Goal: Task Accomplishment & Management: Complete application form

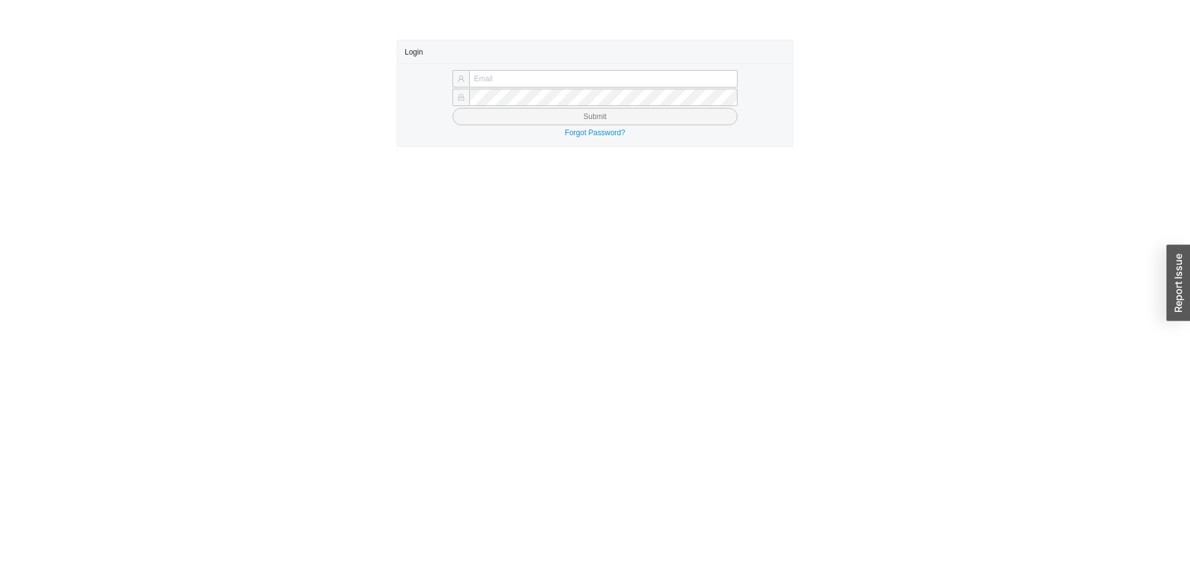
type input "butch@asbathnj.com"
click at [496, 115] on button "Submit" at bounding box center [594, 116] width 285 height 17
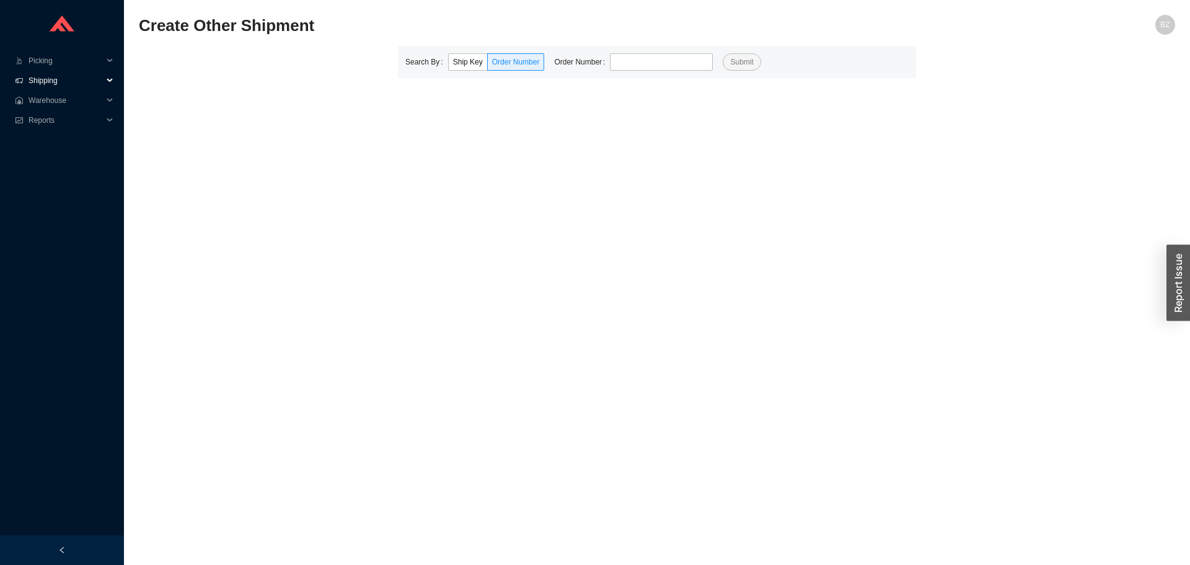
click at [49, 82] on span "Shipping" at bounding box center [66, 81] width 74 height 20
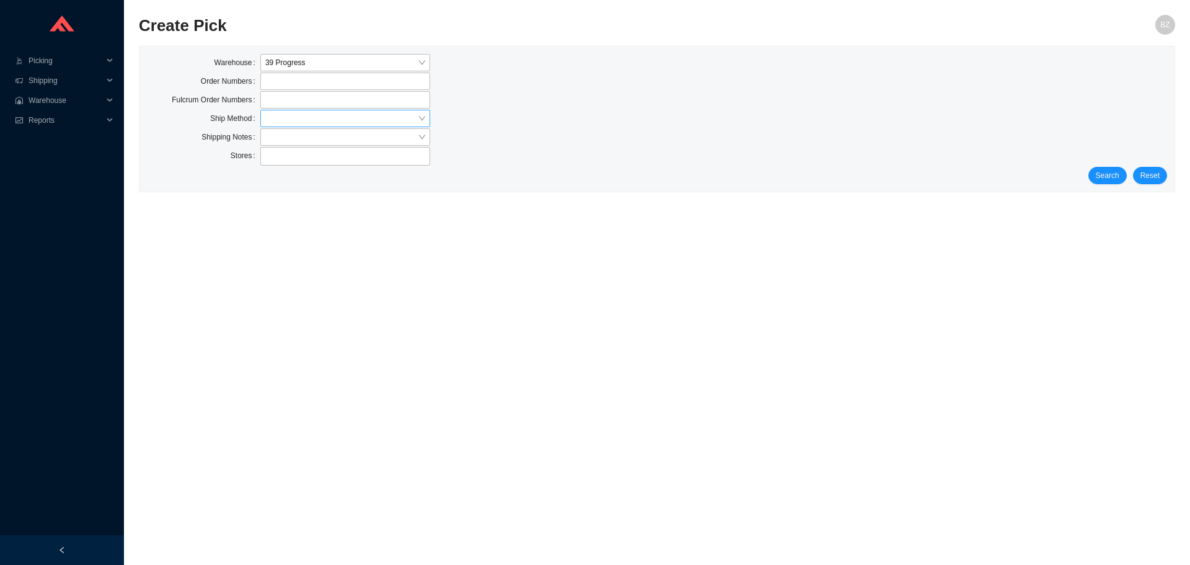
click at [273, 123] on input "search" at bounding box center [341, 118] width 152 height 16
click at [289, 191] on div "Our Truck" at bounding box center [345, 192] width 160 height 11
click at [1103, 171] on span "Search" at bounding box center [1108, 175] width 24 height 12
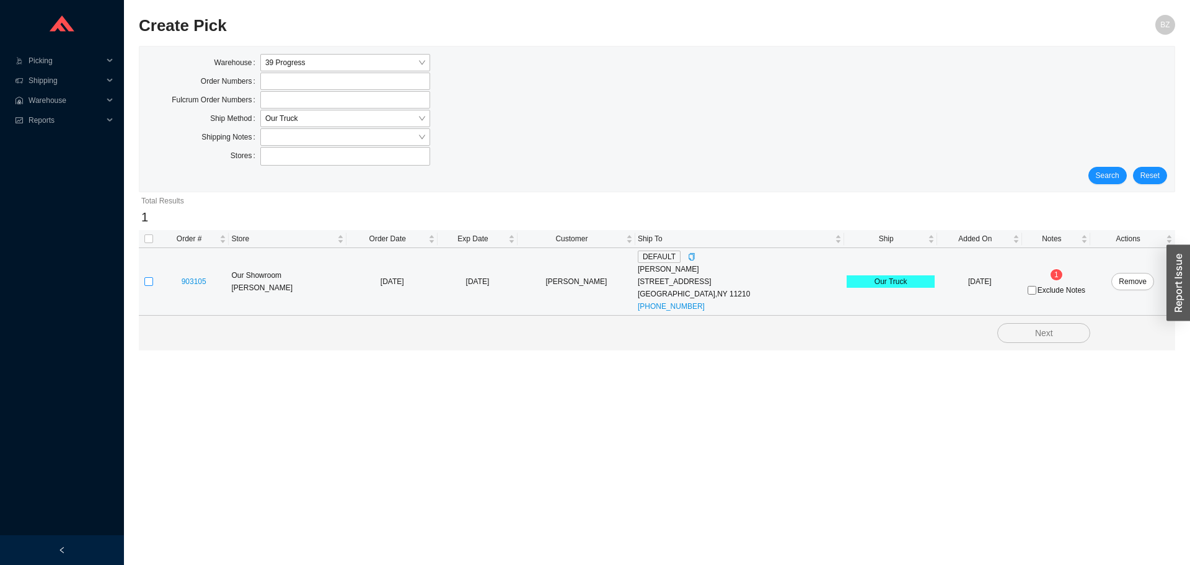
click at [149, 280] on input "checkbox" at bounding box center [148, 281] width 9 height 9
checkbox input "true"
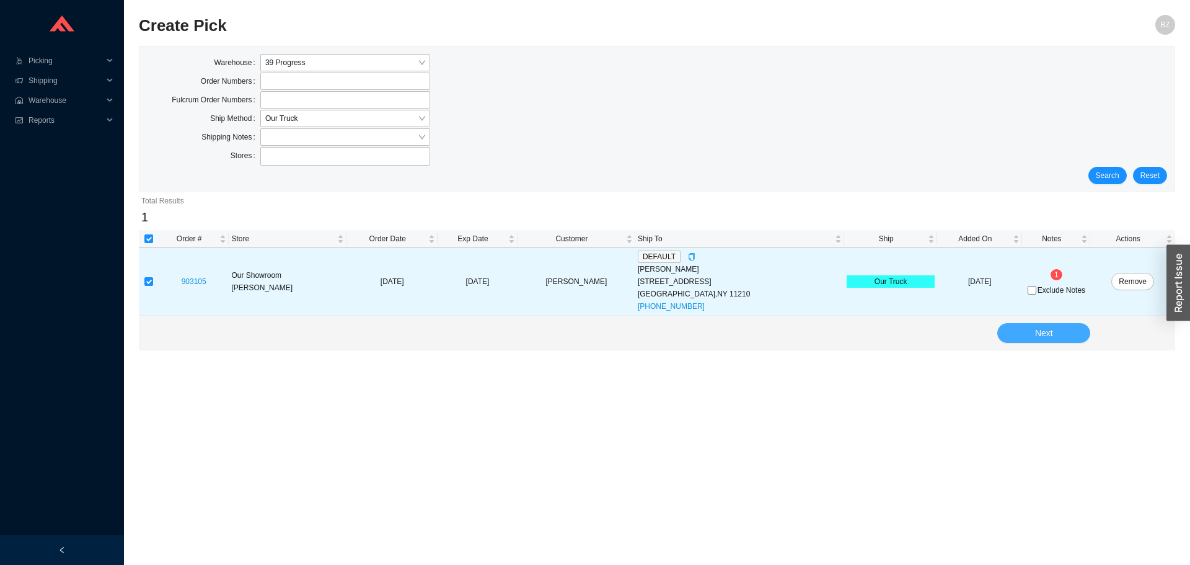
click at [1036, 332] on span "Next" at bounding box center [1044, 333] width 18 height 14
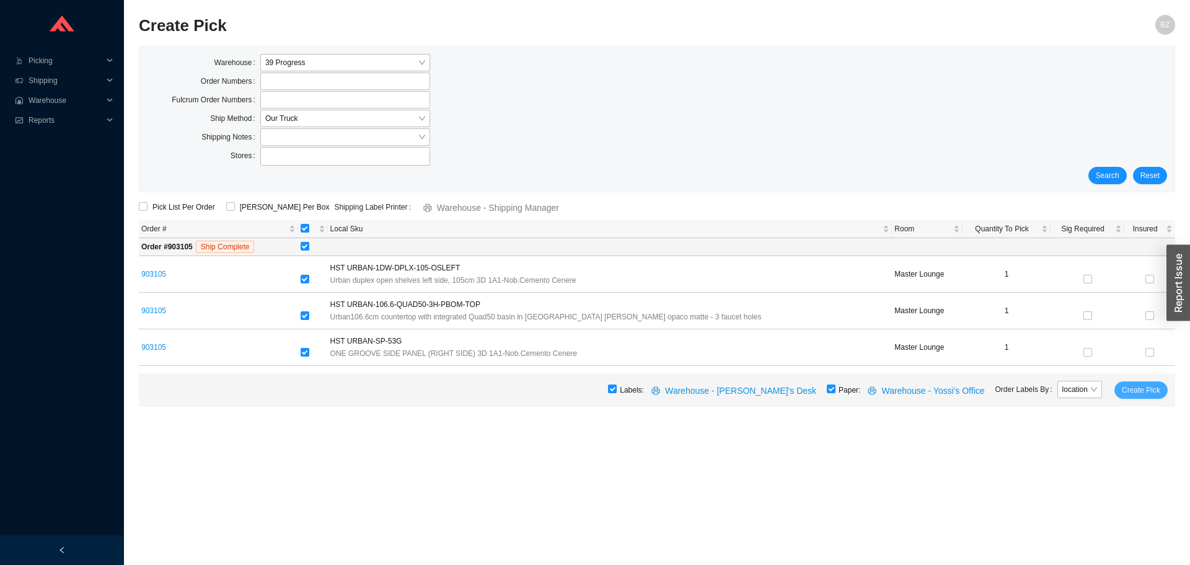
click at [1132, 387] on span "Create Pick" at bounding box center [1141, 390] width 38 height 12
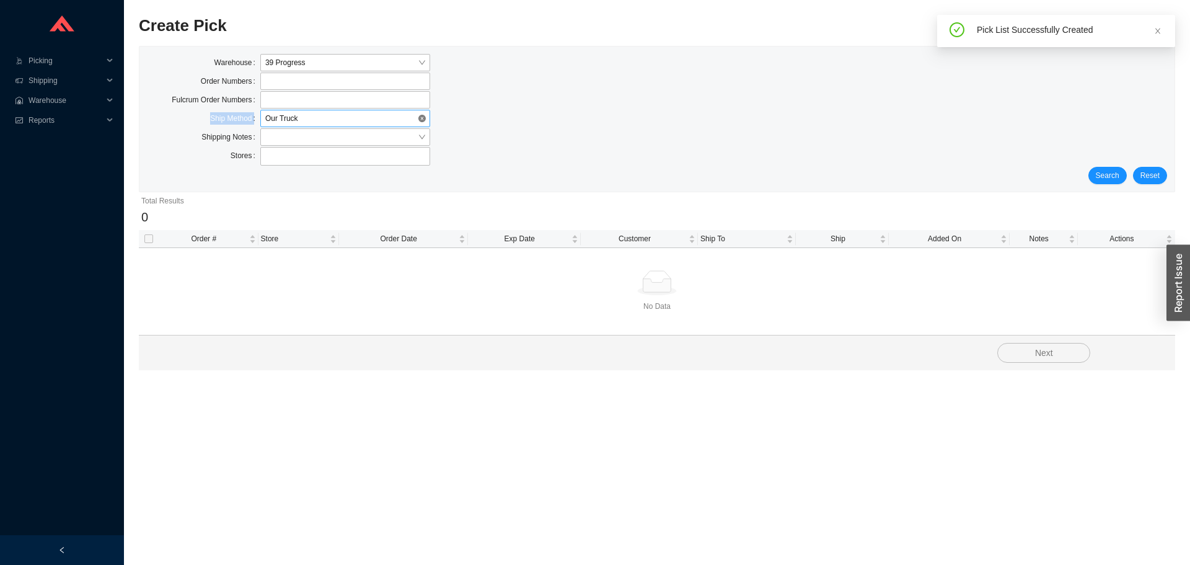
click at [296, 110] on form "Warehouse 39 Progress Order Numbers Fulcrum Order Numbers Ship Method Our Truck…" at bounding box center [657, 119] width 1020 height 130
click at [295, 111] on span "Our Truck" at bounding box center [345, 118] width 160 height 16
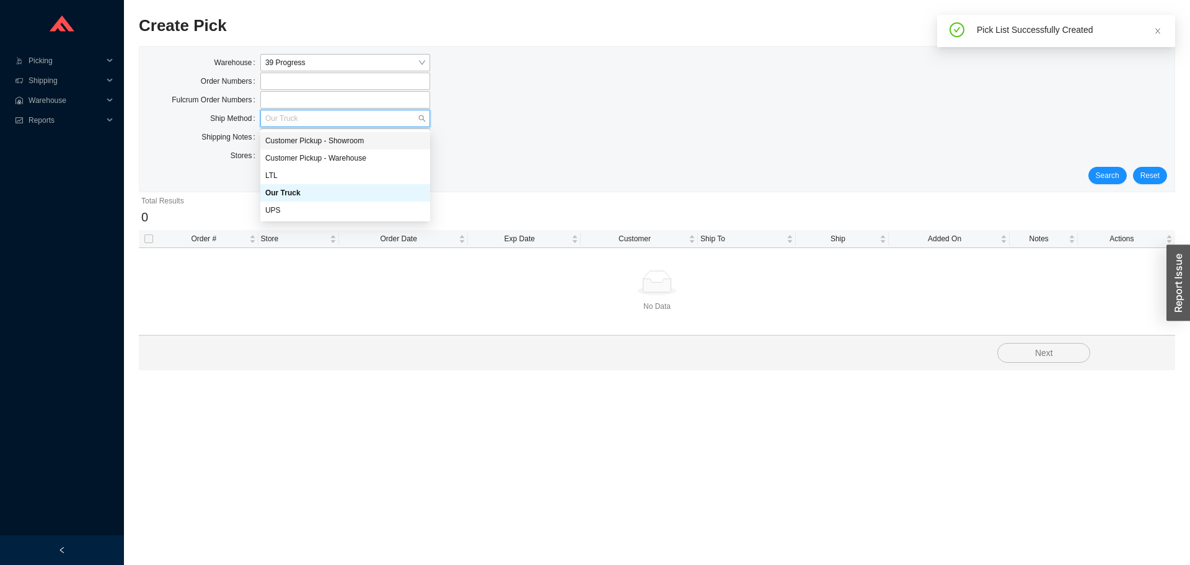
click at [323, 139] on div "Customer Pickup - Showroom" at bounding box center [345, 140] width 160 height 11
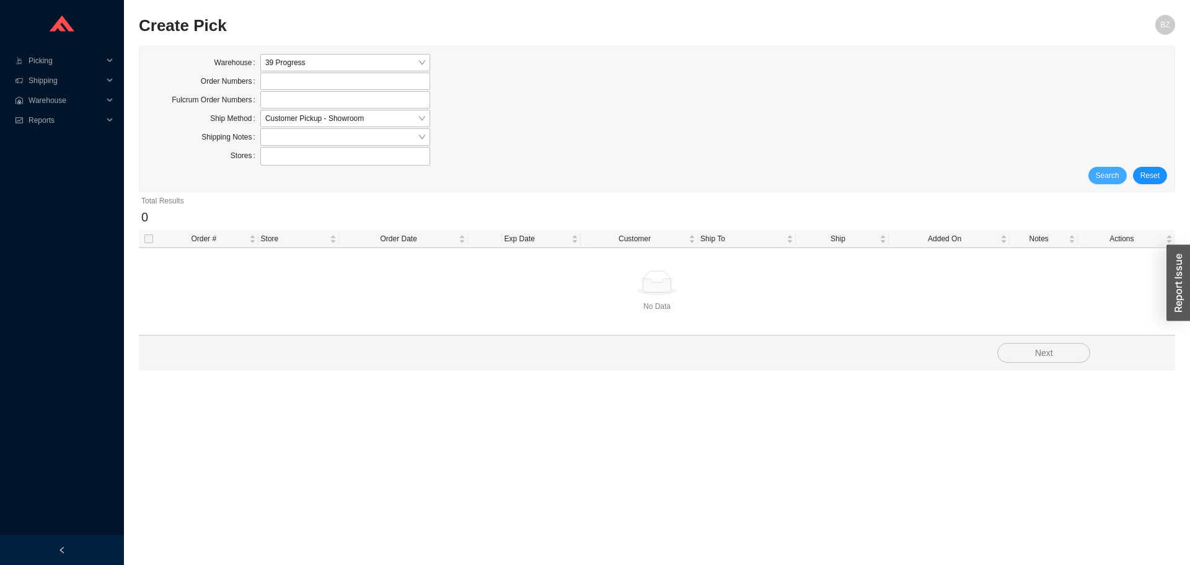
click at [1103, 175] on span "Search" at bounding box center [1108, 175] width 24 height 12
click at [302, 129] on input "search" at bounding box center [341, 137] width 152 height 16
click at [305, 121] on span "Customer Pickup - Showroom" at bounding box center [345, 118] width 160 height 16
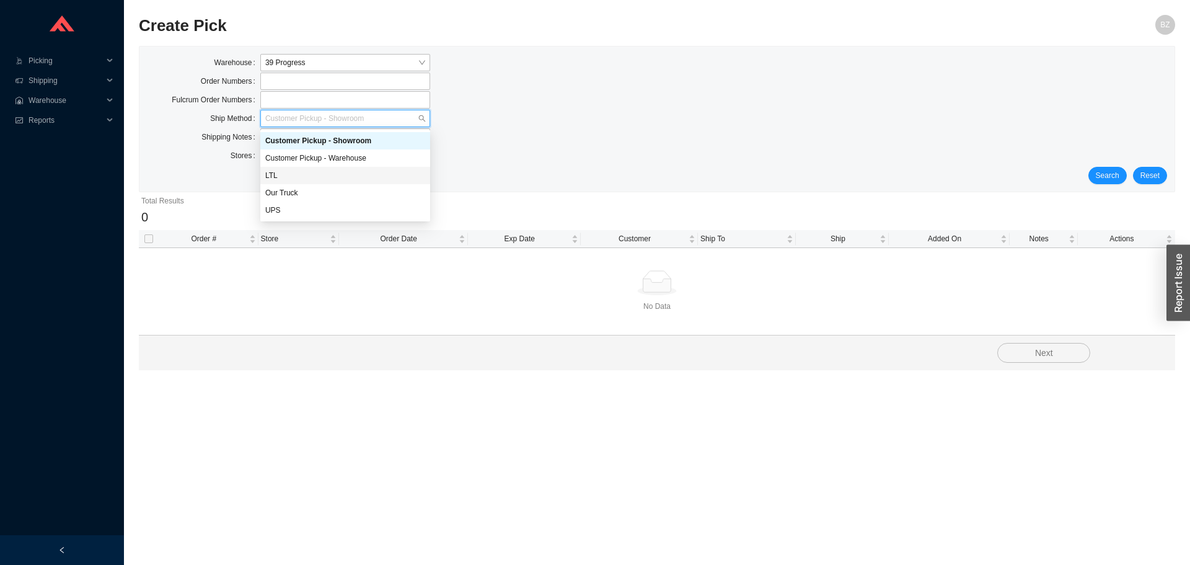
click at [294, 182] on div "LTL" at bounding box center [345, 175] width 170 height 17
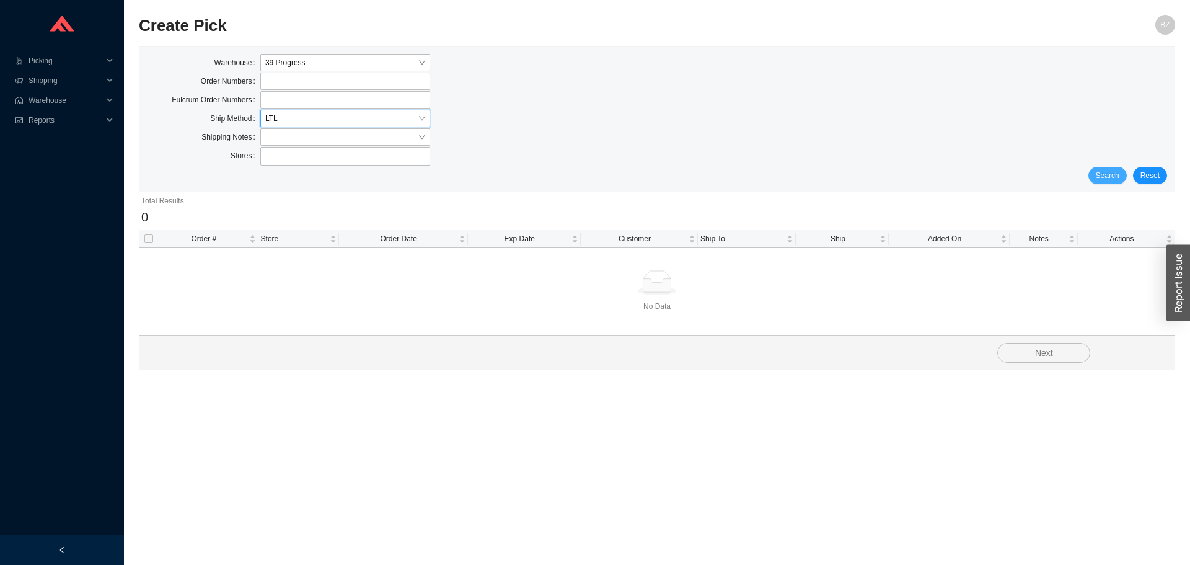
click at [1108, 174] on span "Search" at bounding box center [1108, 175] width 24 height 12
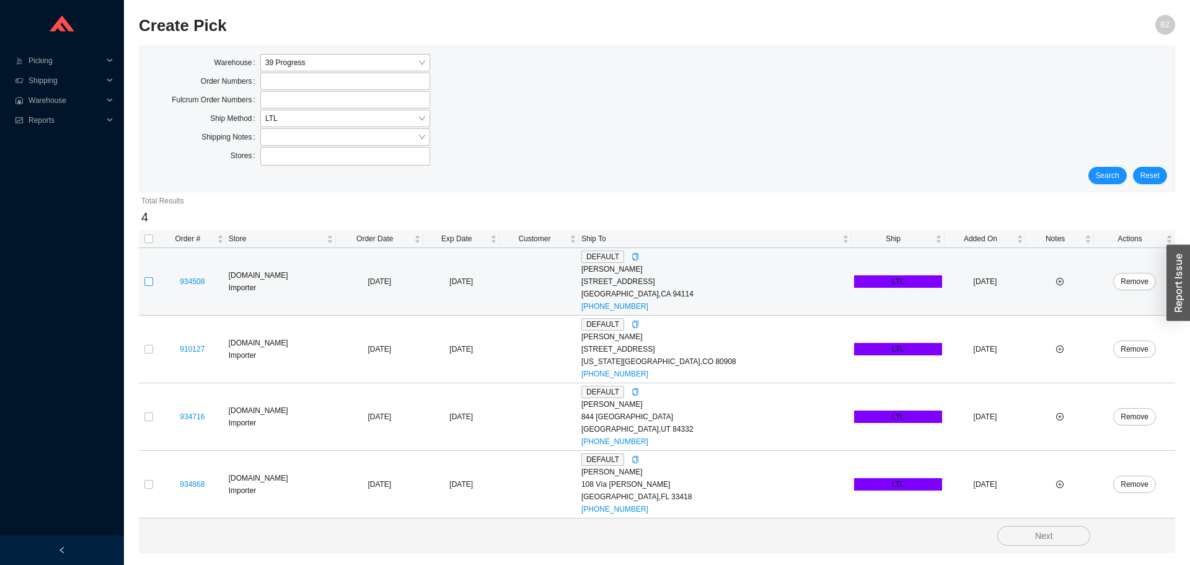
click at [147, 280] on input "checkbox" at bounding box center [148, 281] width 9 height 9
checkbox input "true"
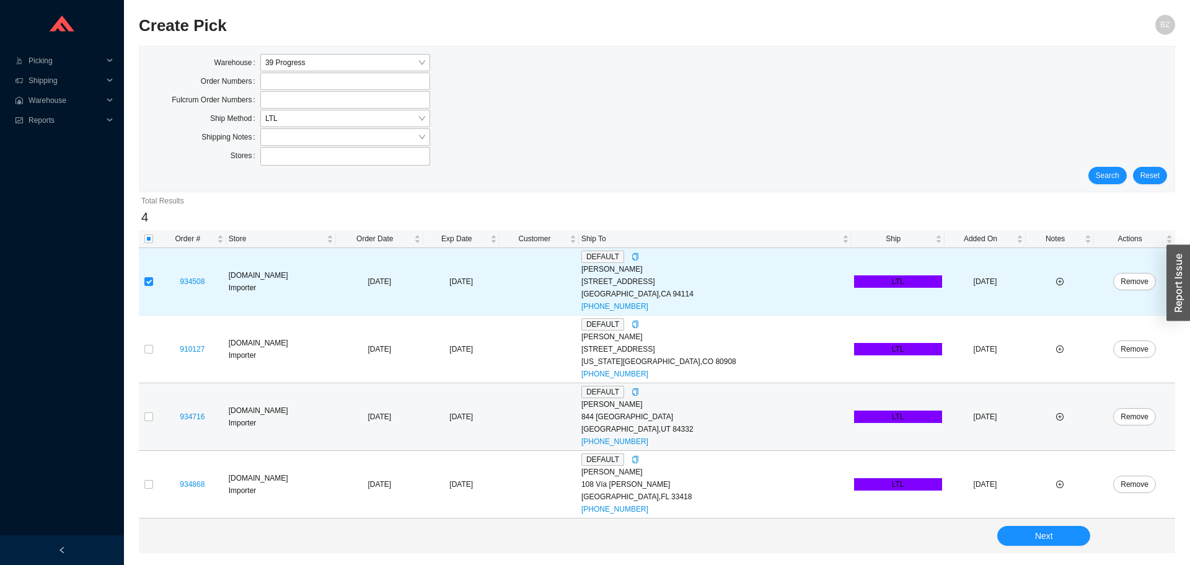
click at [141, 417] on td at bounding box center [149, 417] width 20 height 68
click at [149, 418] on input "checkbox" at bounding box center [148, 416] width 9 height 9
checkbox input "true"
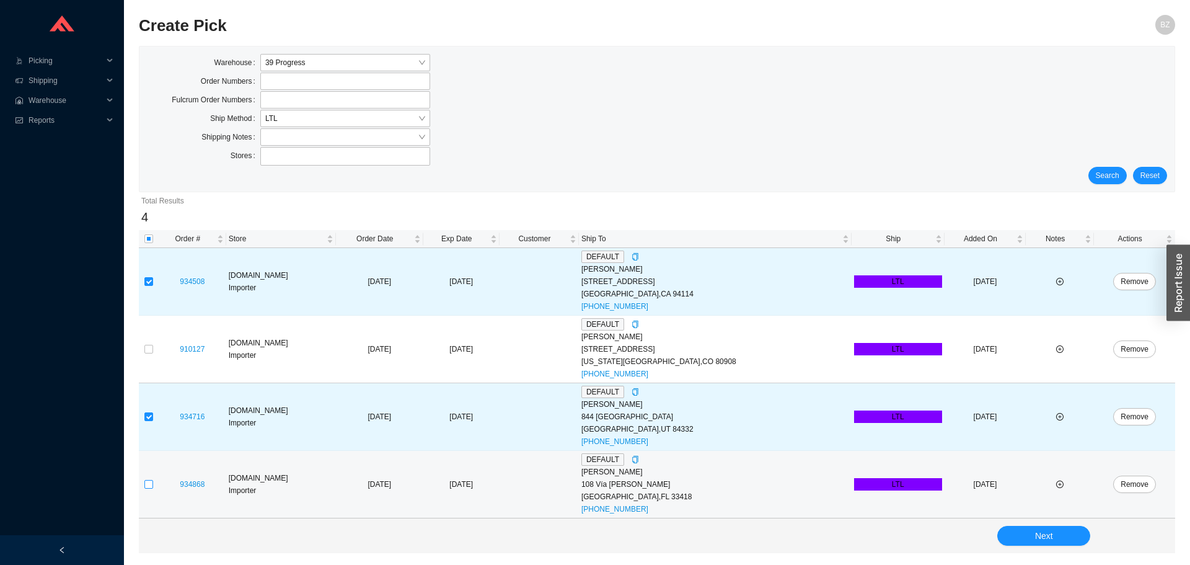
click at [147, 486] on input "checkbox" at bounding box center [148, 484] width 9 height 9
checkbox input "true"
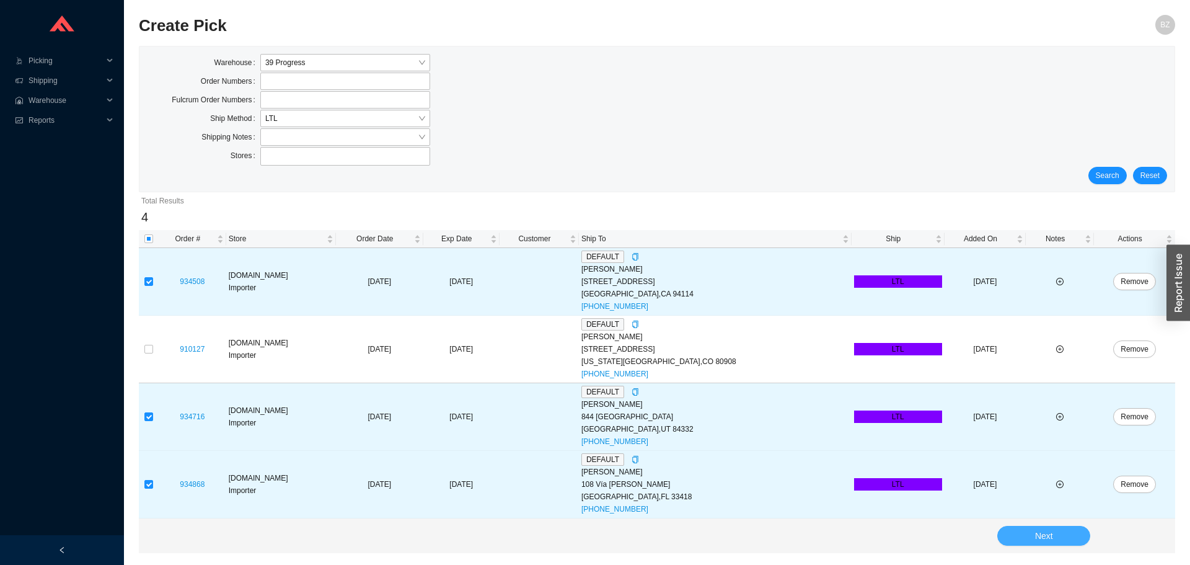
click at [1034, 530] on button "Next" at bounding box center [1043, 536] width 93 height 20
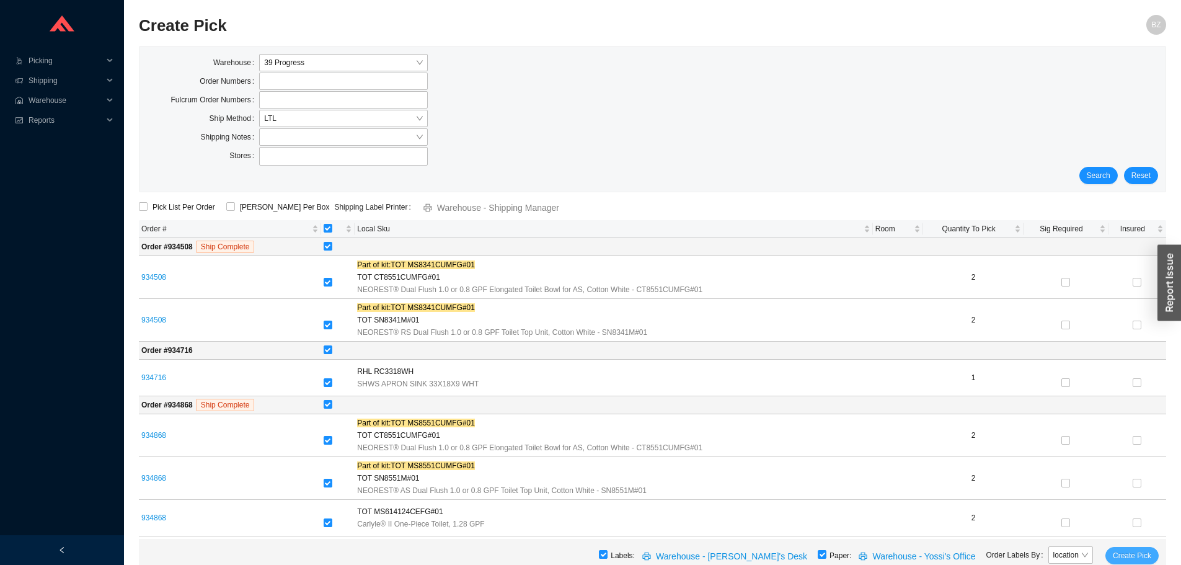
click at [1144, 553] on span "Create Pick" at bounding box center [1131, 555] width 38 height 12
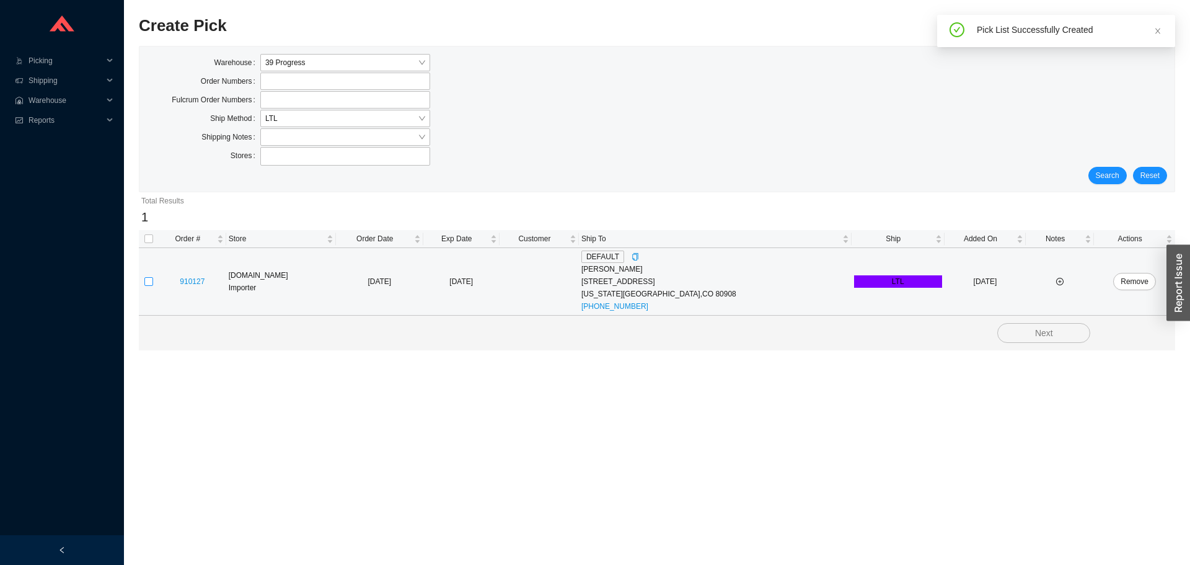
click at [151, 284] on input "checkbox" at bounding box center [148, 281] width 9 height 9
checkbox input "true"
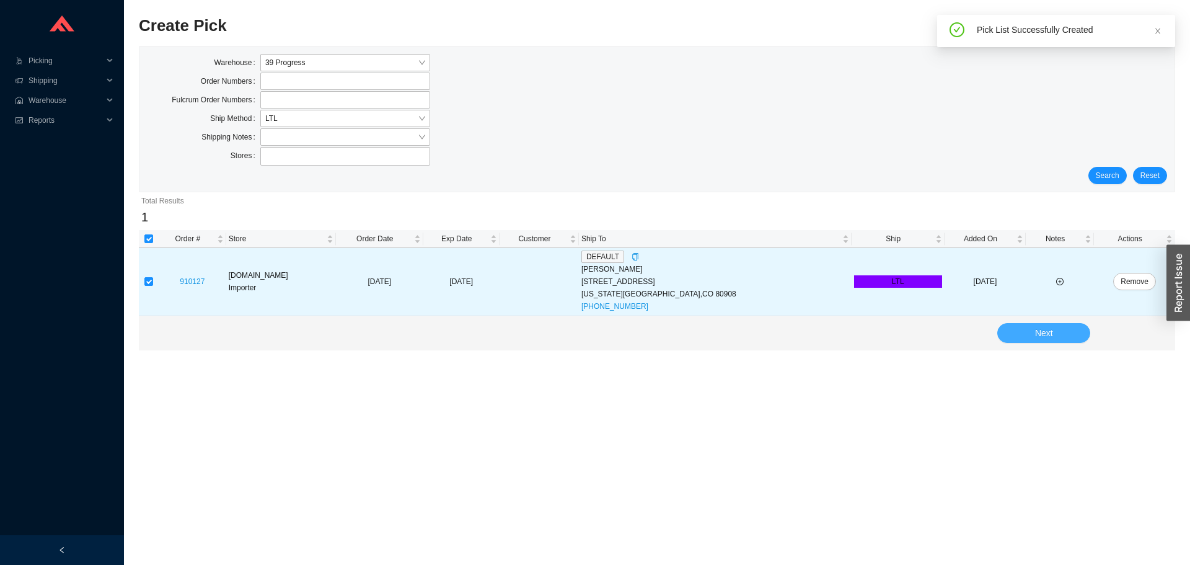
click at [1047, 332] on span "Next" at bounding box center [1044, 333] width 18 height 14
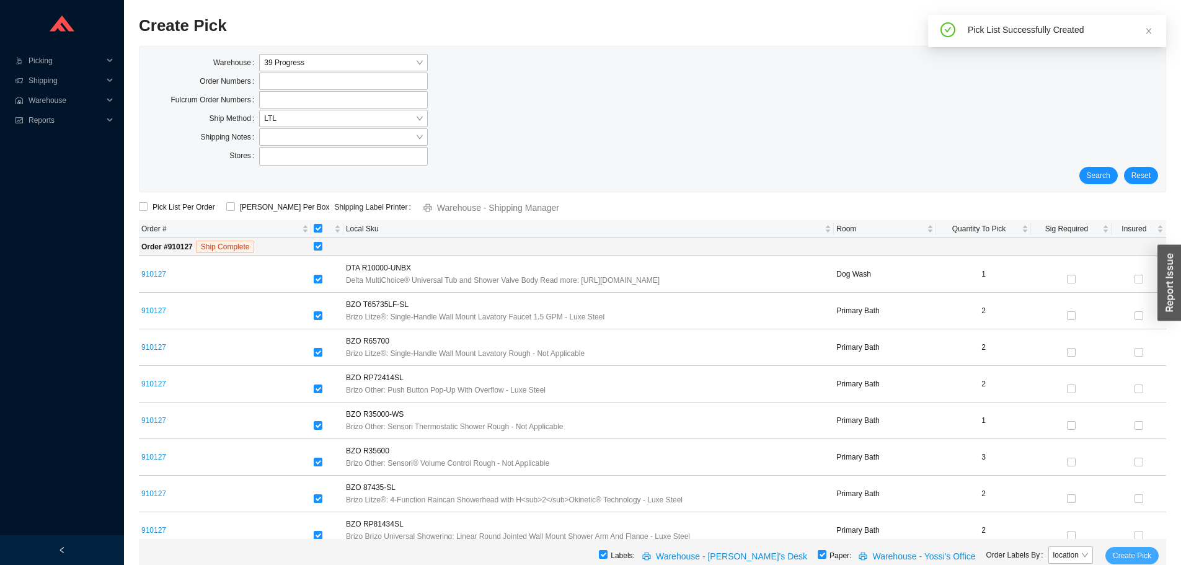
click at [1140, 548] on button "Create Pick" at bounding box center [1131, 555] width 53 height 17
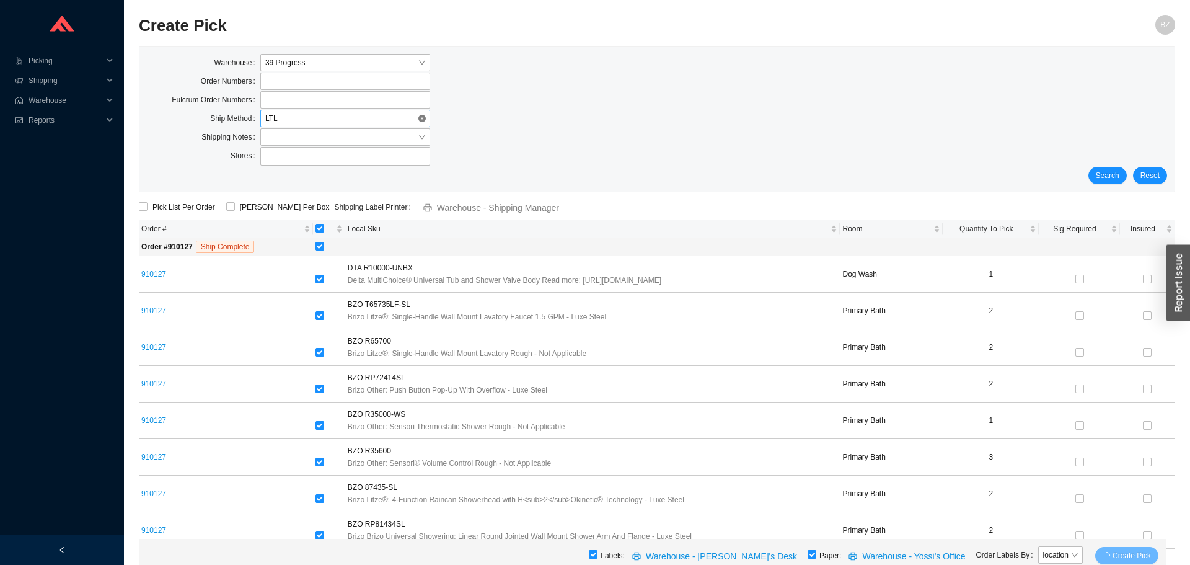
click at [298, 116] on span "LTL" at bounding box center [345, 118] width 160 height 16
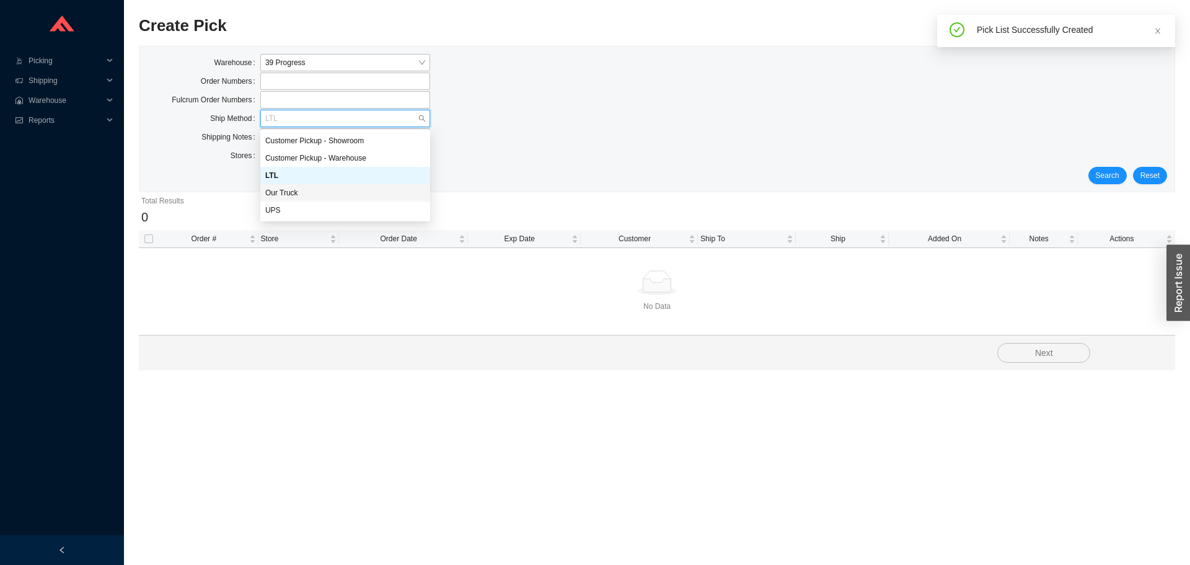
click at [285, 190] on div "Our Truck" at bounding box center [345, 192] width 160 height 11
click at [385, 114] on span "Our Truck" at bounding box center [345, 118] width 160 height 16
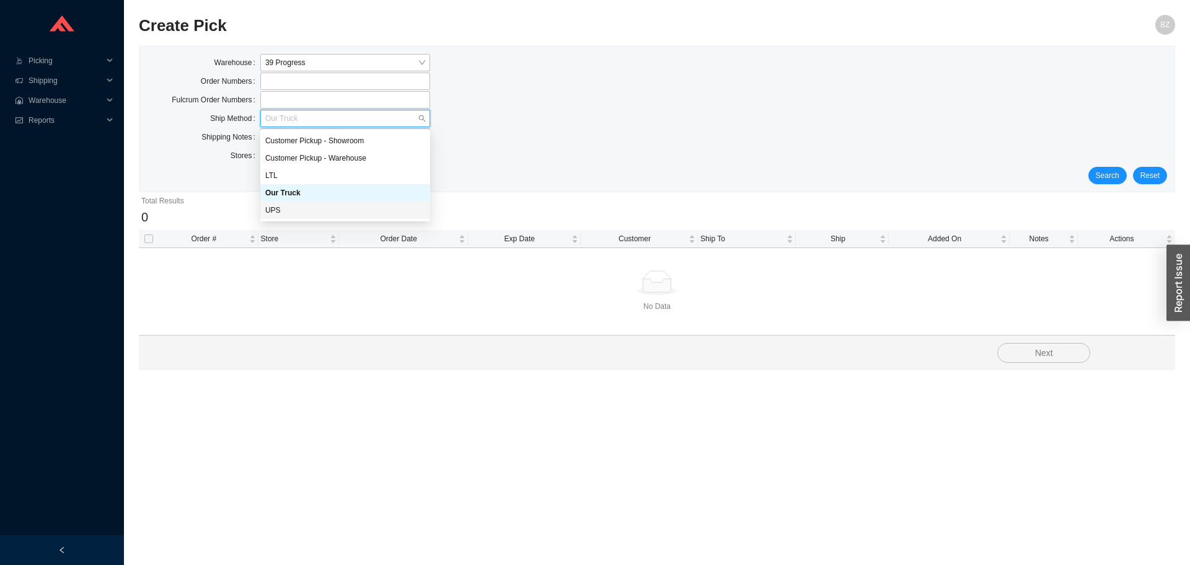
click at [329, 205] on div "UPS" at bounding box center [345, 210] width 160 height 11
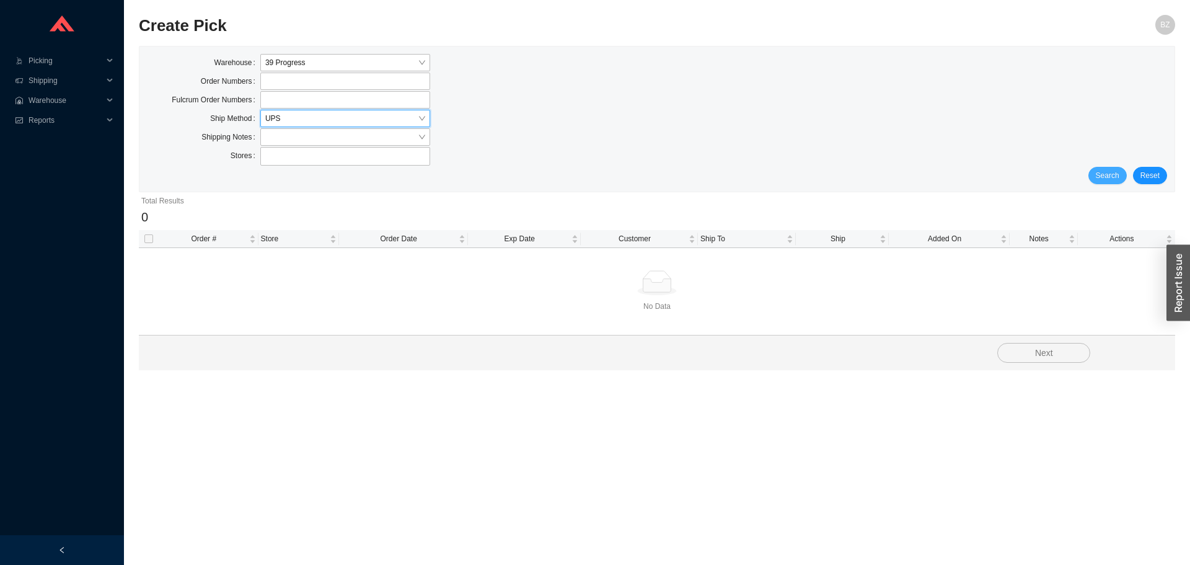
click at [1115, 171] on span "Search" at bounding box center [1108, 175] width 24 height 12
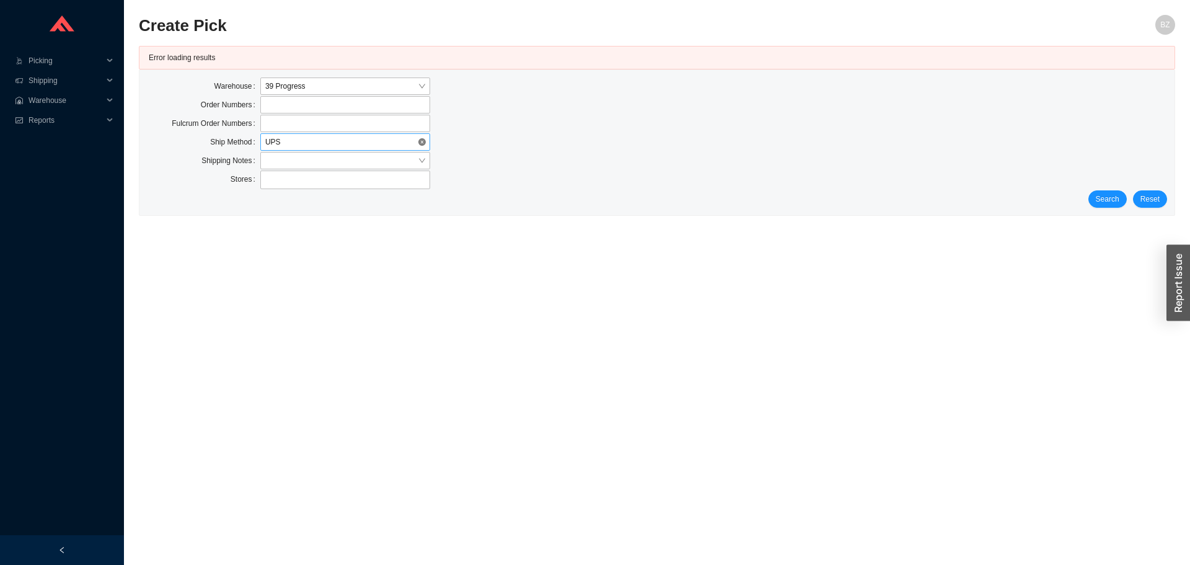
click at [286, 144] on span "UPS" at bounding box center [345, 142] width 160 height 16
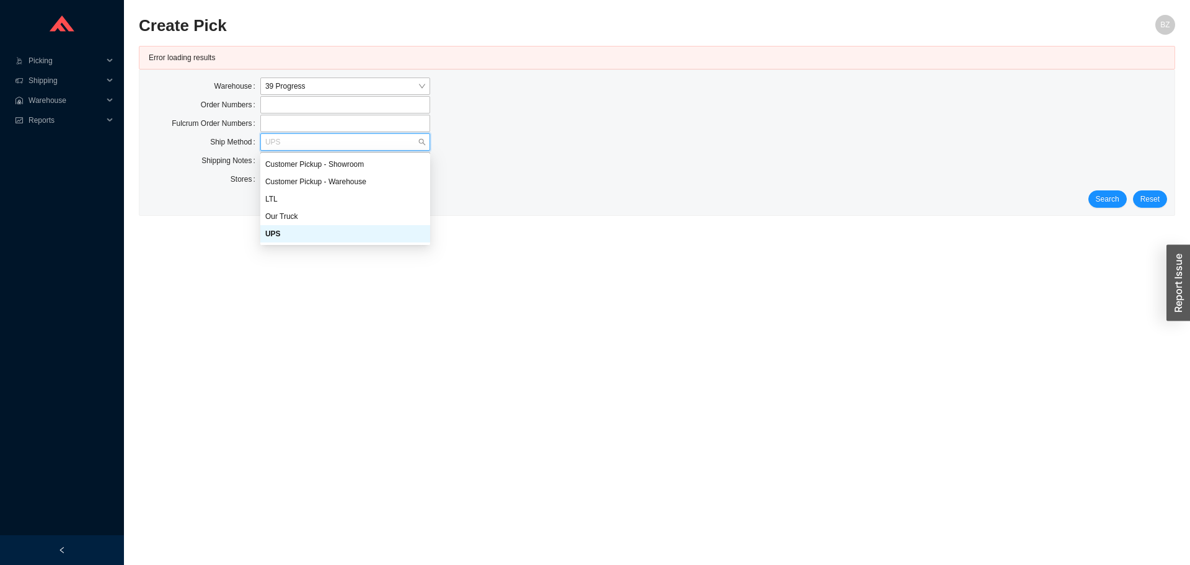
click at [288, 234] on div "UPS" at bounding box center [345, 233] width 160 height 11
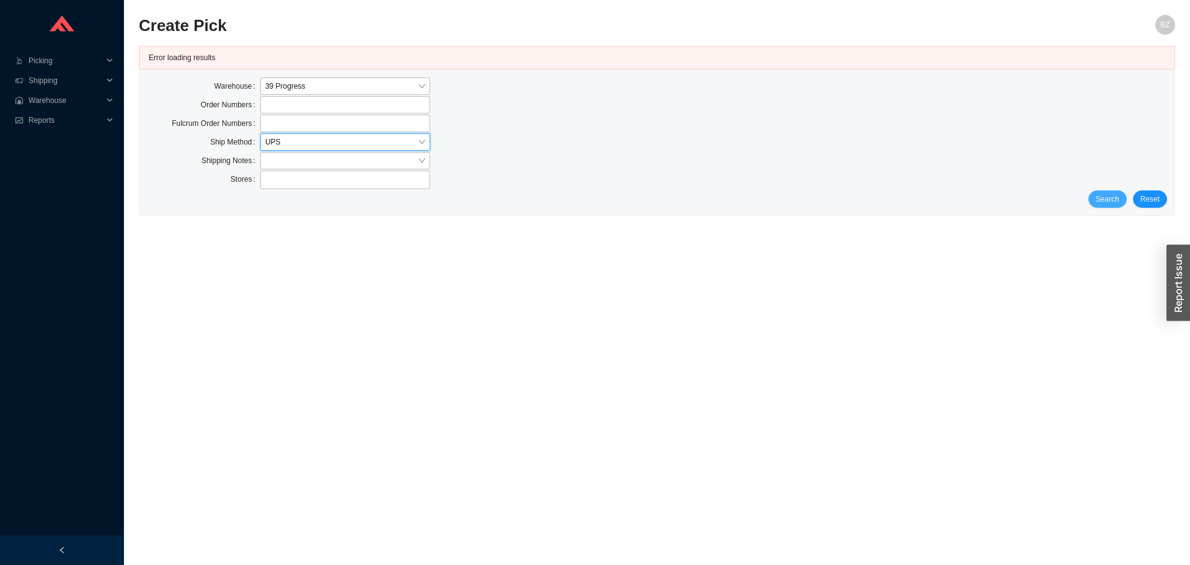
click at [1119, 197] on span "Search" at bounding box center [1108, 199] width 24 height 12
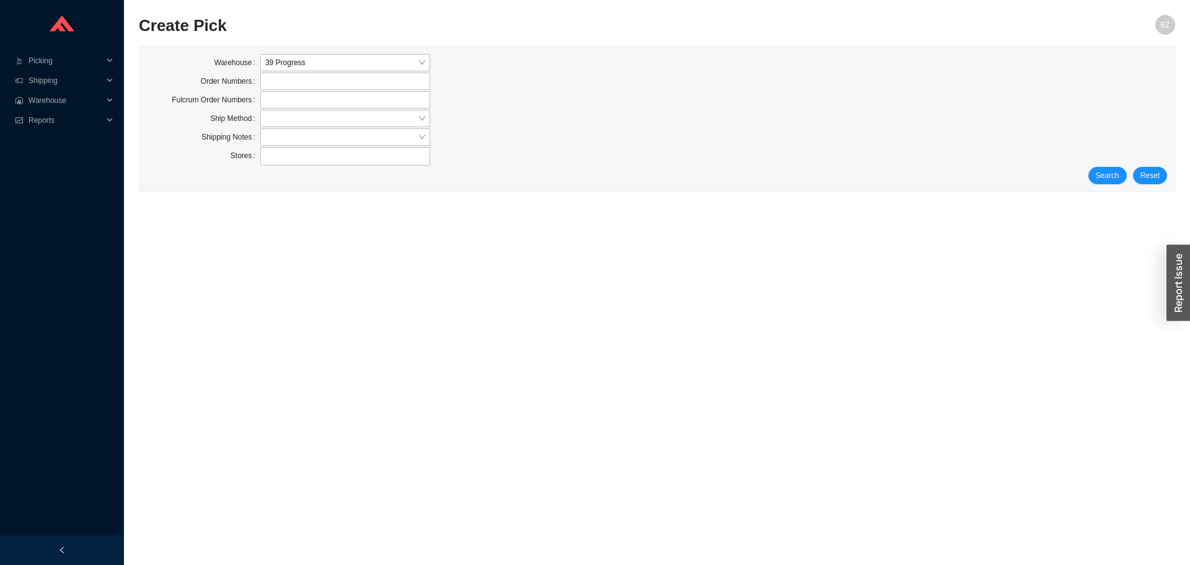
click at [284, 128] on div "Ship Method" at bounding box center [317, 119] width 340 height 19
click at [284, 120] on input "search" at bounding box center [341, 118] width 152 height 16
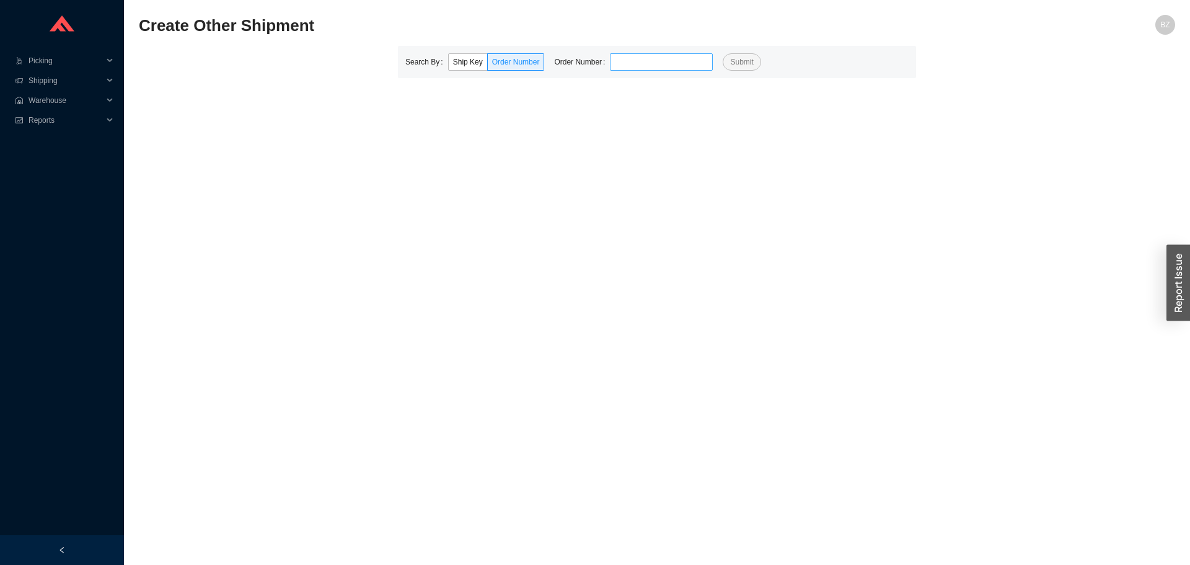
click at [636, 69] on input "tel" at bounding box center [661, 61] width 103 height 17
type input "852516"
click at [723, 53] on button "Submit" at bounding box center [742, 61] width 38 height 17
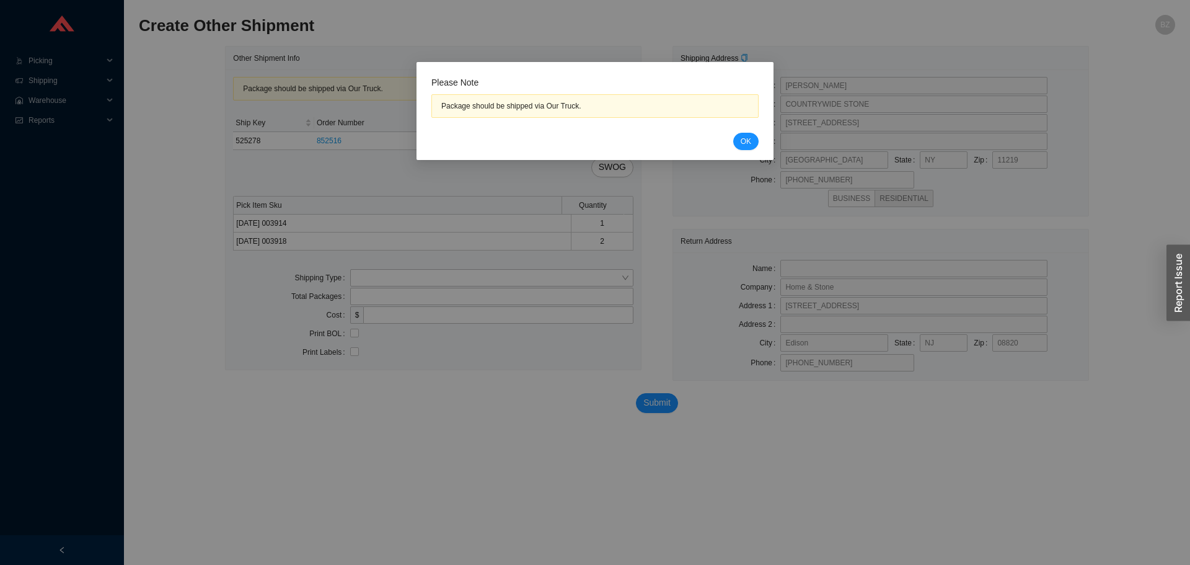
click at [736, 153] on div "Please Note Package should be shipped via Our Truck. Cancel OK" at bounding box center [594, 111] width 357 height 98
click at [744, 142] on span "OK" at bounding box center [746, 141] width 11 height 12
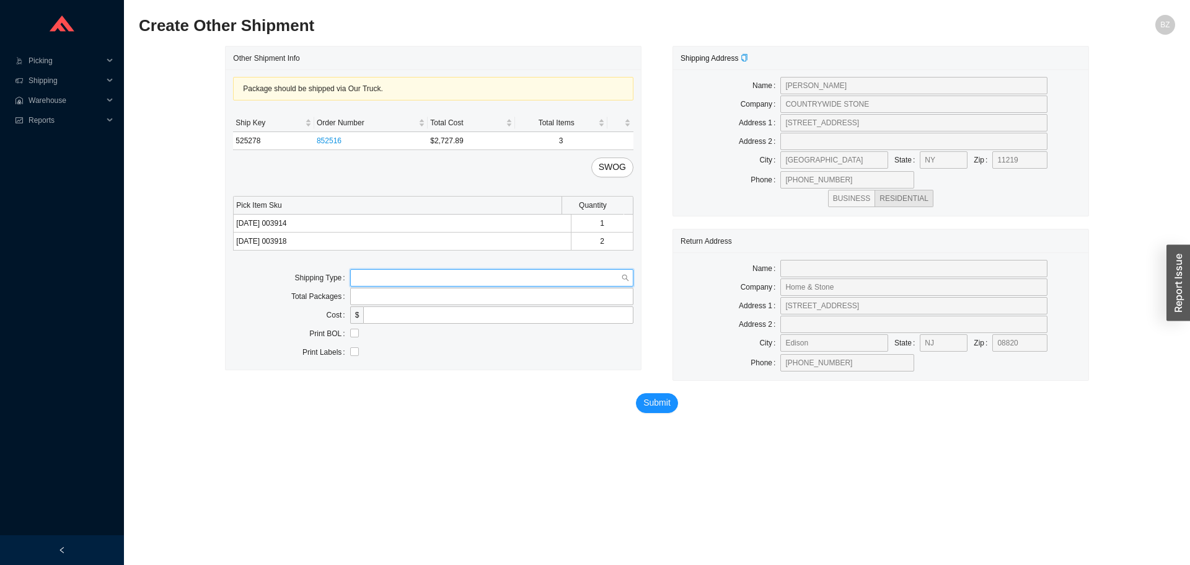
click at [426, 278] on input "search" at bounding box center [488, 278] width 266 height 16
click at [384, 296] on div "Our Truck" at bounding box center [491, 299] width 273 height 11
click at [393, 317] on input "text" at bounding box center [491, 314] width 283 height 17
type input "bz"
click at [354, 350] on input "checkbox" at bounding box center [354, 351] width 9 height 9
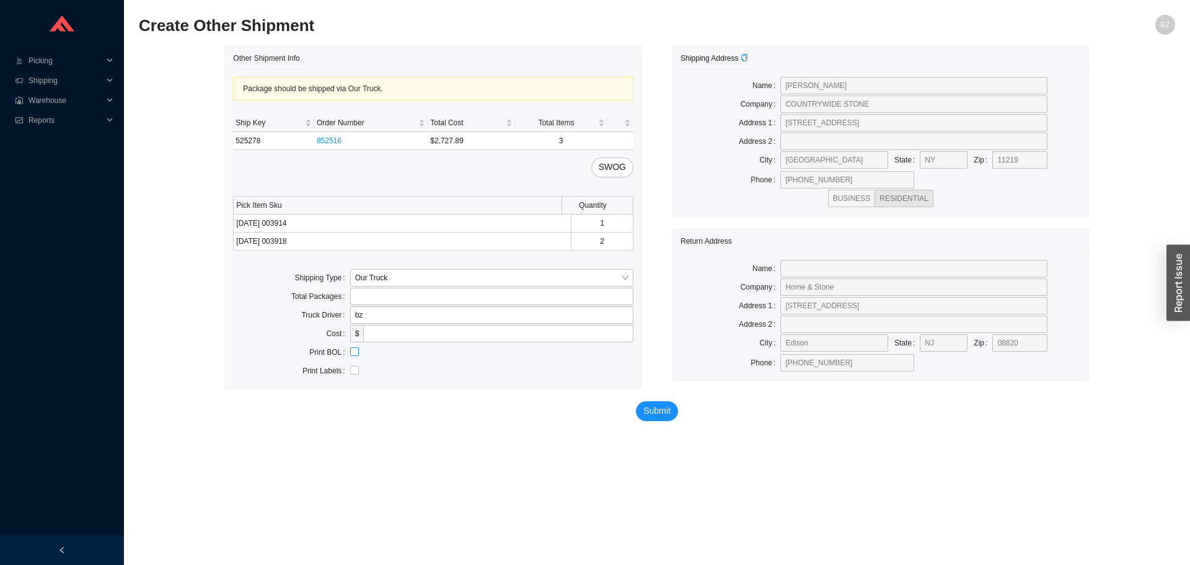
checkbox input "true"
click at [654, 410] on span "Submit" at bounding box center [656, 410] width 27 height 14
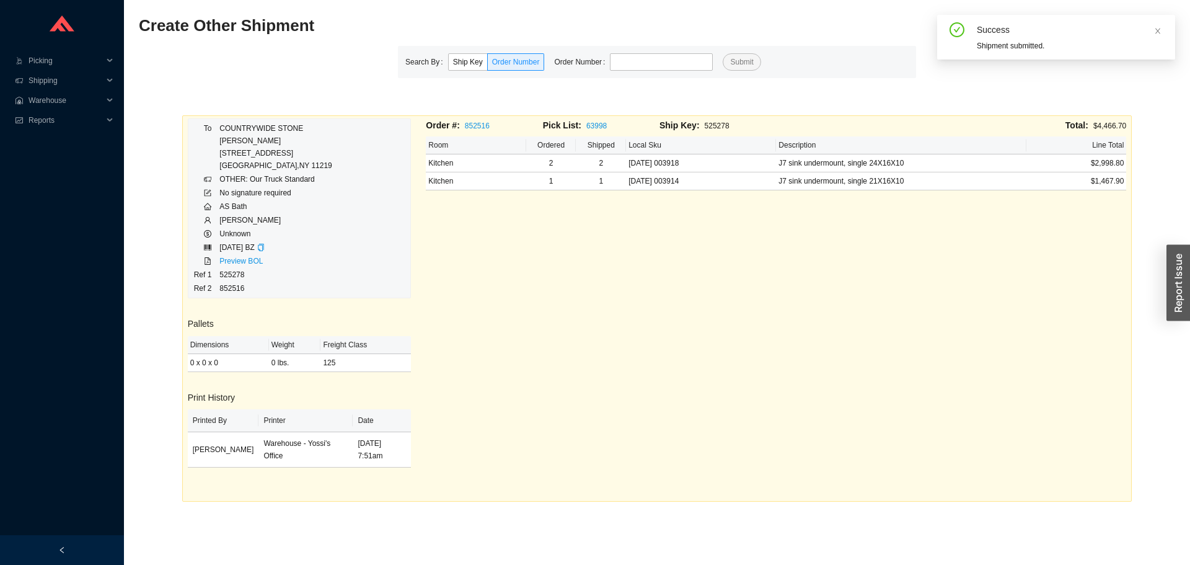
drag, startPoint x: 638, startPoint y: 56, endPoint x: 630, endPoint y: 43, distance: 15.3
click at [638, 56] on input "tel" at bounding box center [661, 61] width 103 height 17
type input "931900"
click at [723, 53] on button "Submit" at bounding box center [742, 61] width 38 height 17
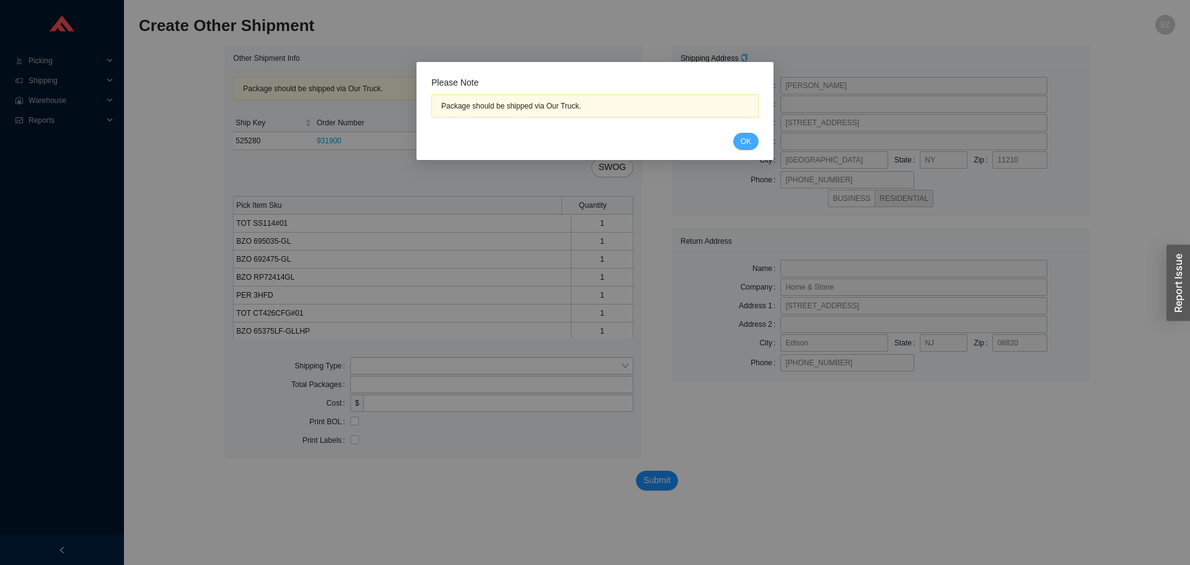
click at [735, 143] on button "OK" at bounding box center [745, 141] width 25 height 17
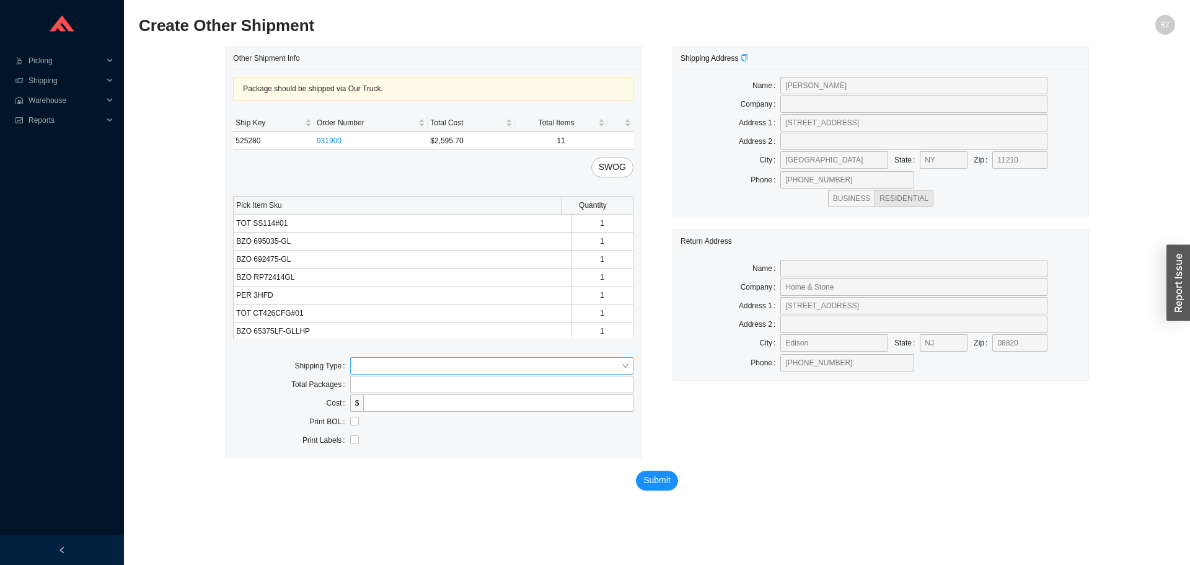
click at [402, 360] on input "search" at bounding box center [488, 366] width 266 height 16
click at [381, 398] on div "Customer Pickup" at bounding box center [491, 405] width 283 height 17
click at [390, 371] on span "Customer Pickup" at bounding box center [491, 366] width 273 height 16
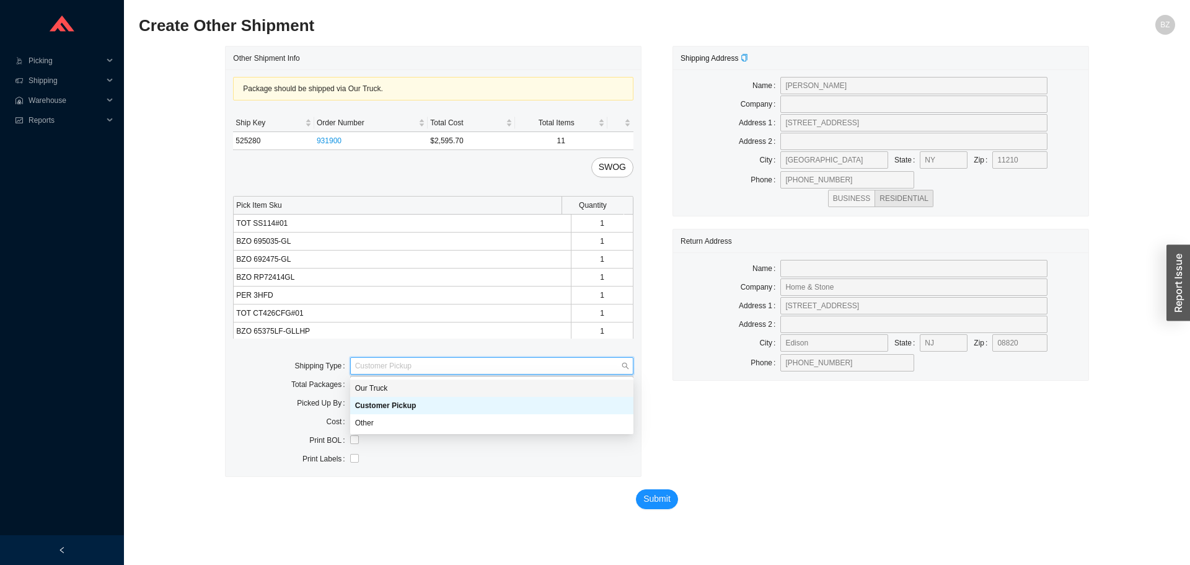
click at [382, 386] on div "Our Truck" at bounding box center [491, 387] width 273 height 11
click at [395, 407] on input "text" at bounding box center [491, 402] width 283 height 17
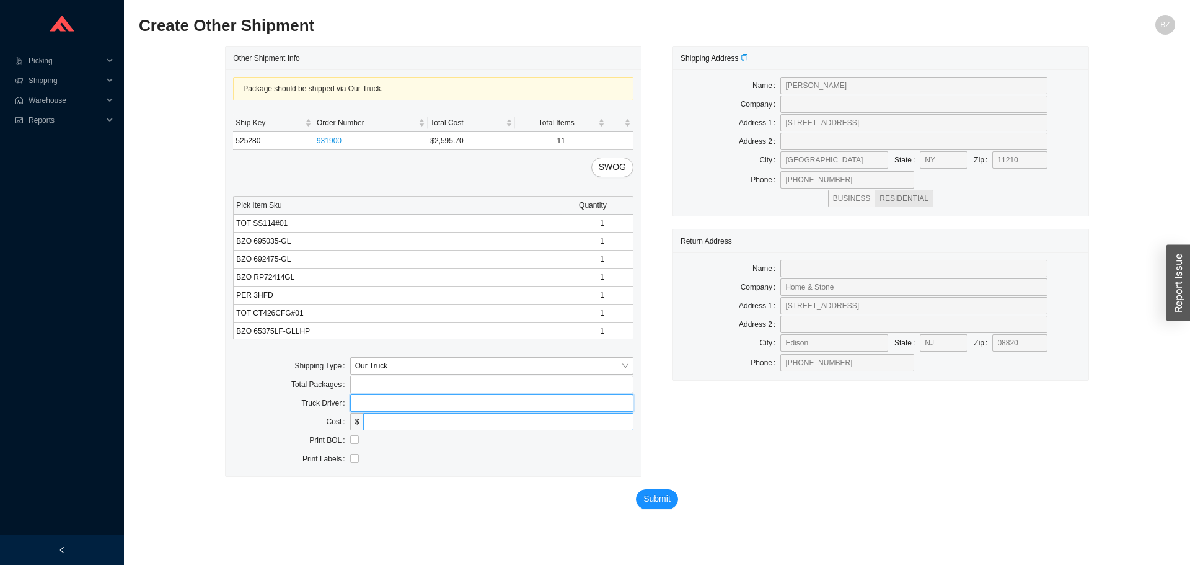
type input "bz"
click at [353, 439] on input "checkbox" at bounding box center [354, 439] width 9 height 9
checkbox input "true"
click at [652, 504] on span "Submit" at bounding box center [656, 498] width 27 height 14
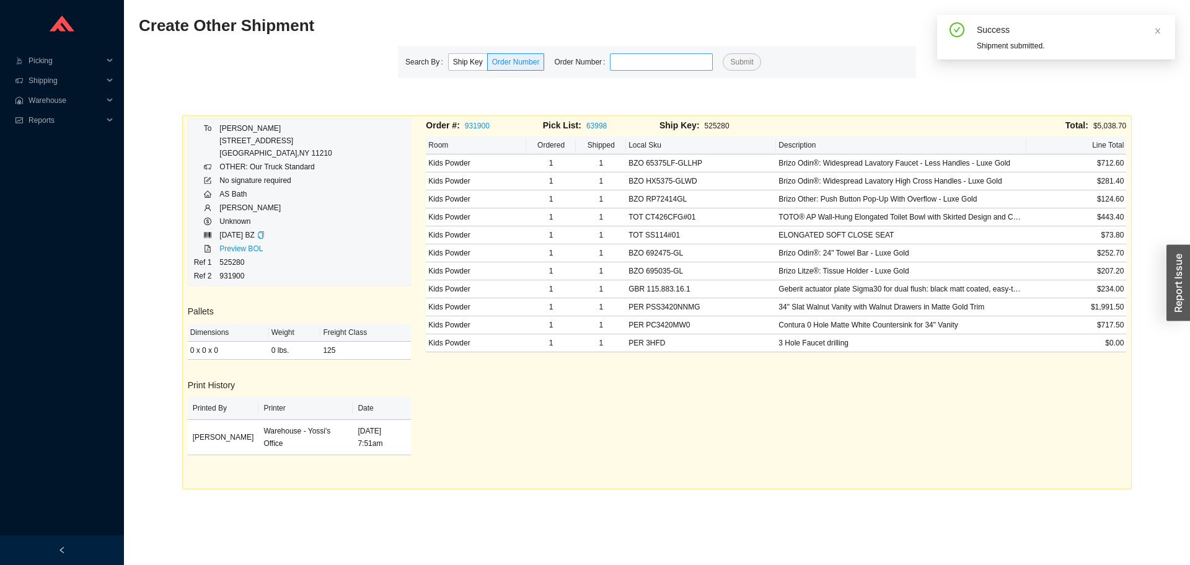
click at [684, 59] on input "tel" at bounding box center [661, 61] width 103 height 17
click at [723, 53] on button "Submit" at bounding box center [742, 61] width 38 height 17
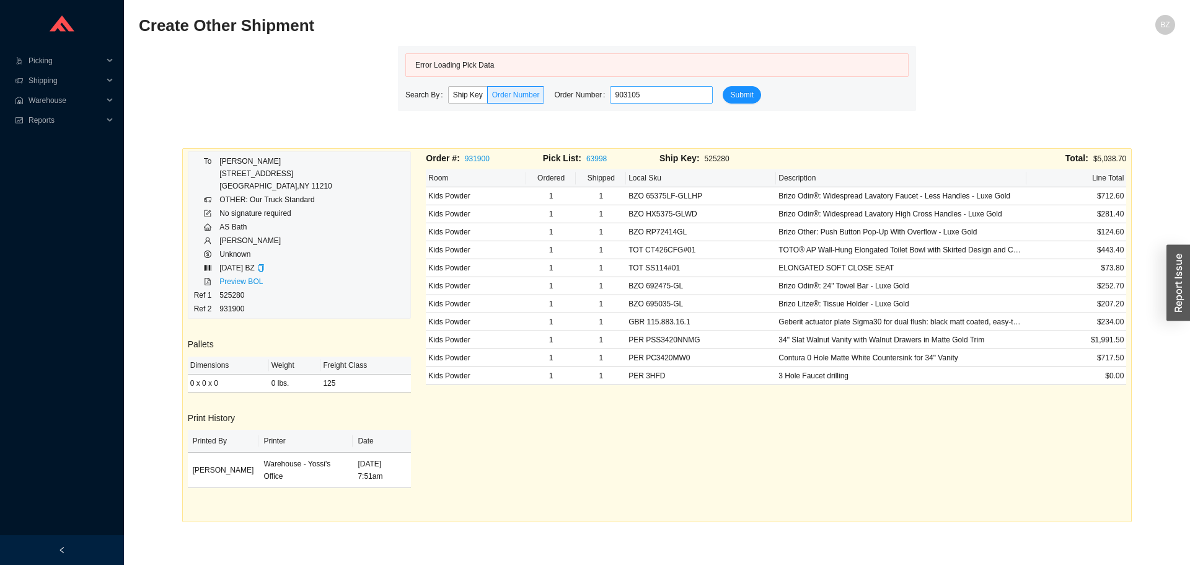
click at [662, 92] on input "903105" at bounding box center [661, 94] width 103 height 17
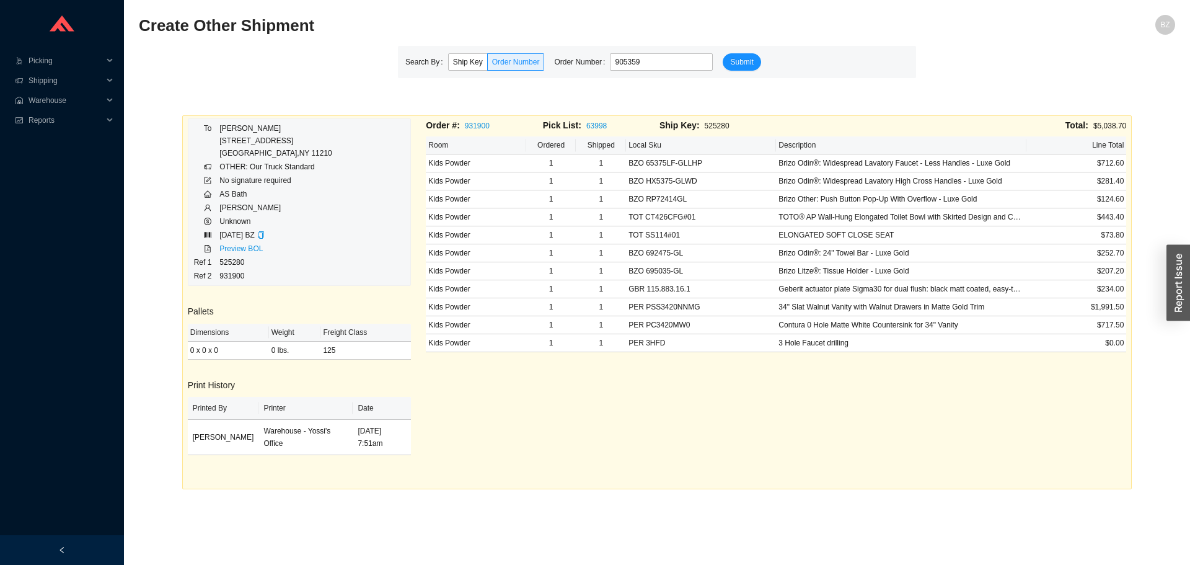
type input "905359"
click at [723, 53] on button "Submit" at bounding box center [742, 61] width 38 height 17
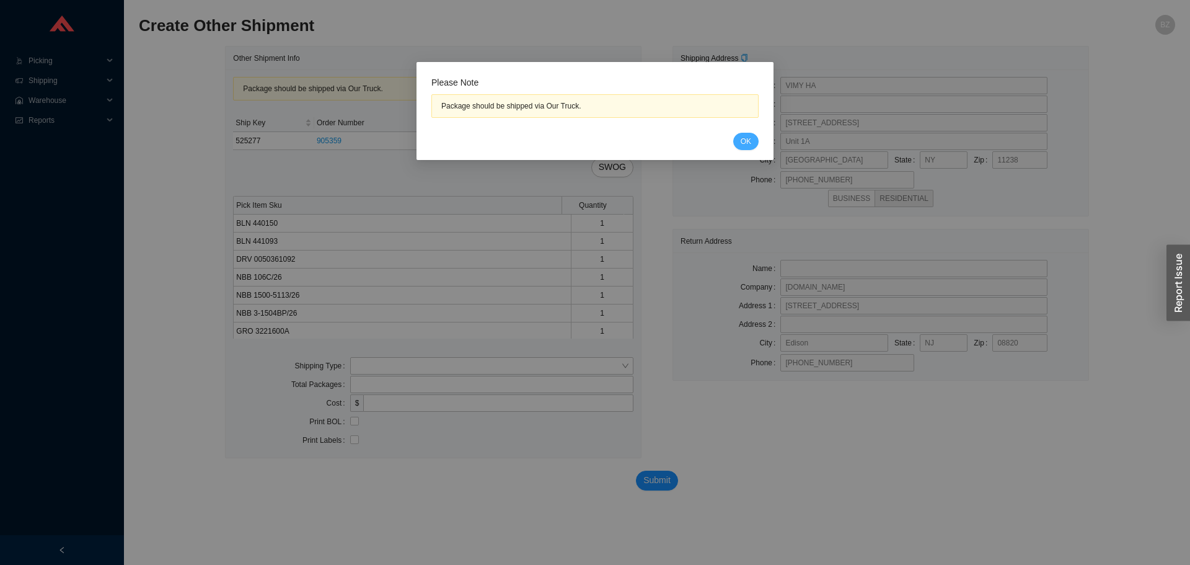
click at [744, 143] on span "OK" at bounding box center [746, 141] width 11 height 12
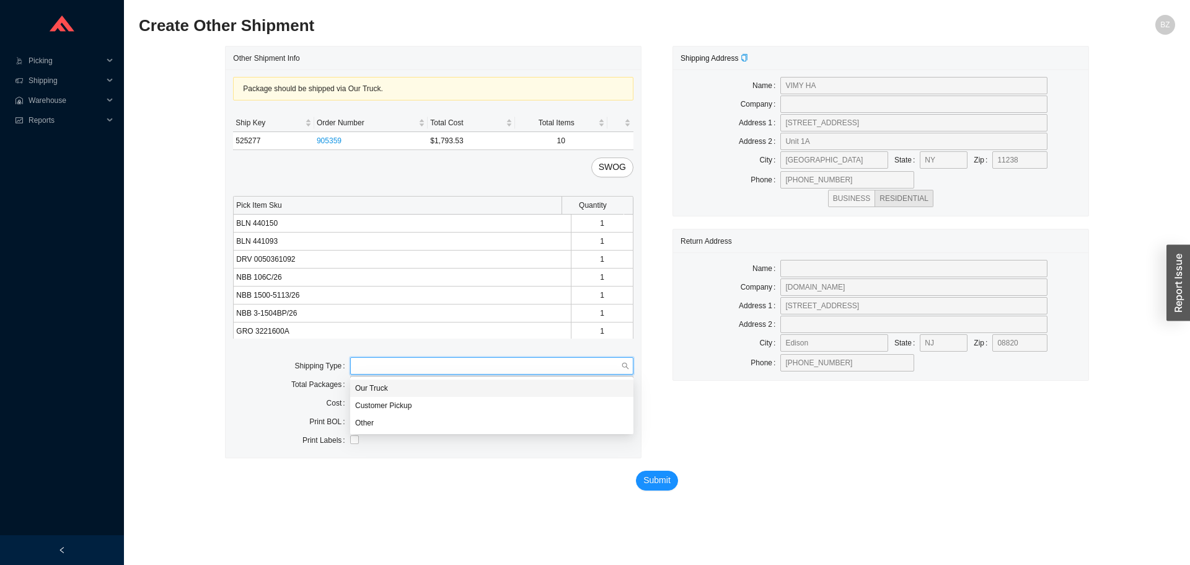
click at [429, 360] on input "search" at bounding box center [488, 366] width 266 height 16
click at [433, 392] on div "Our Truck" at bounding box center [491, 387] width 273 height 11
click at [430, 394] on input "text" at bounding box center [491, 402] width 283 height 17
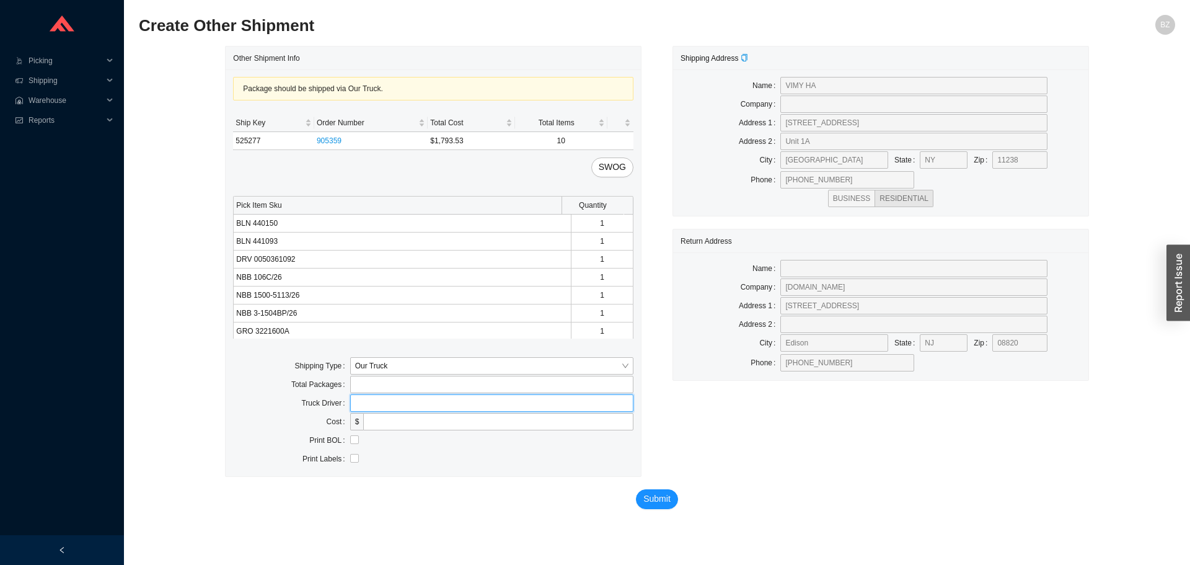
type input "bz"
click at [351, 446] on label at bounding box center [354, 440] width 9 height 12
click at [351, 444] on input "checkbox" at bounding box center [354, 439] width 9 height 9
checkbox input "true"
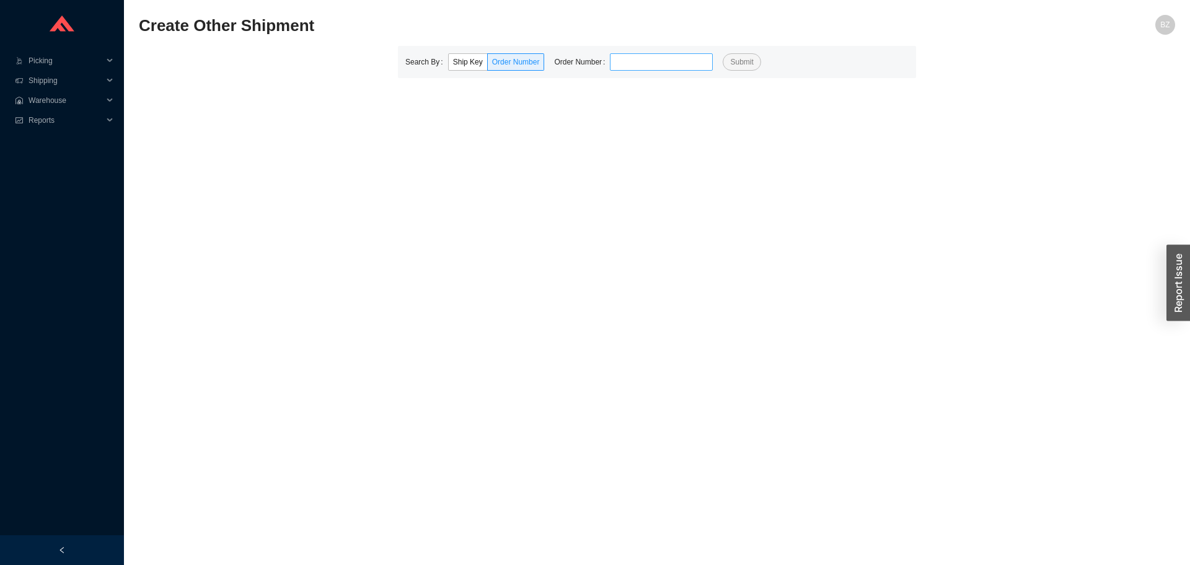
click at [637, 64] on input "tel" at bounding box center [661, 61] width 103 height 17
type input "931809"
click at [723, 53] on button "Submit" at bounding box center [742, 61] width 38 height 17
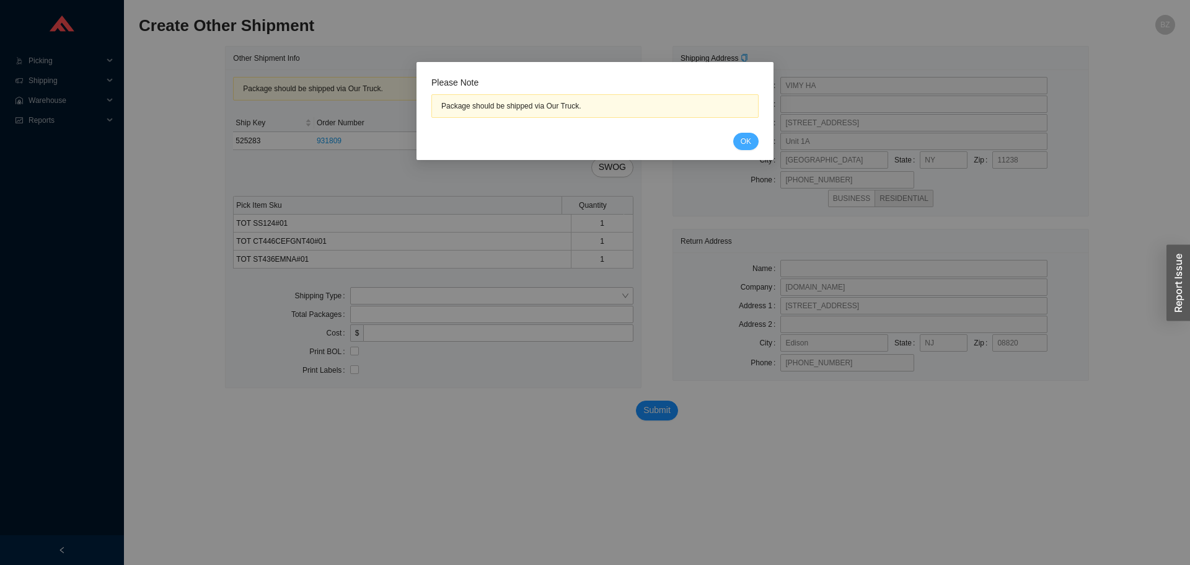
click at [747, 139] on span "OK" at bounding box center [746, 141] width 11 height 12
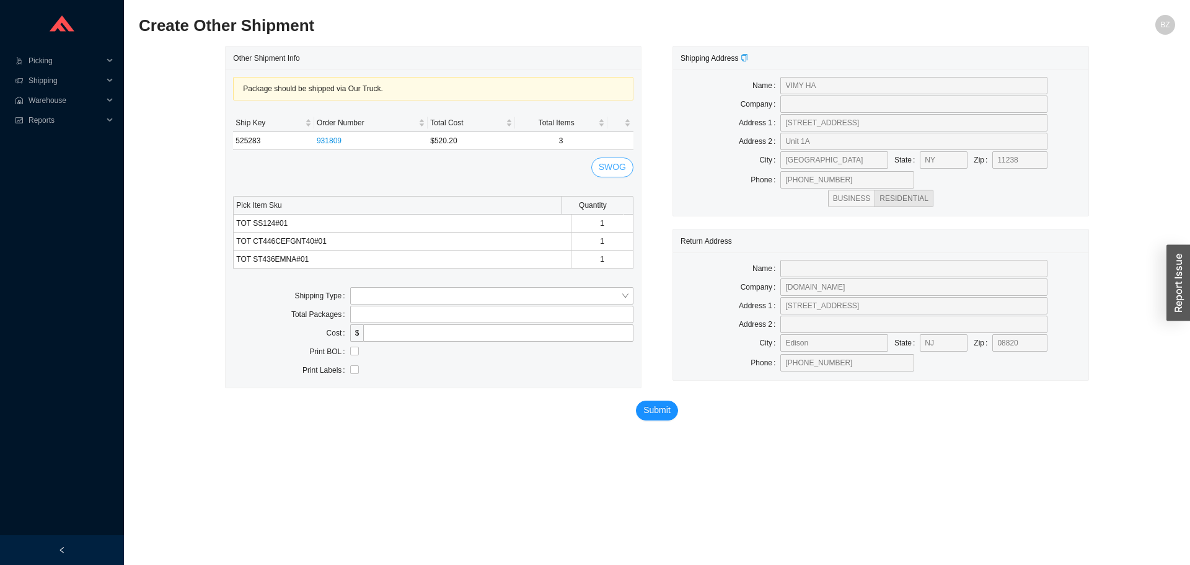
click at [609, 170] on span "SWOG" at bounding box center [612, 167] width 27 height 14
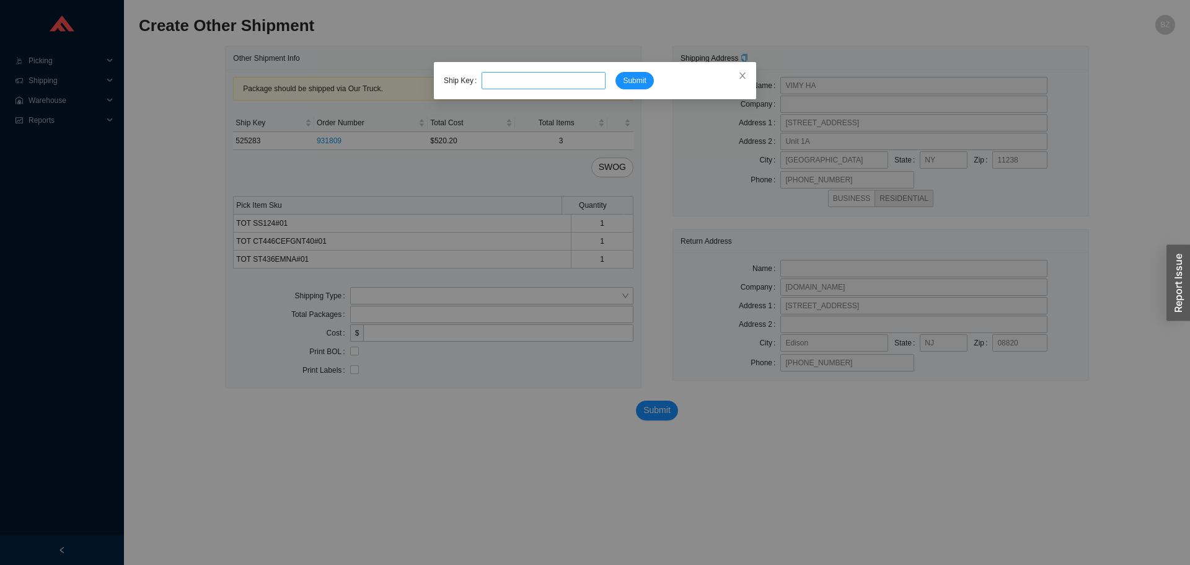
click at [568, 82] on input "tel" at bounding box center [544, 80] width 124 height 17
type input "525277"
click at [615, 72] on button "Submit" at bounding box center [634, 80] width 38 height 17
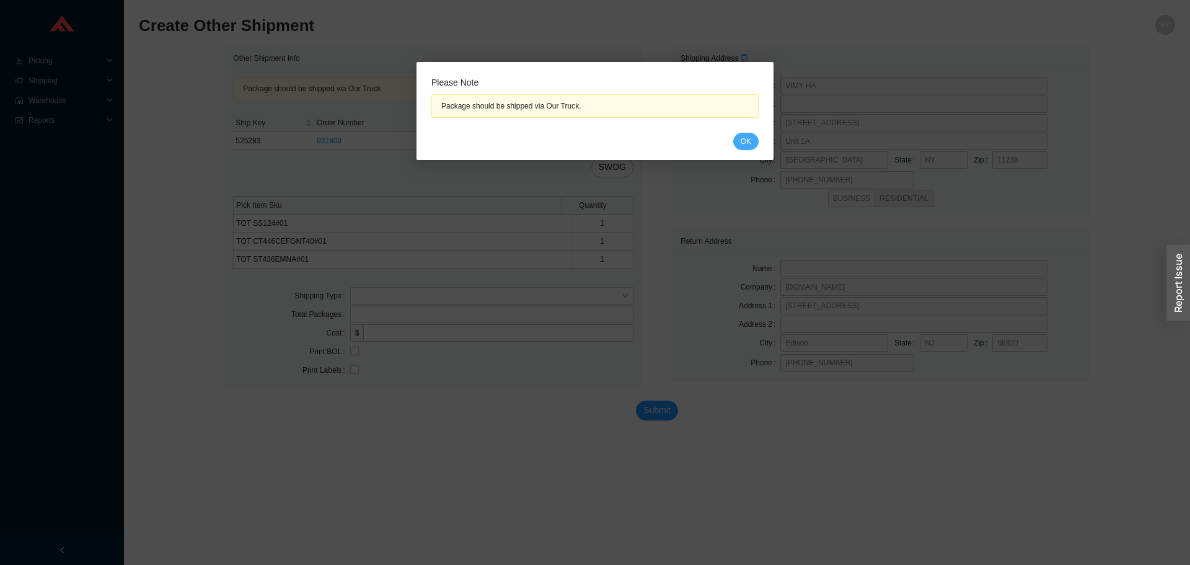
click at [744, 136] on span "OK" at bounding box center [746, 141] width 11 height 12
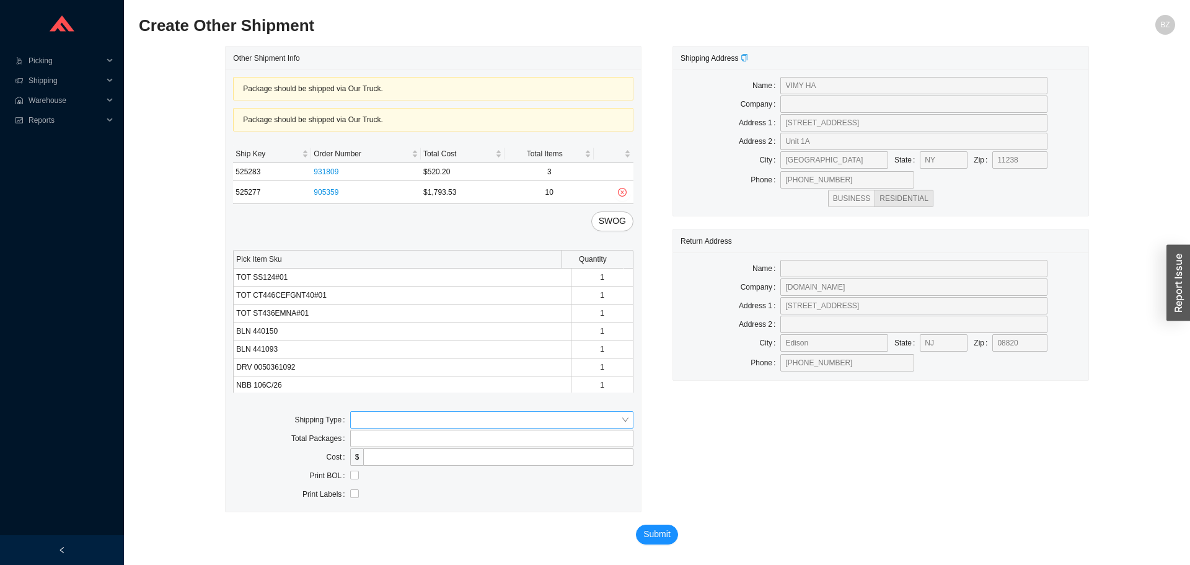
click at [418, 428] on div at bounding box center [491, 419] width 283 height 17
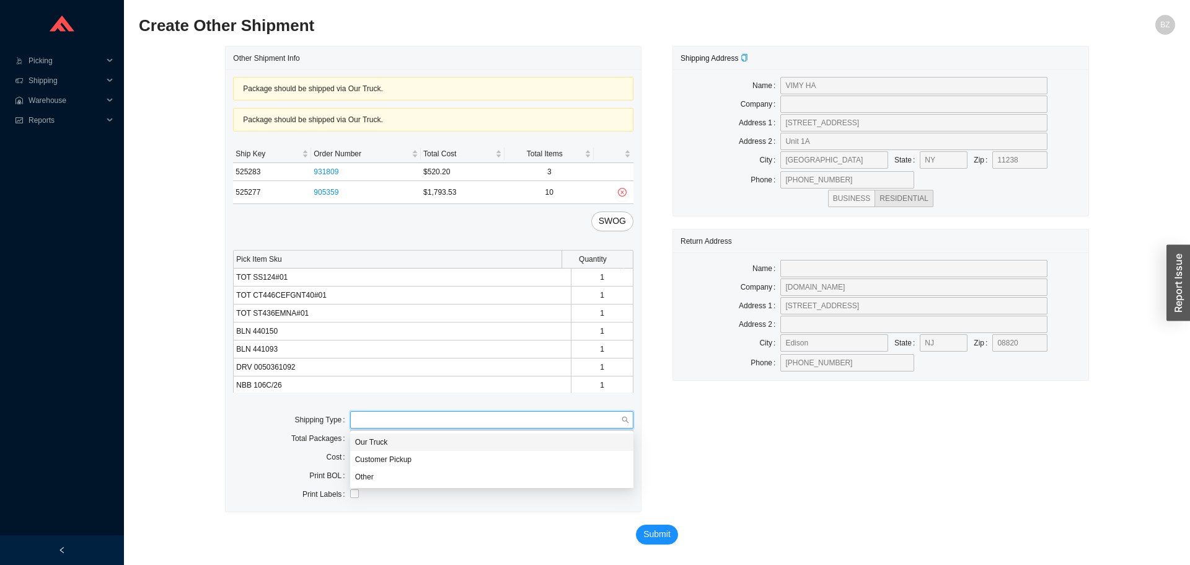
click at [377, 439] on div "Our Truck" at bounding box center [491, 441] width 273 height 11
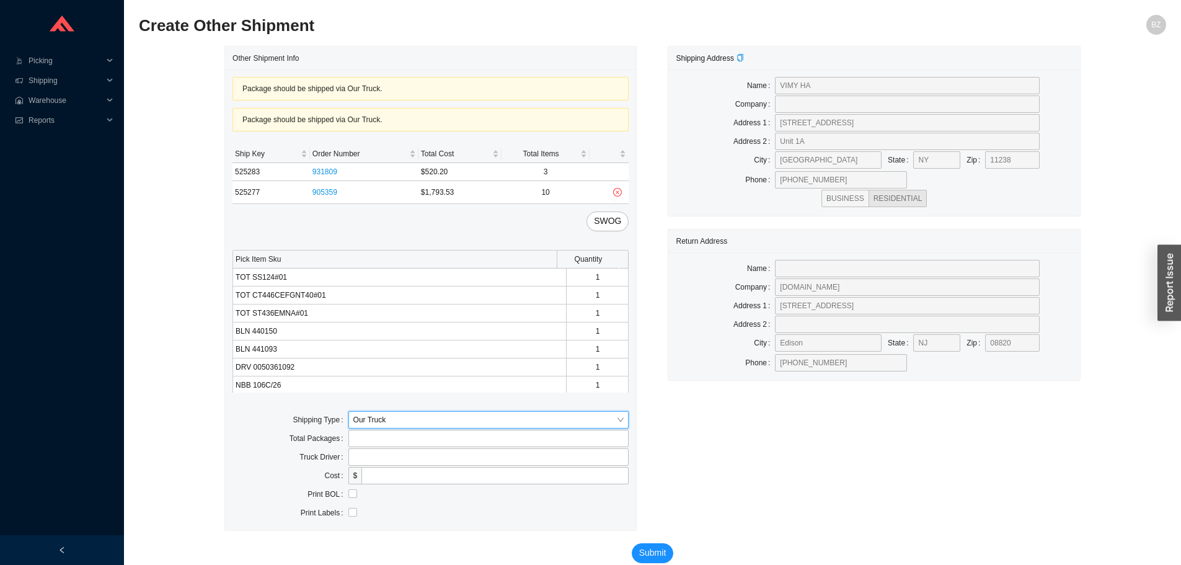
click at [402, 447] on div "Package should be shipped via Our Truck. Package should be shipped via Our Truc…" at bounding box center [430, 299] width 411 height 460
click at [407, 452] on input "text" at bounding box center [488, 456] width 281 height 17
type input "bz"
click at [350, 493] on input "checkbox" at bounding box center [352, 493] width 9 height 9
checkbox input "true"
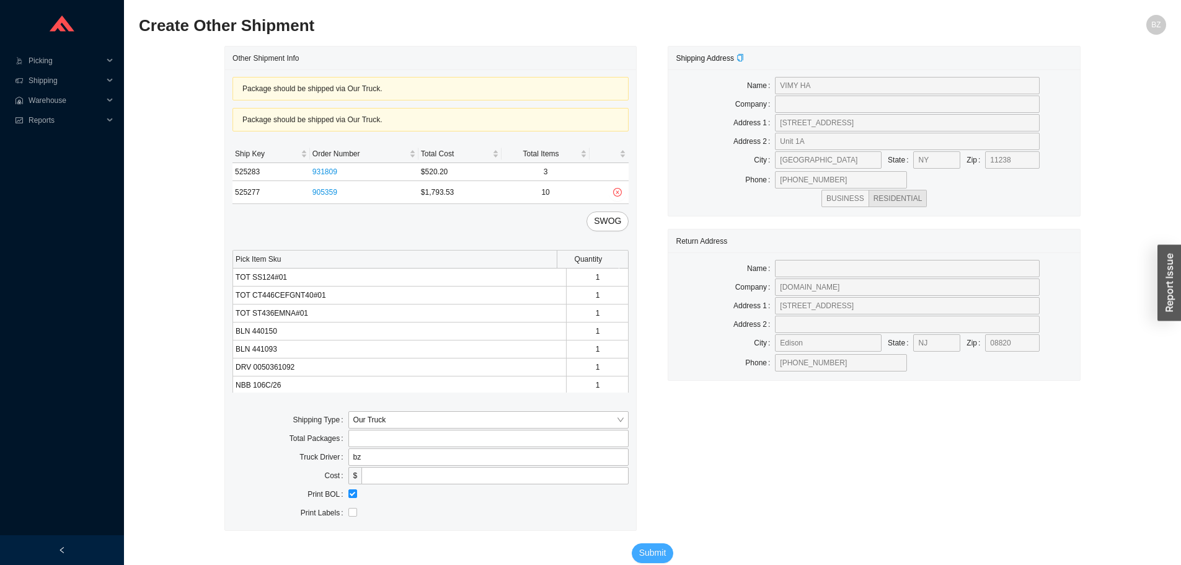
click at [649, 548] on span "Submit" at bounding box center [652, 552] width 27 height 14
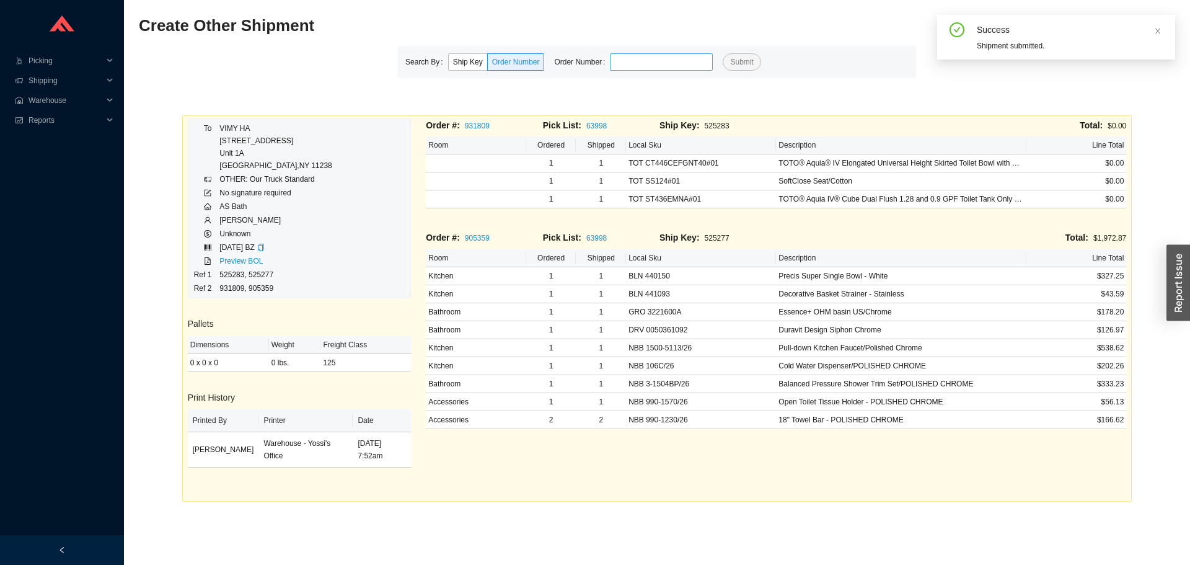
click at [650, 60] on input "tel" at bounding box center [661, 61] width 103 height 17
type input "923812"
click at [723, 53] on button "Submit" at bounding box center [742, 61] width 38 height 17
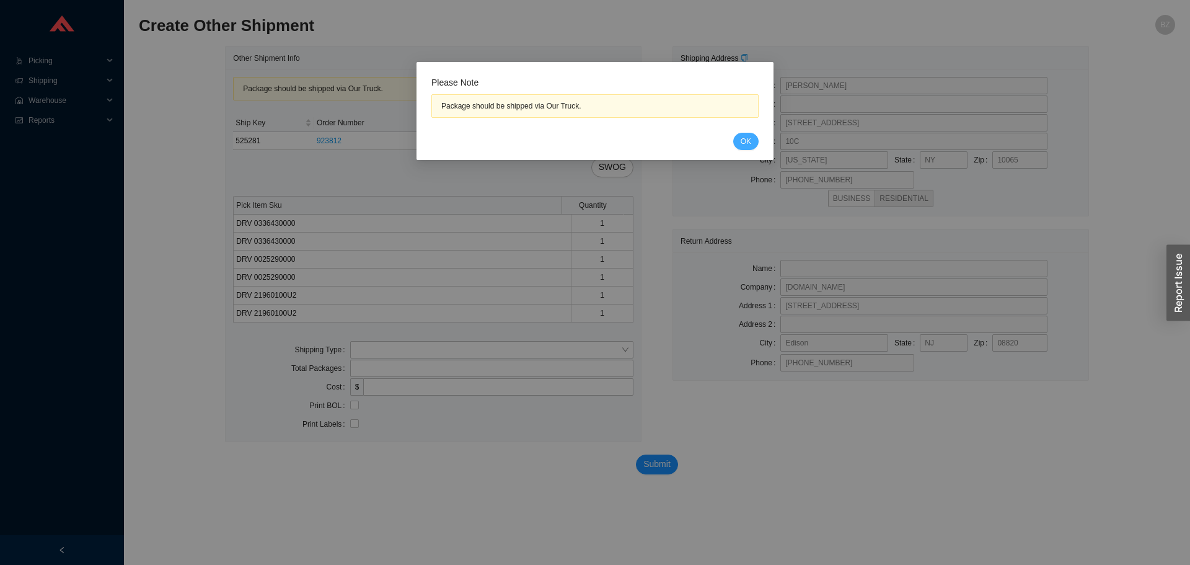
click at [741, 143] on span "OK" at bounding box center [746, 141] width 11 height 12
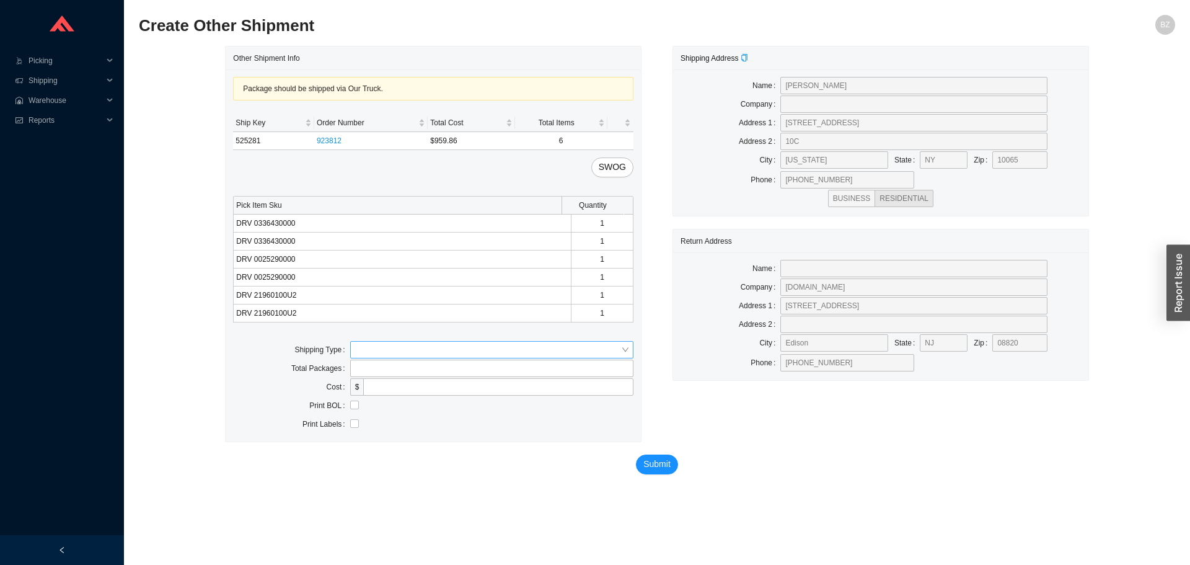
click at [428, 355] on input "search" at bounding box center [488, 349] width 266 height 16
click at [380, 389] on div "Customer Pickup" at bounding box center [491, 389] width 273 height 11
click at [384, 354] on span "Customer Pickup" at bounding box center [491, 349] width 273 height 16
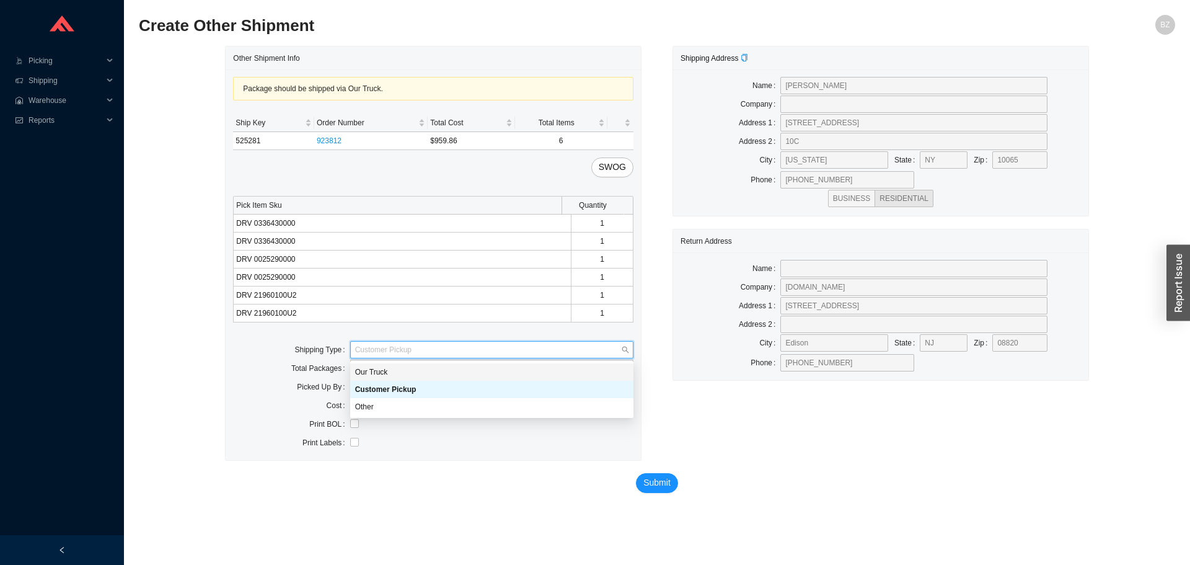
click at [381, 372] on div "Our Truck" at bounding box center [491, 371] width 273 height 11
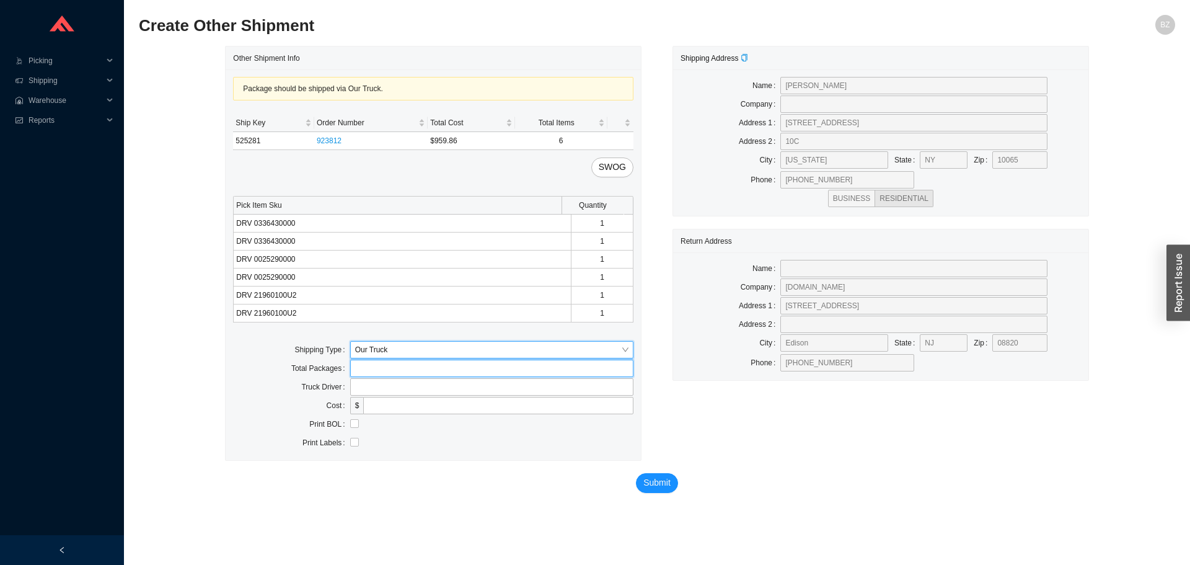
click at [397, 374] on input "tel" at bounding box center [491, 367] width 283 height 17
click at [414, 386] on input "text" at bounding box center [491, 386] width 283 height 17
type input "bz"
click at [354, 423] on input "checkbox" at bounding box center [354, 423] width 9 height 9
checkbox input "true"
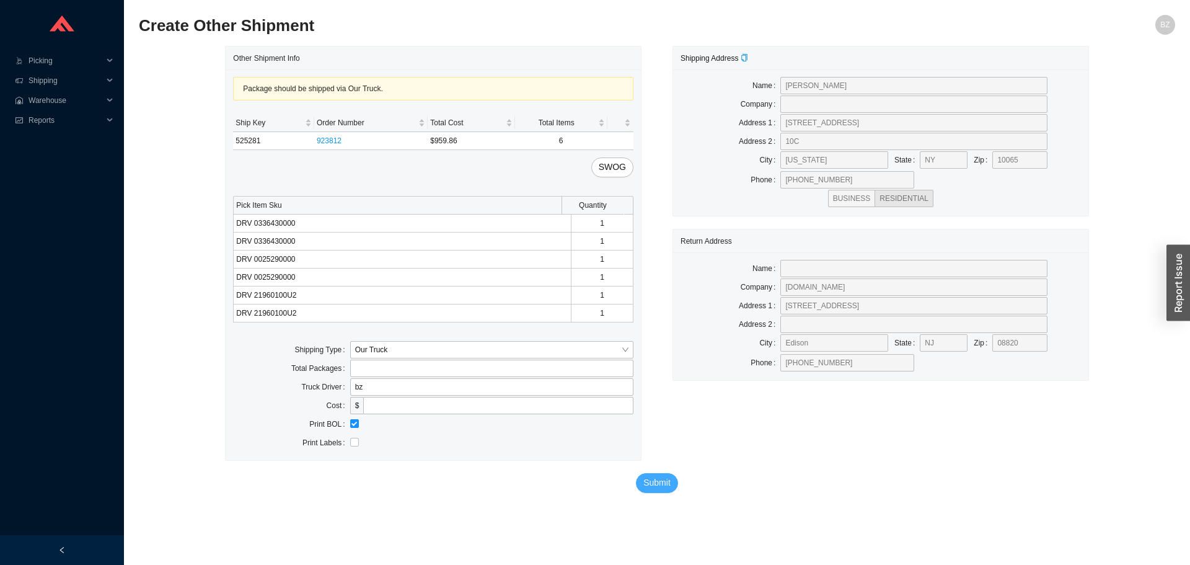
click at [665, 482] on span "Submit" at bounding box center [656, 482] width 27 height 14
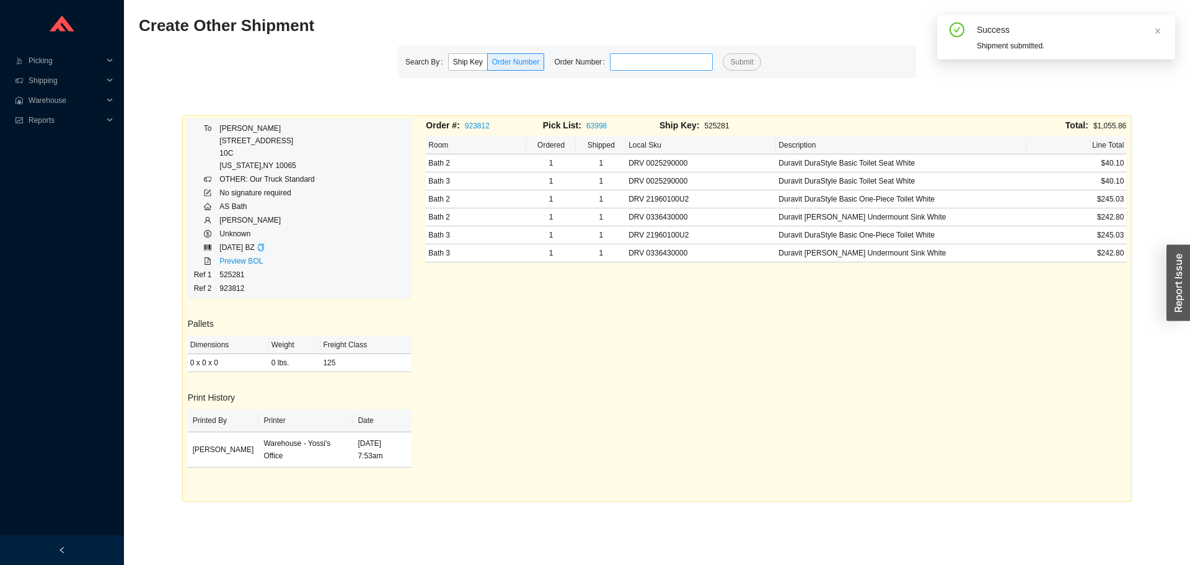
click at [695, 63] on input "tel" at bounding box center [661, 61] width 103 height 17
type input "916675"
click at [723, 53] on button "Submit" at bounding box center [742, 61] width 38 height 17
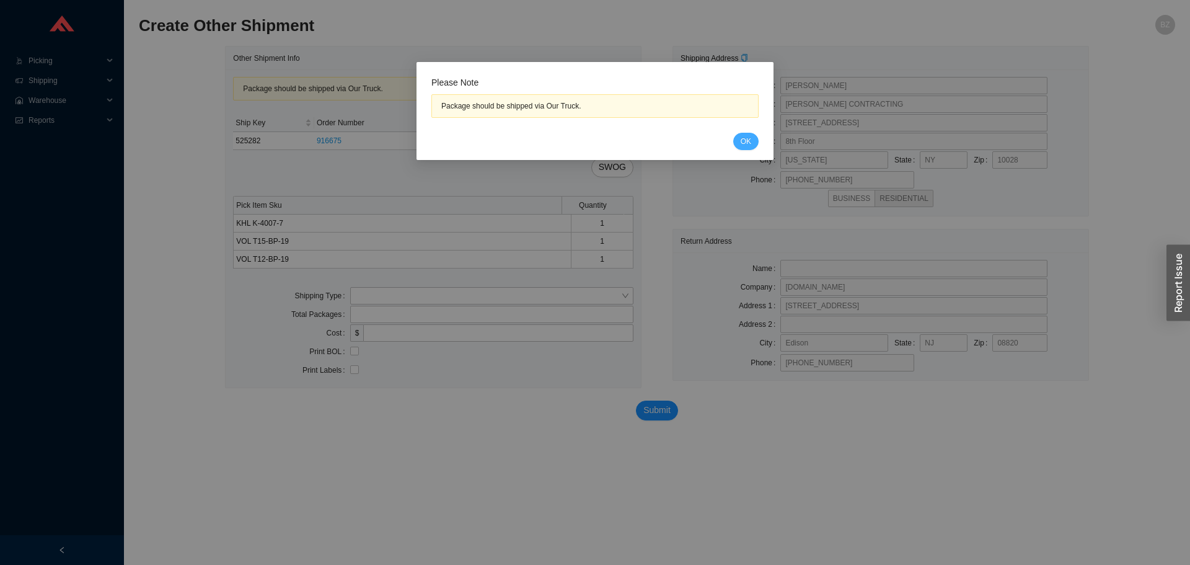
click at [741, 139] on span "OK" at bounding box center [746, 141] width 11 height 12
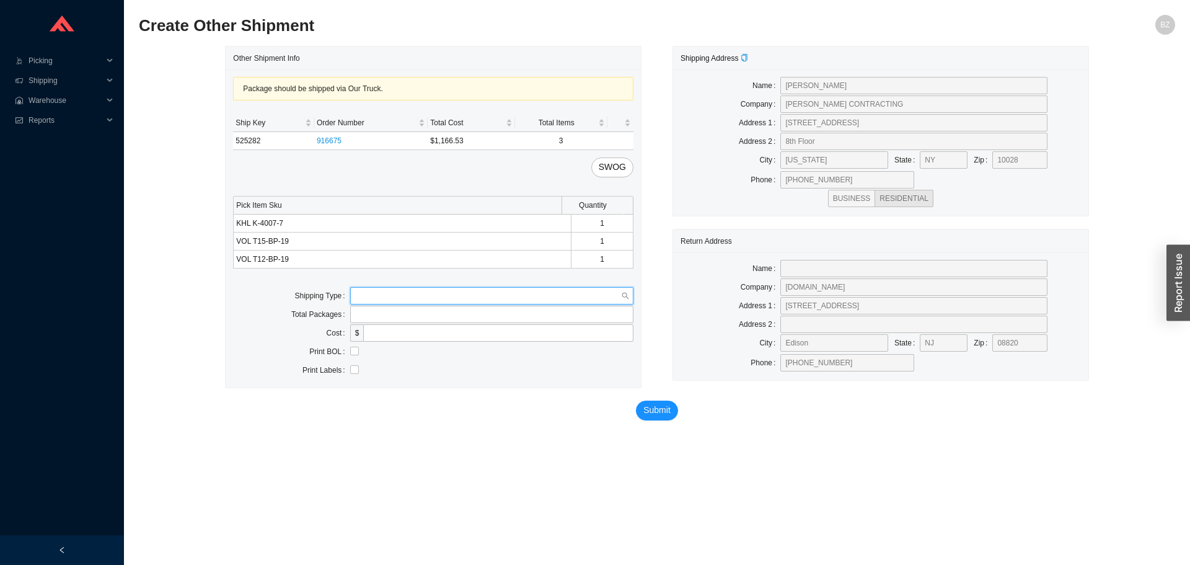
click at [436, 295] on input "search" at bounding box center [488, 296] width 266 height 16
click at [397, 320] on div "Our Truck" at bounding box center [491, 317] width 273 height 11
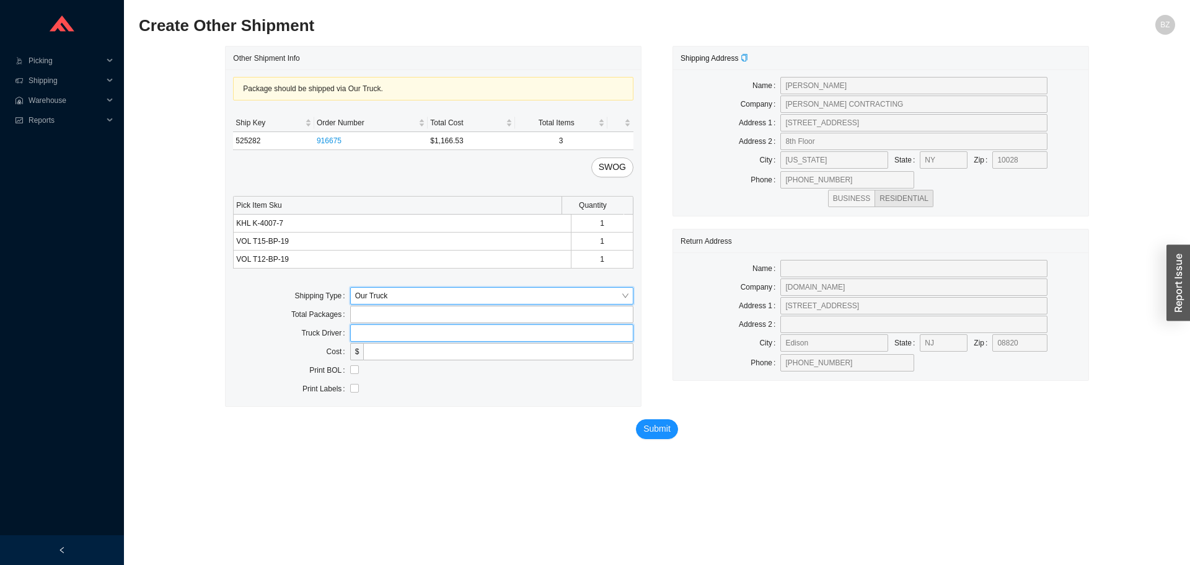
click at [419, 336] on input "text" at bounding box center [491, 332] width 283 height 17
type input "bz"
click at [356, 371] on input "checkbox" at bounding box center [354, 369] width 9 height 9
checkbox input "true"
click at [656, 430] on span "Submit" at bounding box center [656, 428] width 27 height 14
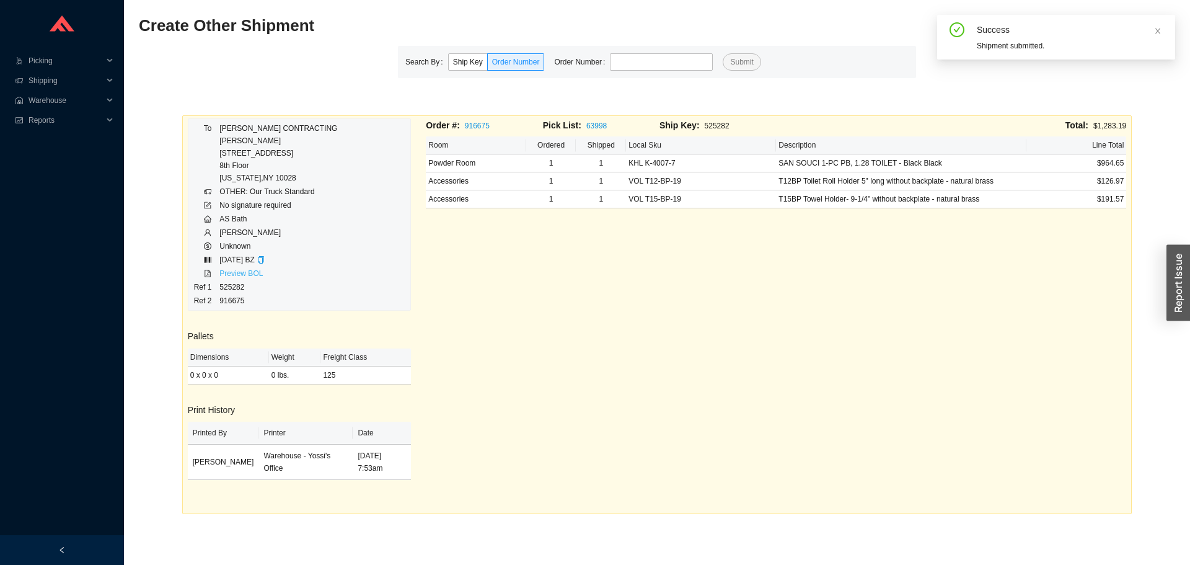
click at [236, 277] on link "Preview BOL" at bounding box center [240, 273] width 43 height 9
click at [679, 45] on div at bounding box center [657, 39] width 1036 height 12
drag, startPoint x: 674, startPoint y: 66, endPoint x: 659, endPoint y: 2, distance: 64.9
click at [674, 66] on input "tel" at bounding box center [661, 61] width 103 height 17
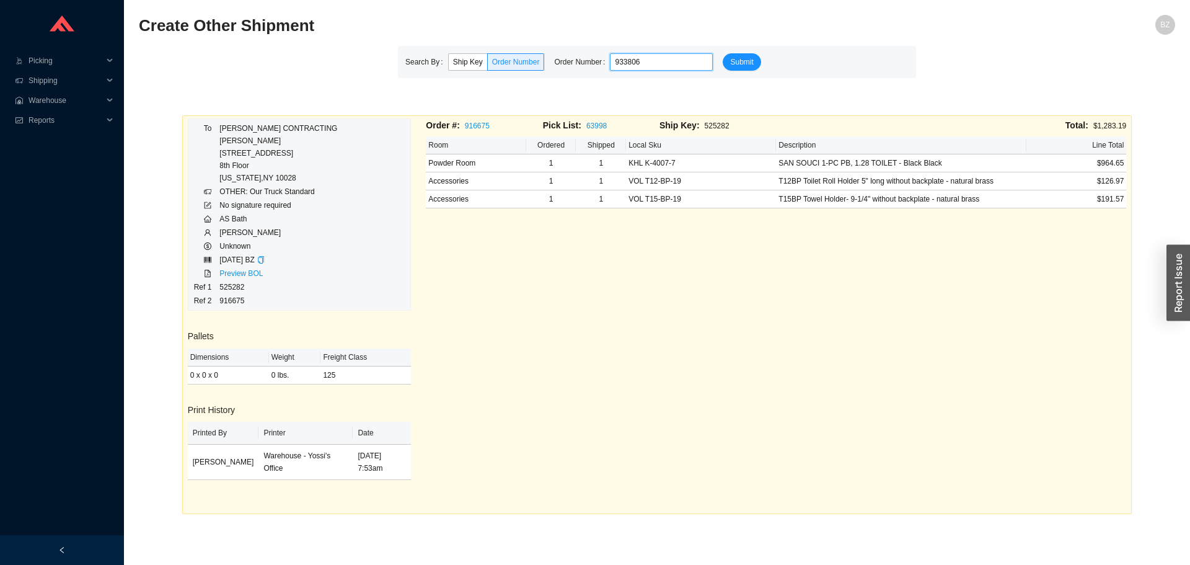
type input "933806"
click at [723, 53] on button "Submit" at bounding box center [742, 61] width 38 height 17
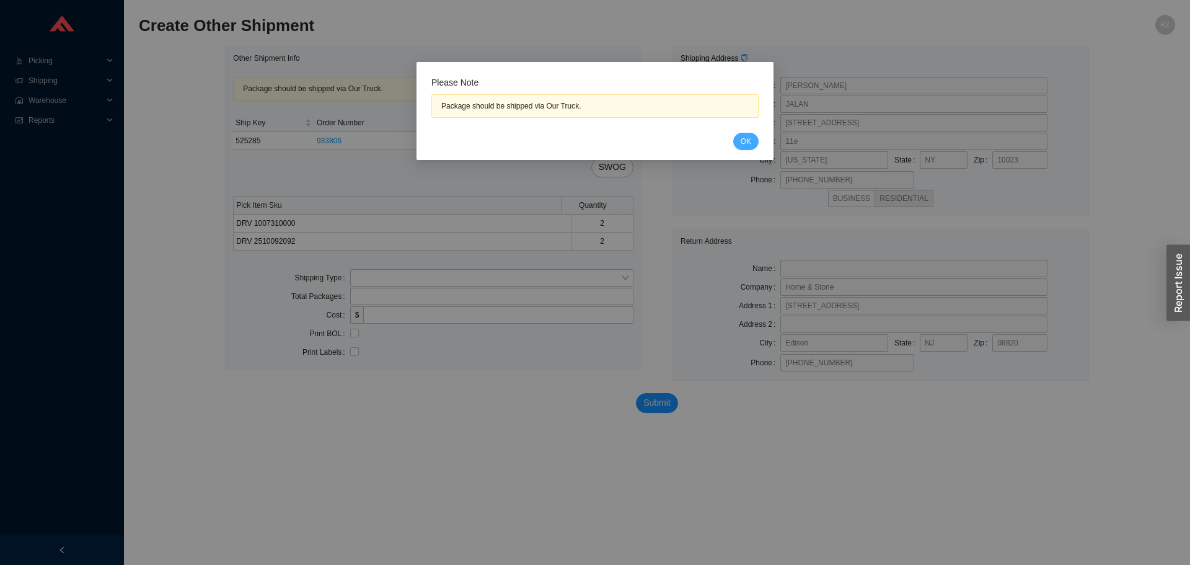
click at [752, 141] on button "OK" at bounding box center [745, 141] width 25 height 17
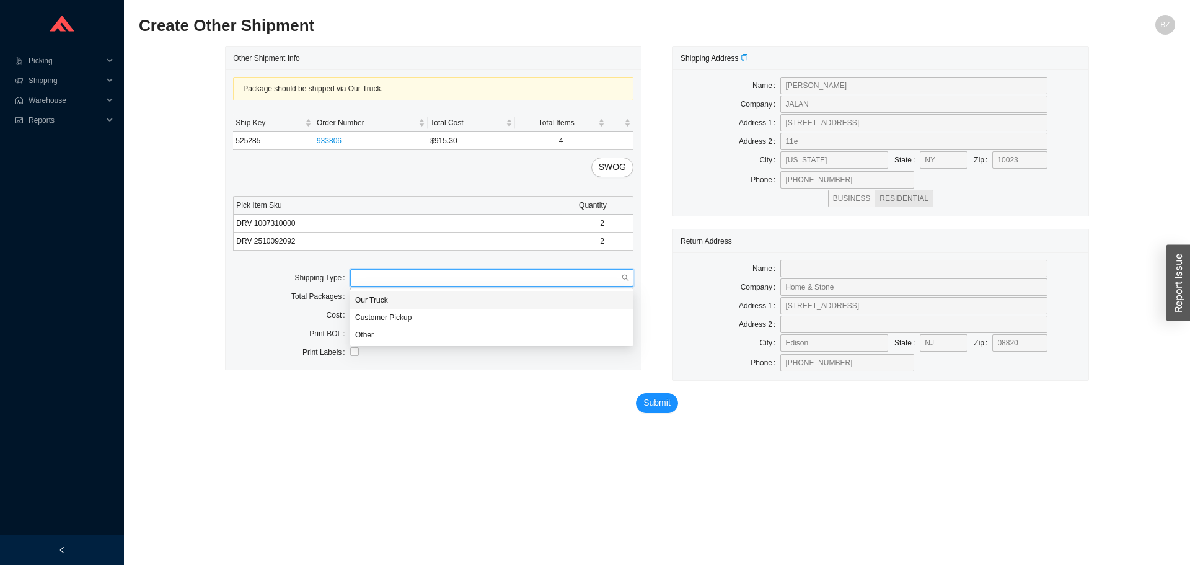
click at [378, 274] on input "search" at bounding box center [488, 278] width 266 height 16
click at [371, 299] on div "Our Truck" at bounding box center [491, 299] width 273 height 11
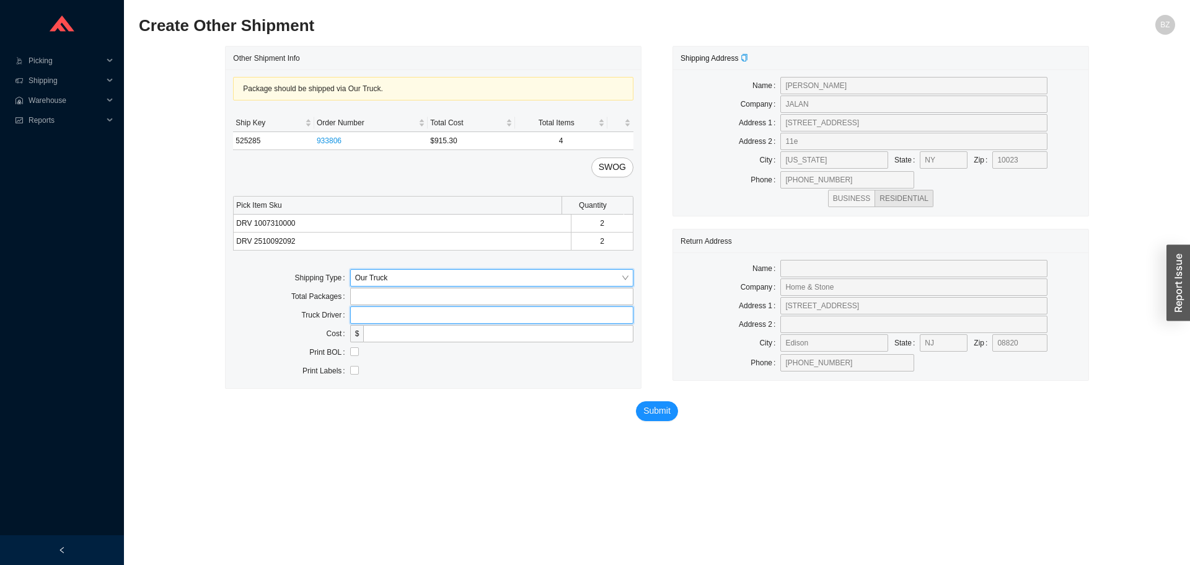
click at [408, 323] on input "text" at bounding box center [491, 314] width 283 height 17
type input "bz"
click at [357, 353] on input "checkbox" at bounding box center [354, 351] width 9 height 9
checkbox input "true"
click at [658, 407] on span "Submit" at bounding box center [656, 410] width 27 height 14
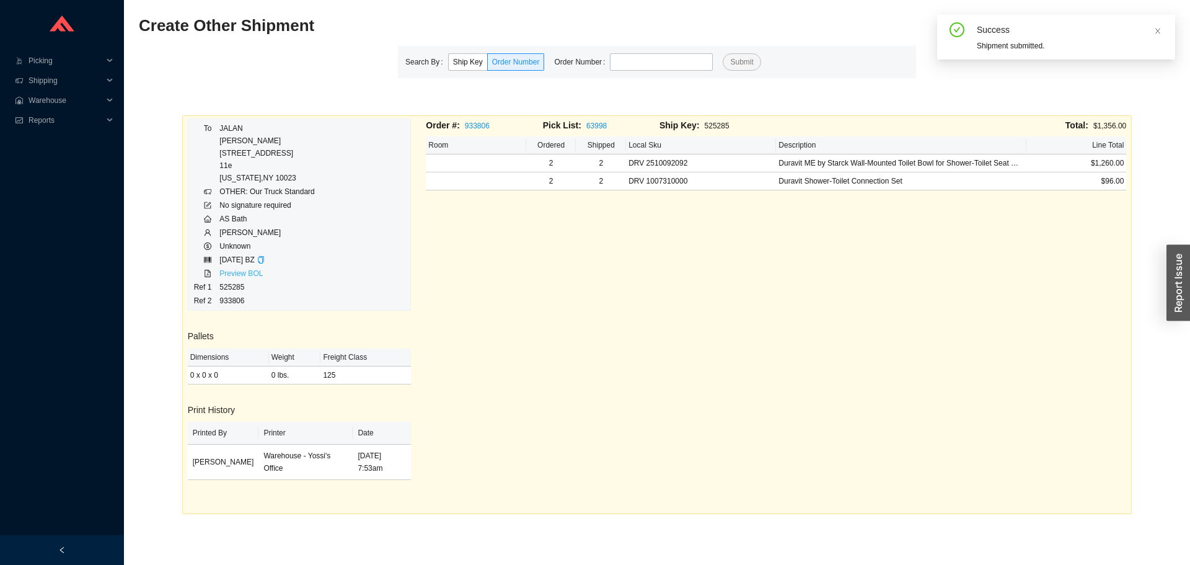
click at [222, 276] on link "Preview BOL" at bounding box center [240, 273] width 43 height 9
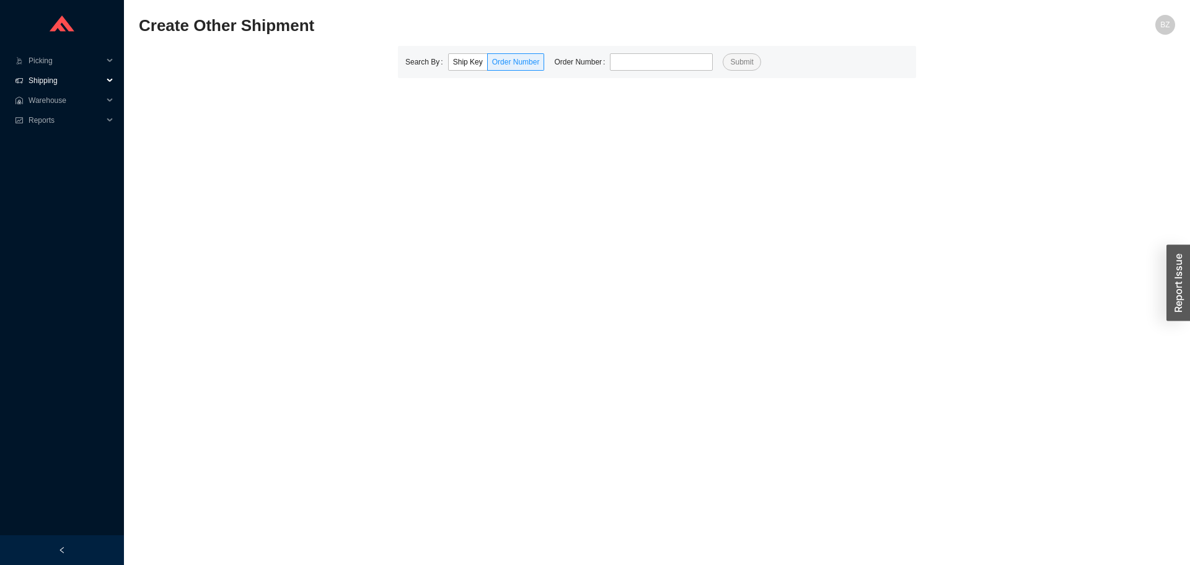
click at [63, 79] on span "Shipping" at bounding box center [66, 81] width 74 height 20
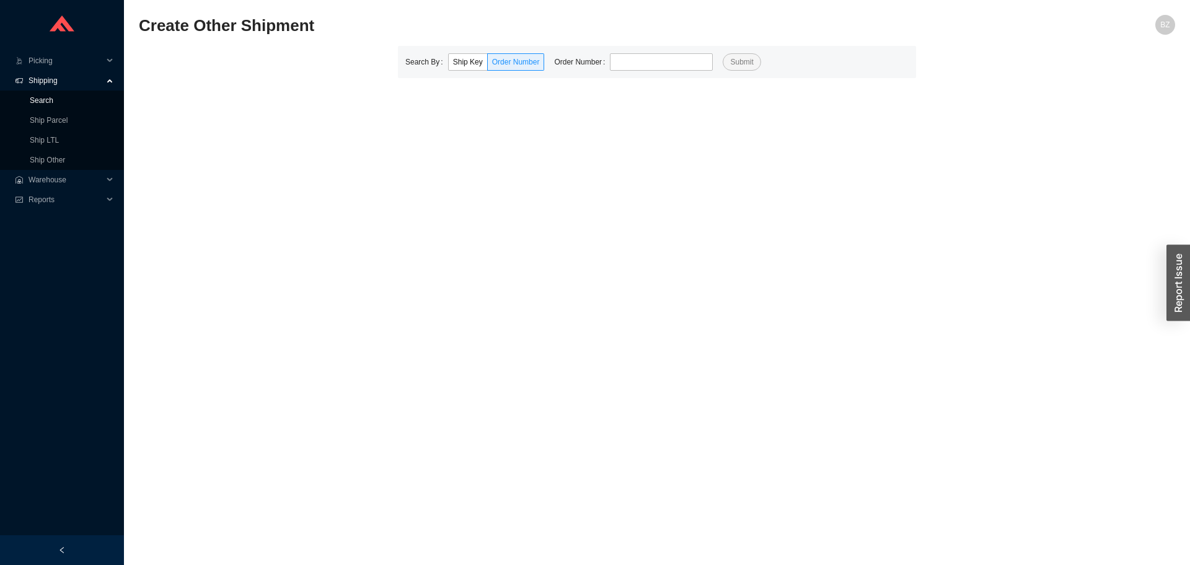
click at [53, 100] on link "Search" at bounding box center [42, 100] width 24 height 9
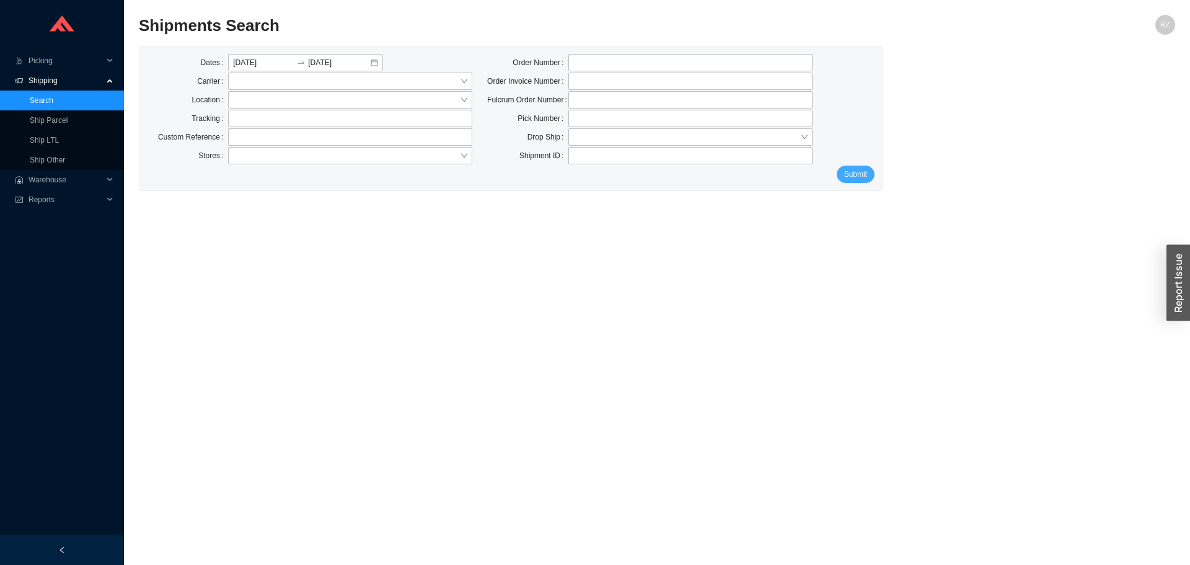
click at [850, 180] on span "Submit" at bounding box center [855, 174] width 23 height 12
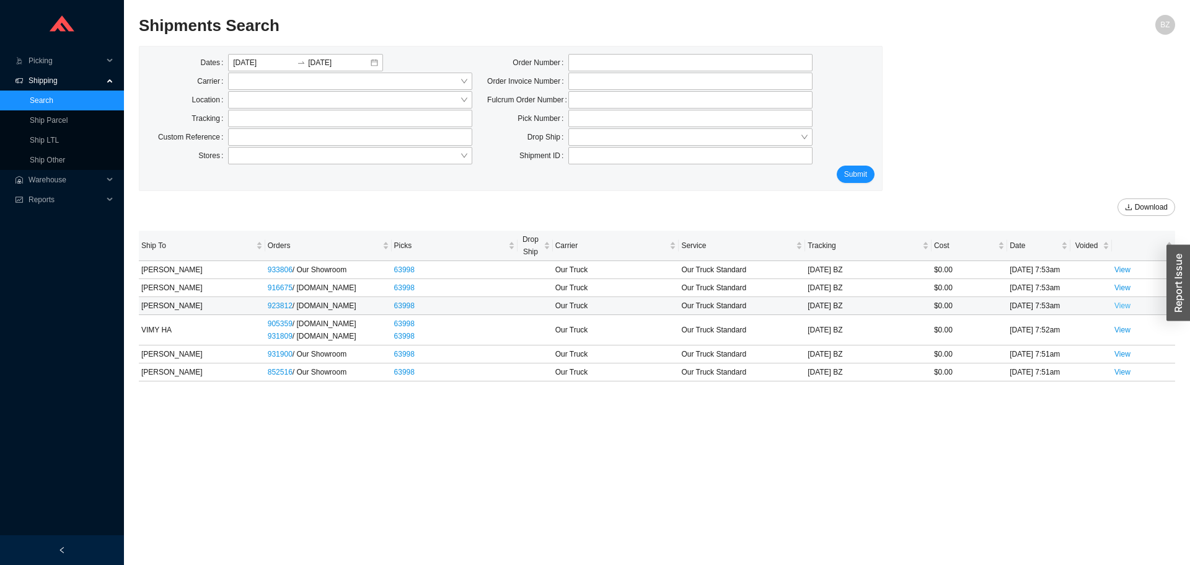
click at [1125, 305] on link "View" at bounding box center [1122, 305] width 16 height 9
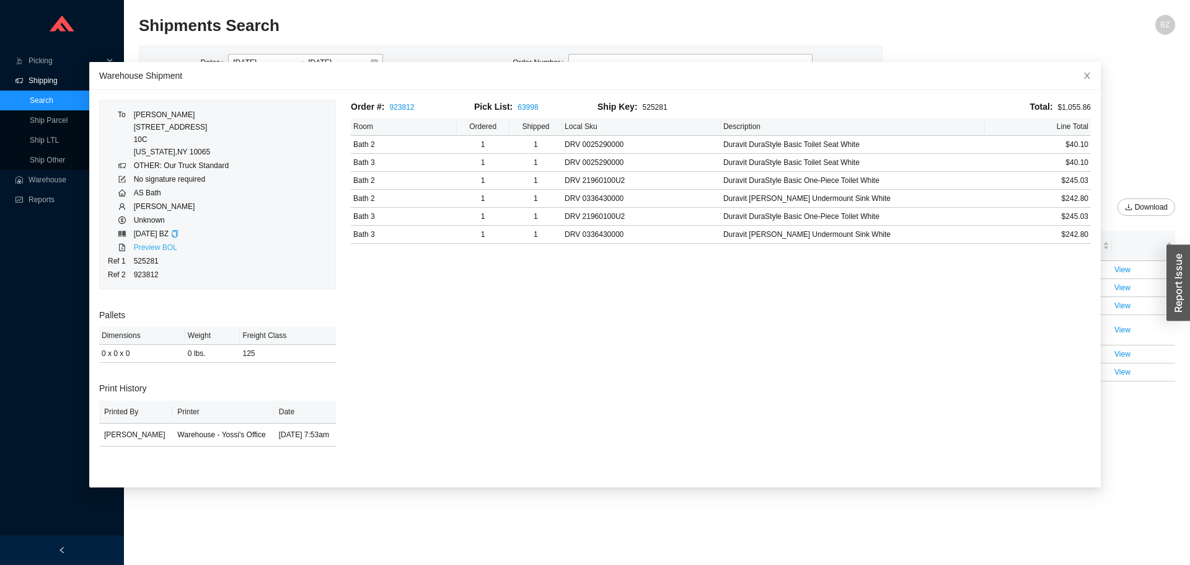
click at [152, 245] on link "Preview BOL" at bounding box center [155, 247] width 43 height 9
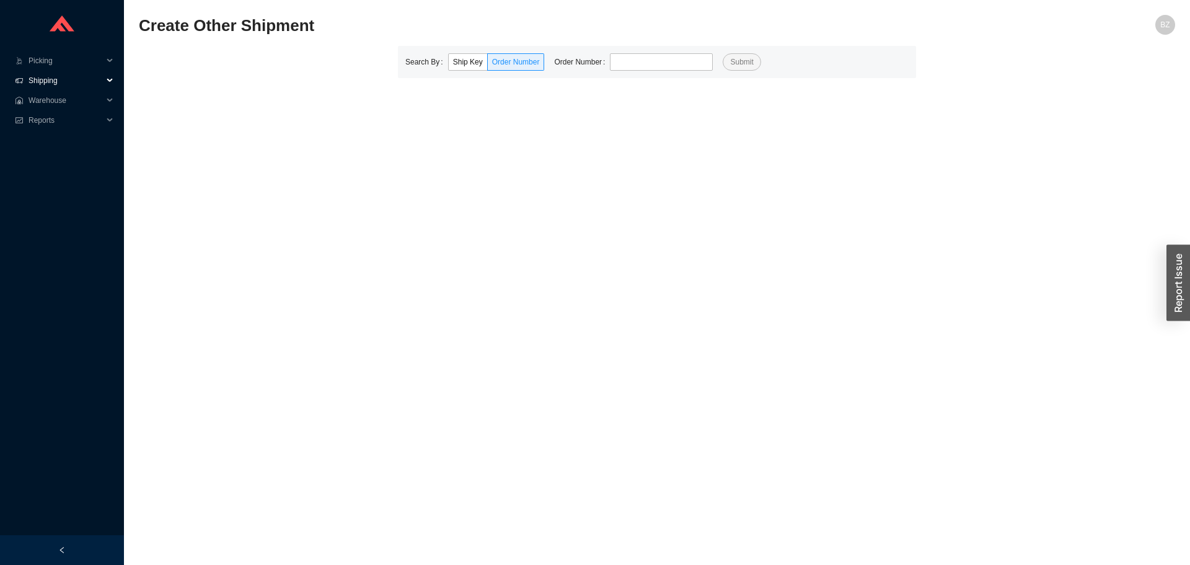
click at [43, 76] on span "Shipping" at bounding box center [66, 81] width 74 height 20
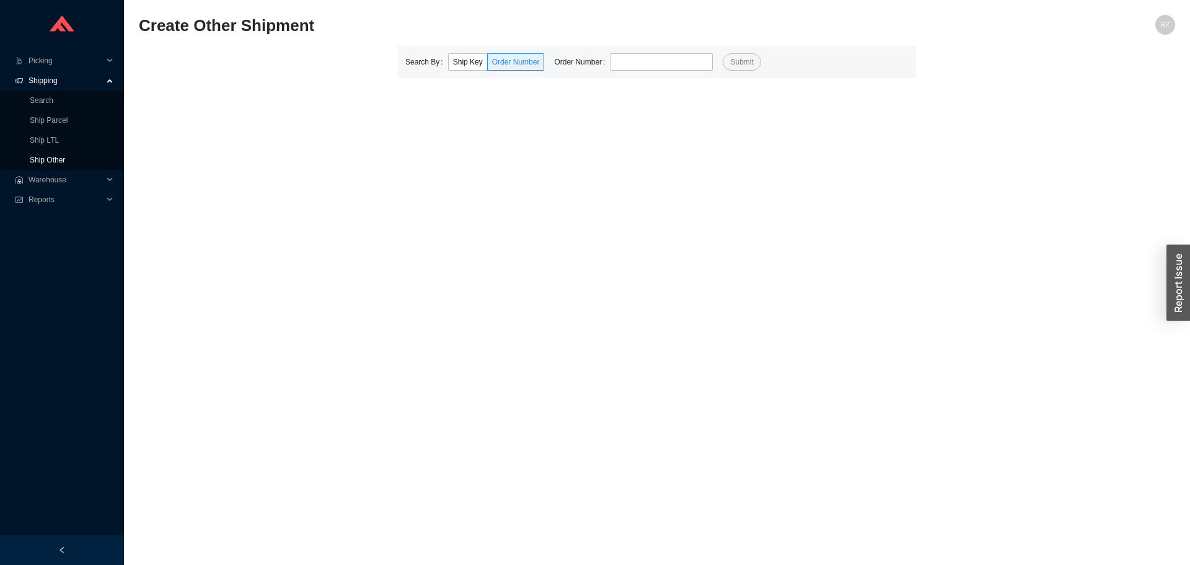
click at [46, 157] on link "Ship Other" at bounding box center [47, 160] width 35 height 9
click at [52, 97] on link "Search" at bounding box center [42, 100] width 24 height 9
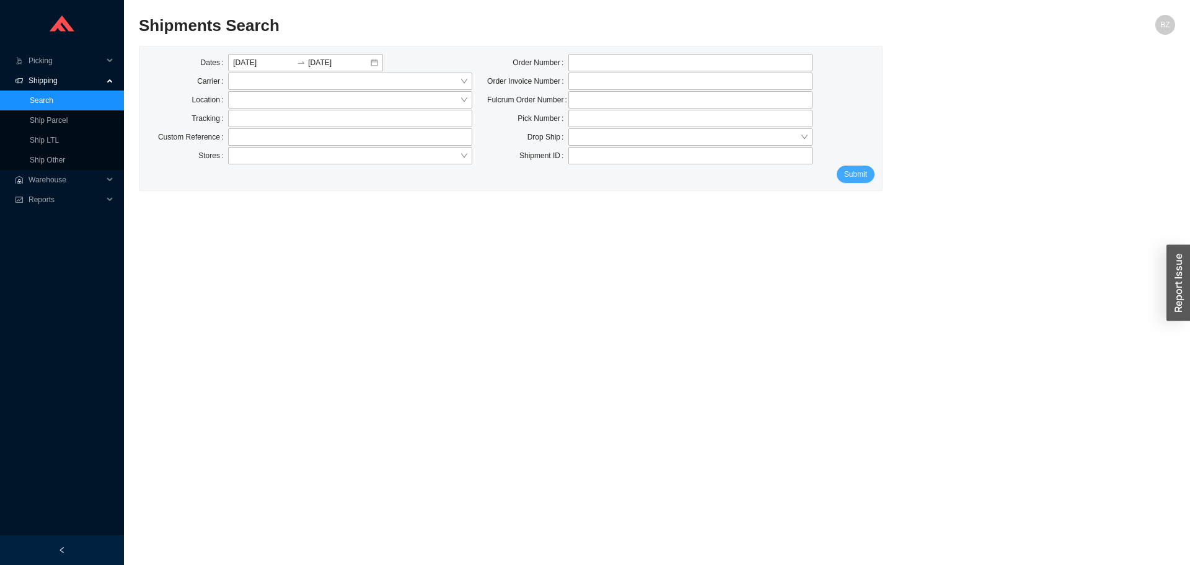
click at [861, 172] on span "Submit" at bounding box center [855, 174] width 23 height 12
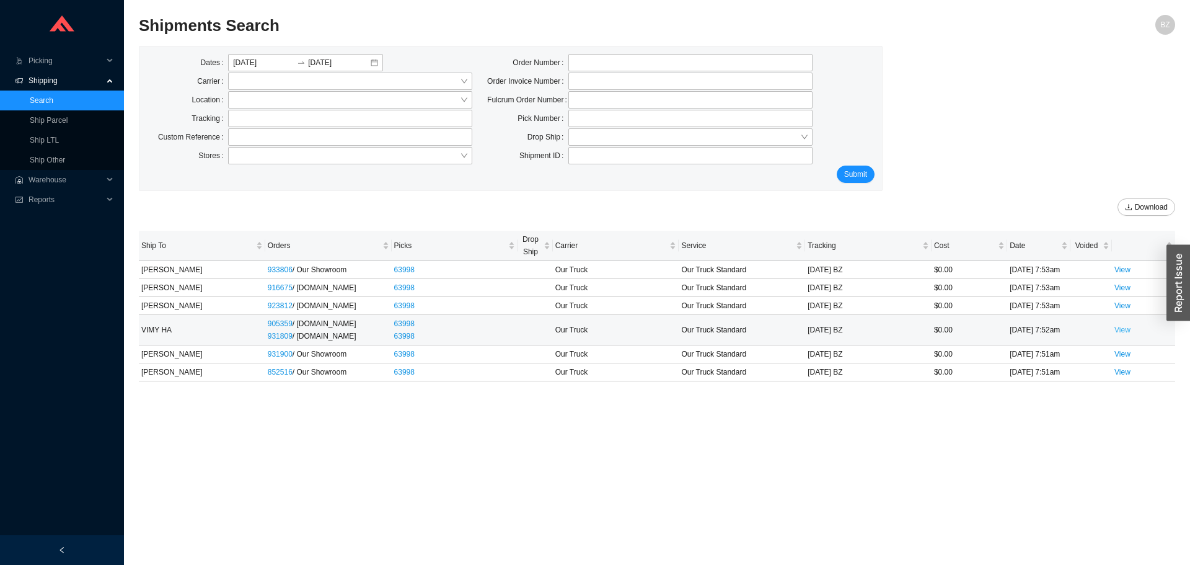
click at [1122, 328] on link "View" at bounding box center [1122, 329] width 16 height 9
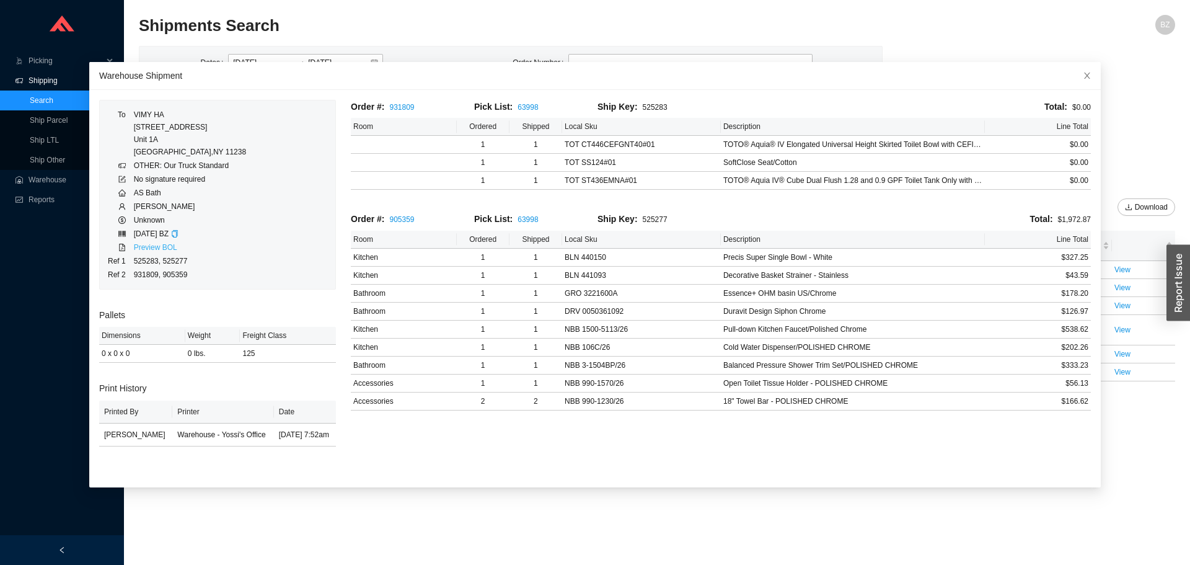
click at [139, 248] on link "Preview BOL" at bounding box center [155, 247] width 43 height 9
click at [1084, 74] on icon "close" at bounding box center [1087, 76] width 6 height 6
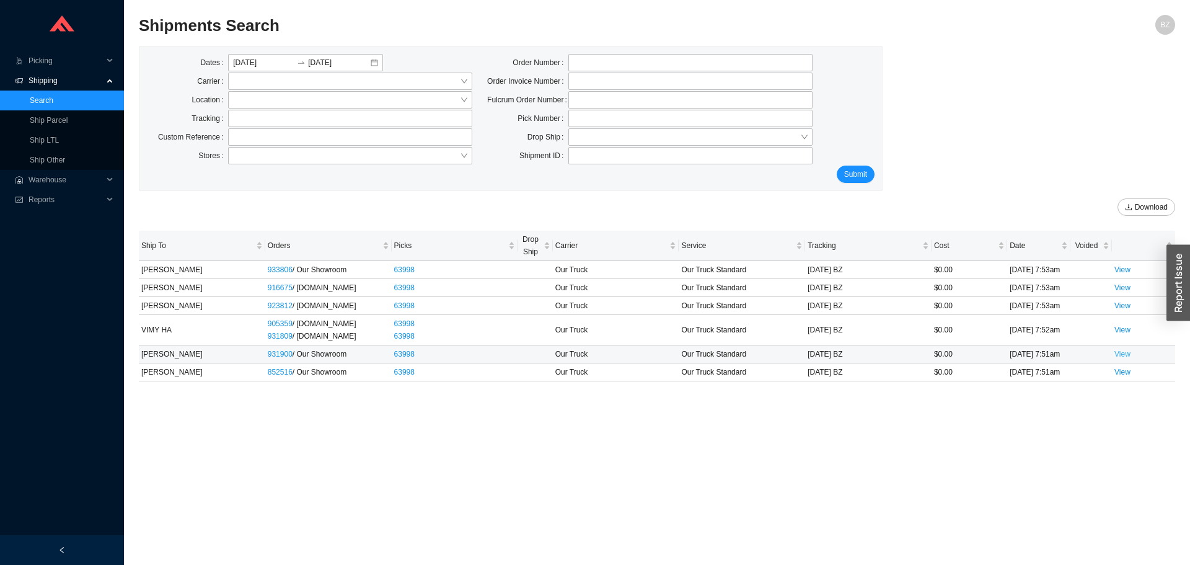
click at [1122, 354] on link "View" at bounding box center [1122, 354] width 16 height 9
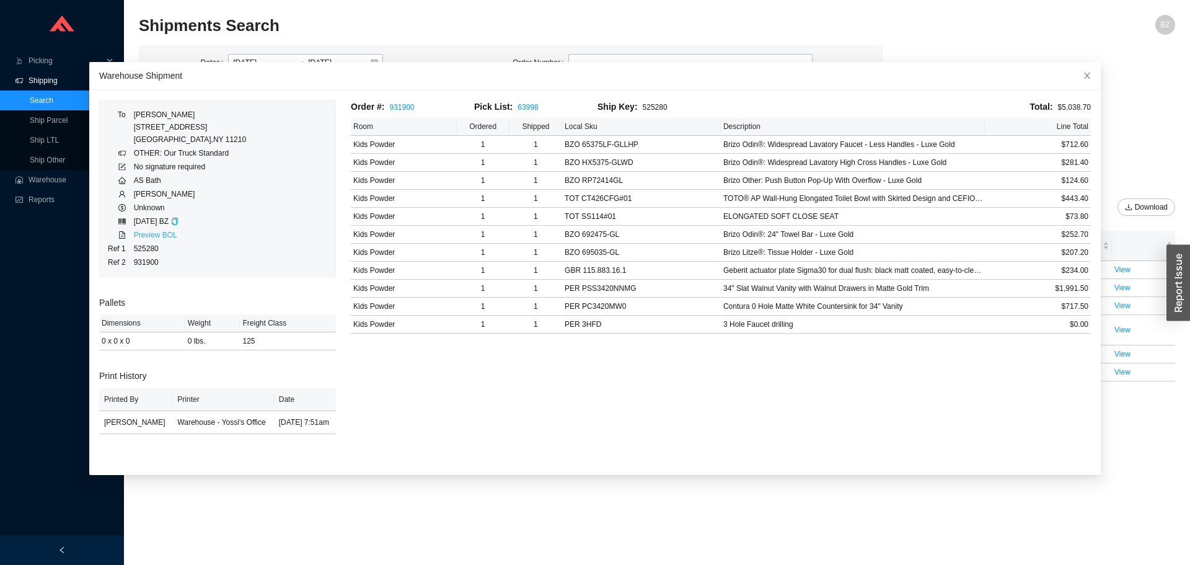
click at [143, 235] on link "Preview BOL" at bounding box center [155, 235] width 43 height 9
click at [1083, 76] on icon "close" at bounding box center [1087, 75] width 9 height 9
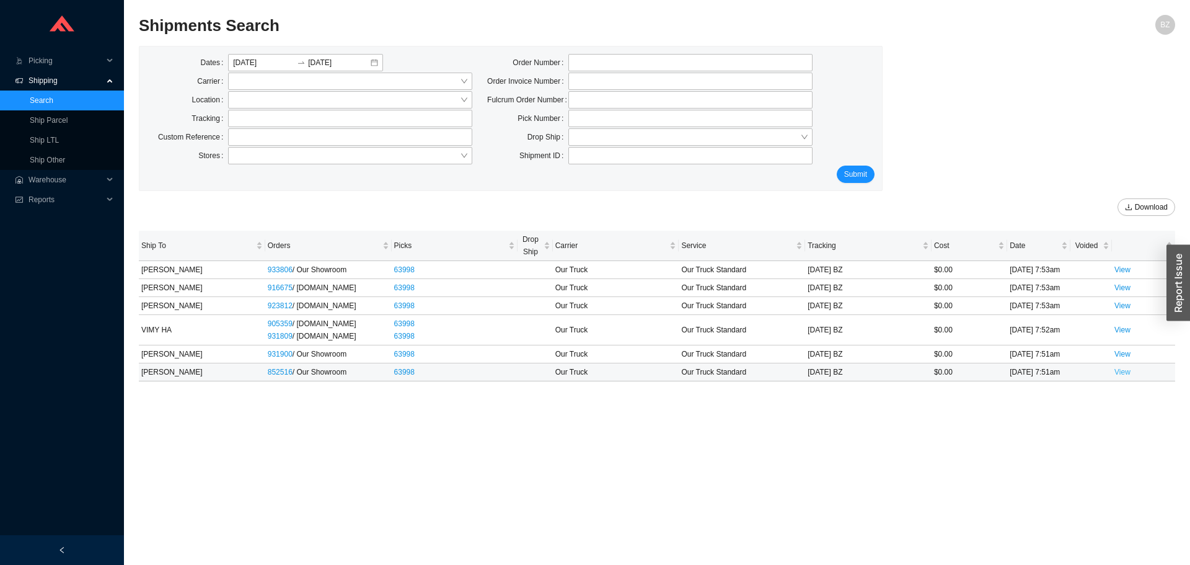
click at [1124, 374] on link "View" at bounding box center [1122, 371] width 16 height 9
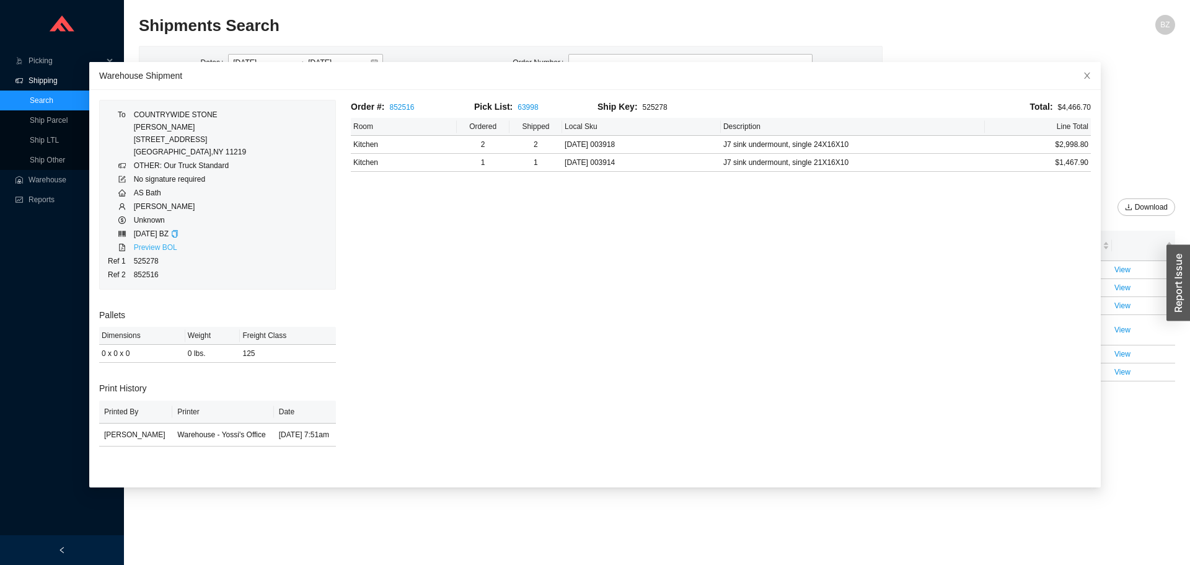
click at [149, 245] on link "Preview BOL" at bounding box center [155, 247] width 43 height 9
click at [1083, 74] on icon "close" at bounding box center [1087, 75] width 9 height 9
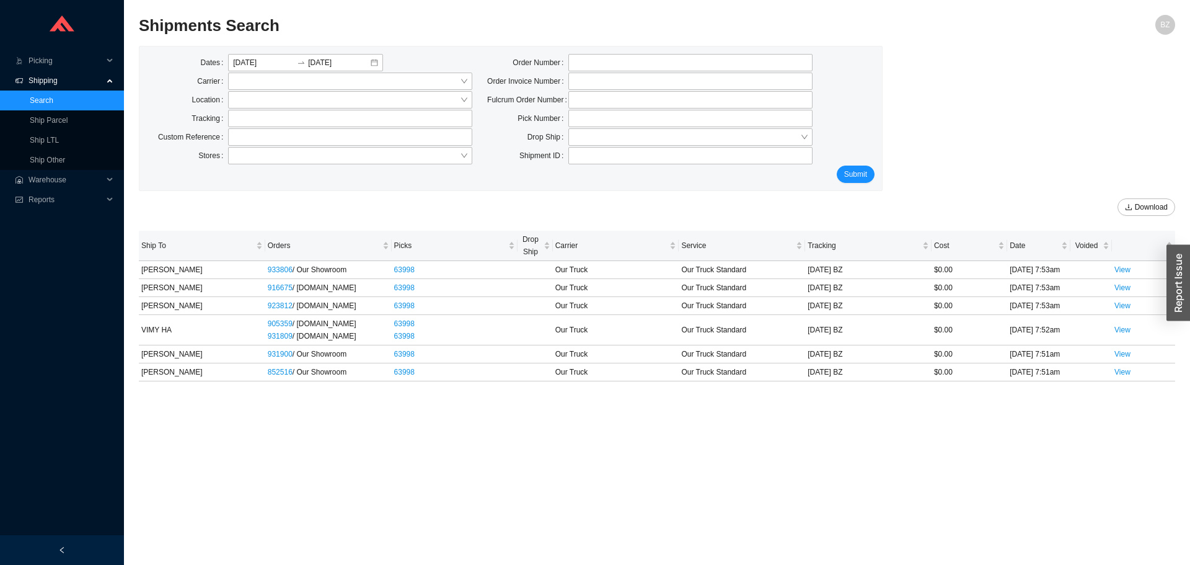
click at [48, 74] on span "Shipping" at bounding box center [66, 81] width 74 height 20
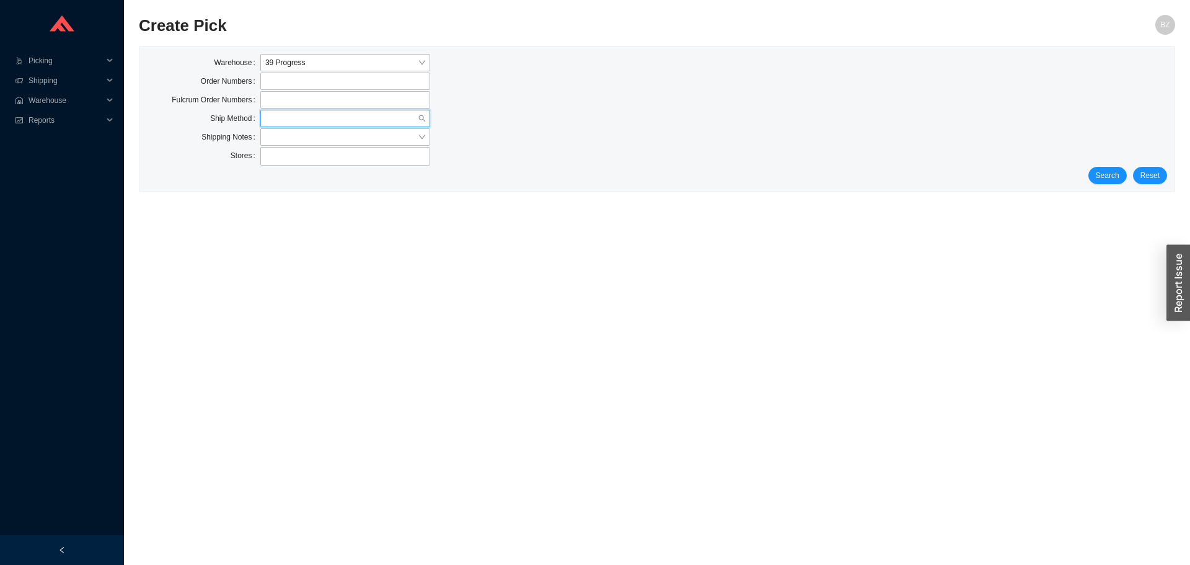
click at [297, 116] on input "search" at bounding box center [341, 118] width 152 height 16
click at [347, 158] on div "Customer Pickup - Warehouse" at bounding box center [345, 157] width 160 height 11
click at [1084, 164] on div "Stores" at bounding box center [657, 157] width 1020 height 20
click at [1118, 177] on span "Search" at bounding box center [1108, 175] width 24 height 12
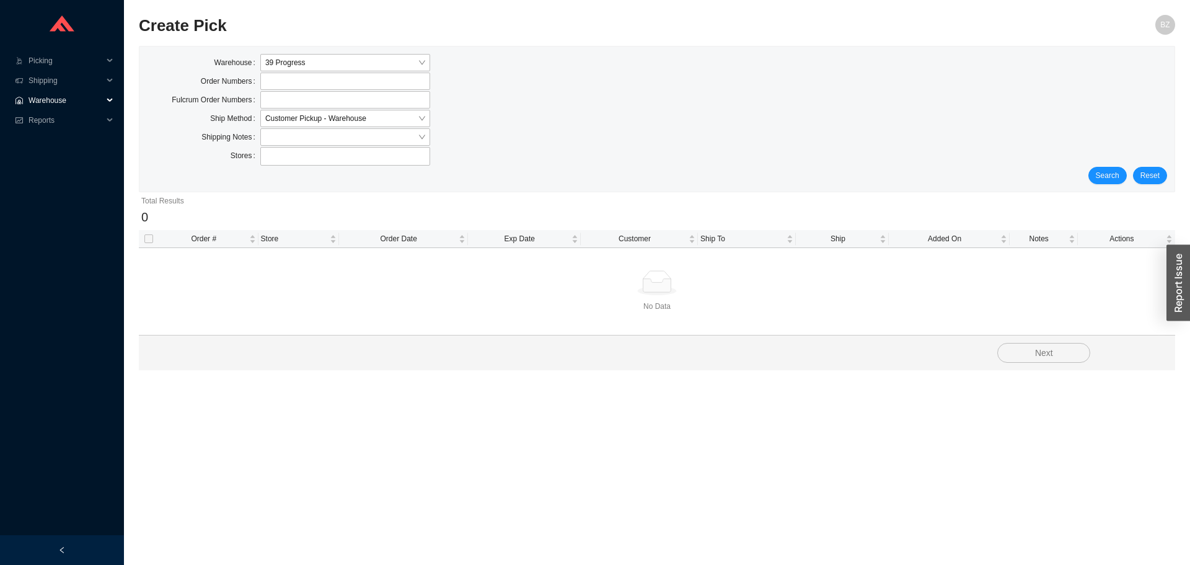
click at [51, 105] on span "Warehouse" at bounding box center [66, 100] width 74 height 20
click at [38, 81] on span "Shipping" at bounding box center [66, 81] width 74 height 20
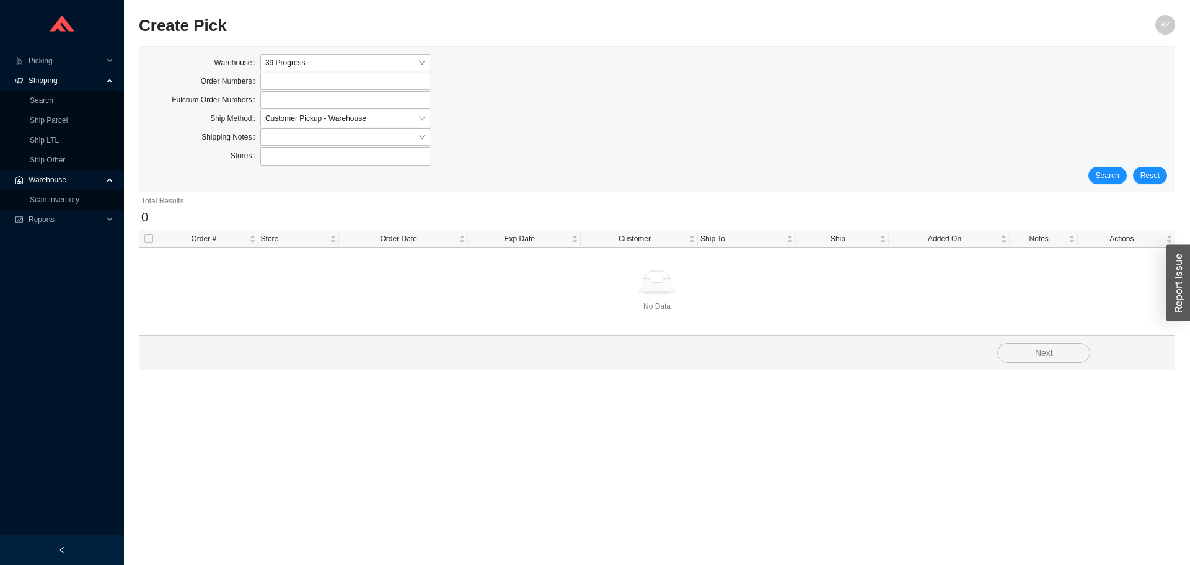
click at [52, 177] on span "Warehouse" at bounding box center [66, 180] width 74 height 20
click at [46, 62] on span "Picking" at bounding box center [66, 61] width 74 height 20
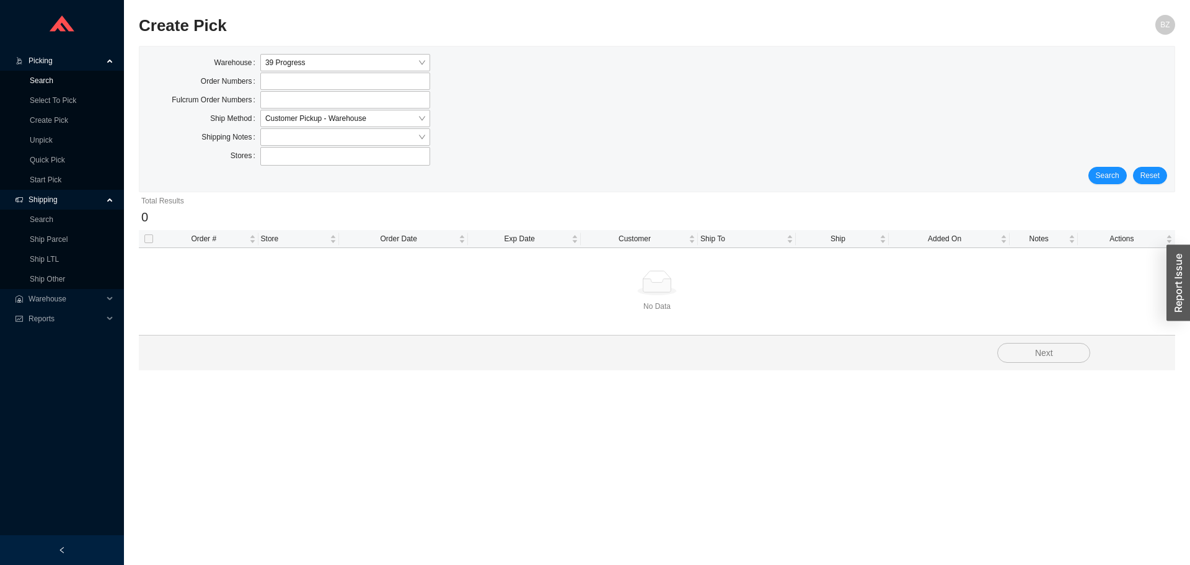
click at [44, 81] on link "Search" at bounding box center [42, 80] width 24 height 9
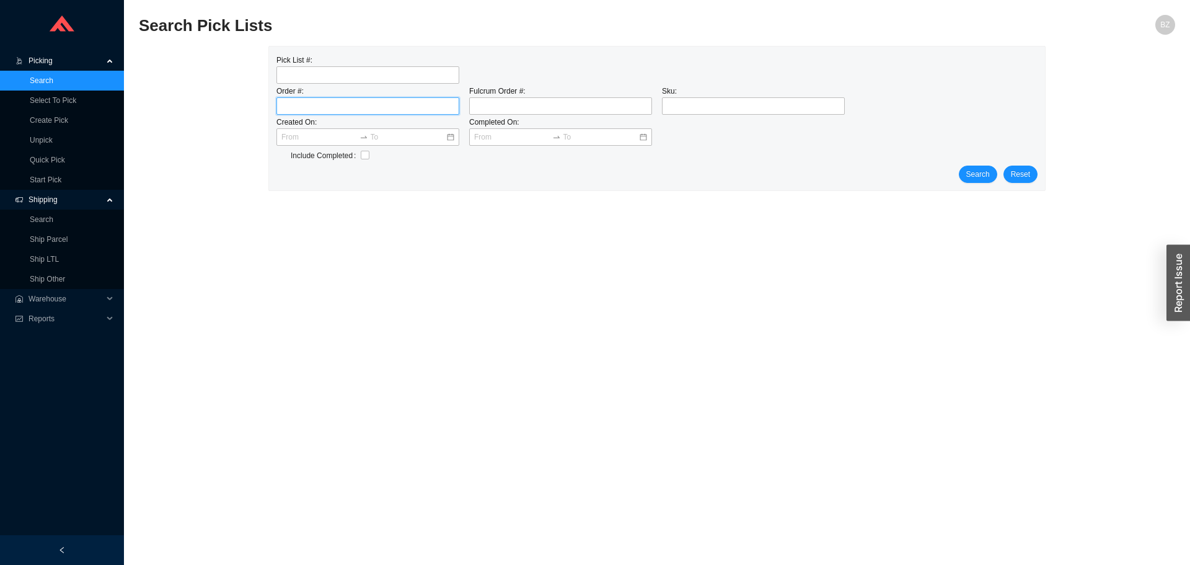
click at [330, 104] on input "tel" at bounding box center [367, 105] width 183 height 17
type input "934987"
click button "Search" at bounding box center [978, 173] width 38 height 17
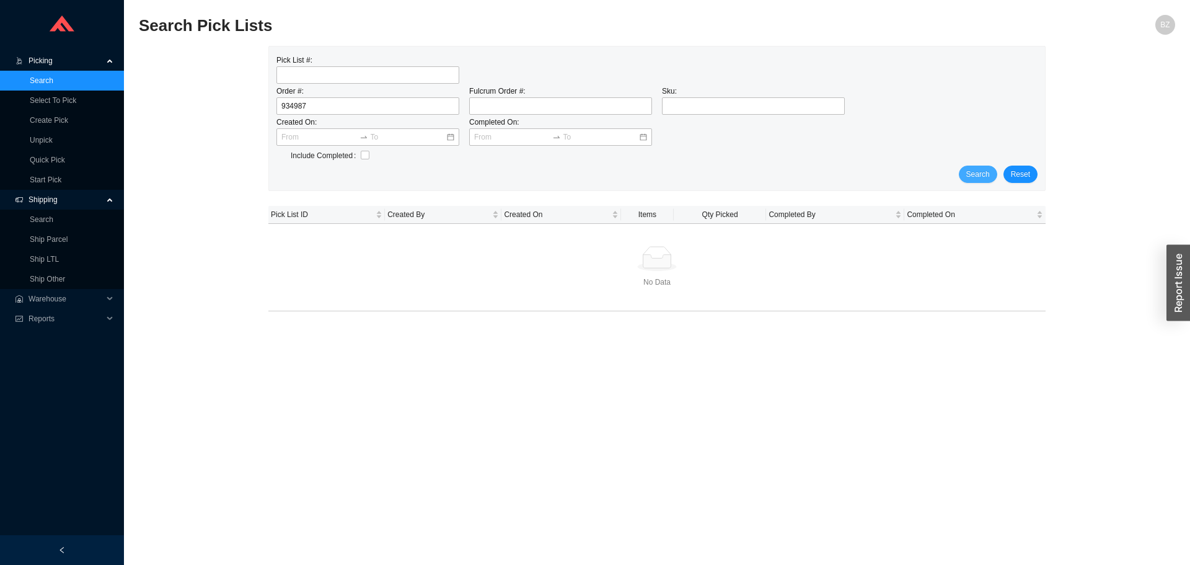
click at [978, 178] on span "Search" at bounding box center [978, 174] width 24 height 12
click at [313, 106] on input "934987" at bounding box center [367, 105] width 183 height 17
click at [79, 200] on span "Shipping" at bounding box center [66, 200] width 74 height 20
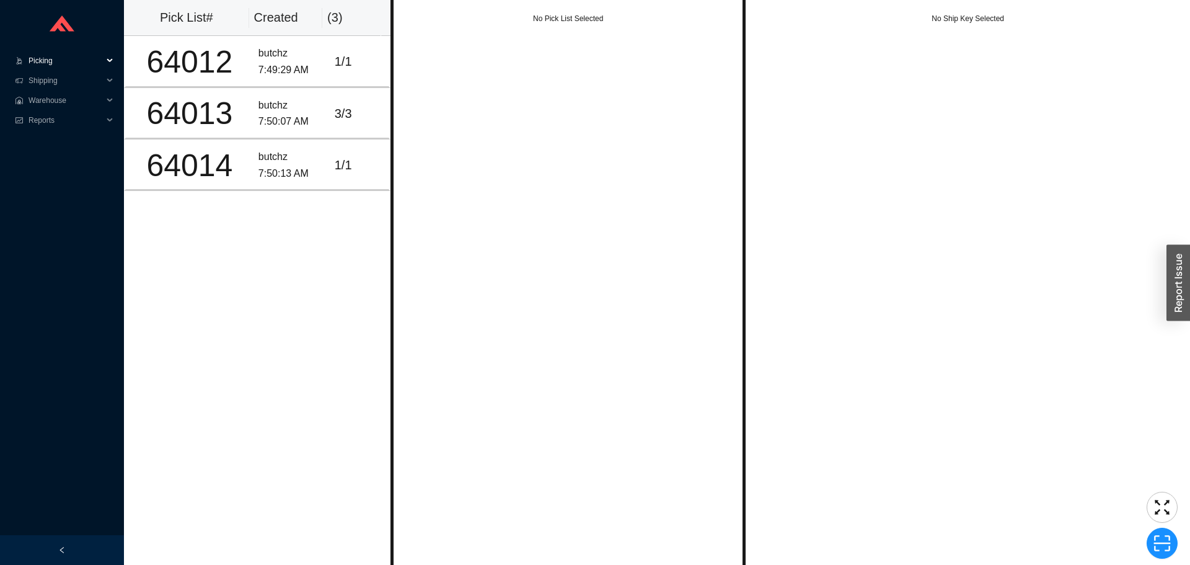
click at [36, 64] on span "Picking" at bounding box center [66, 61] width 74 height 20
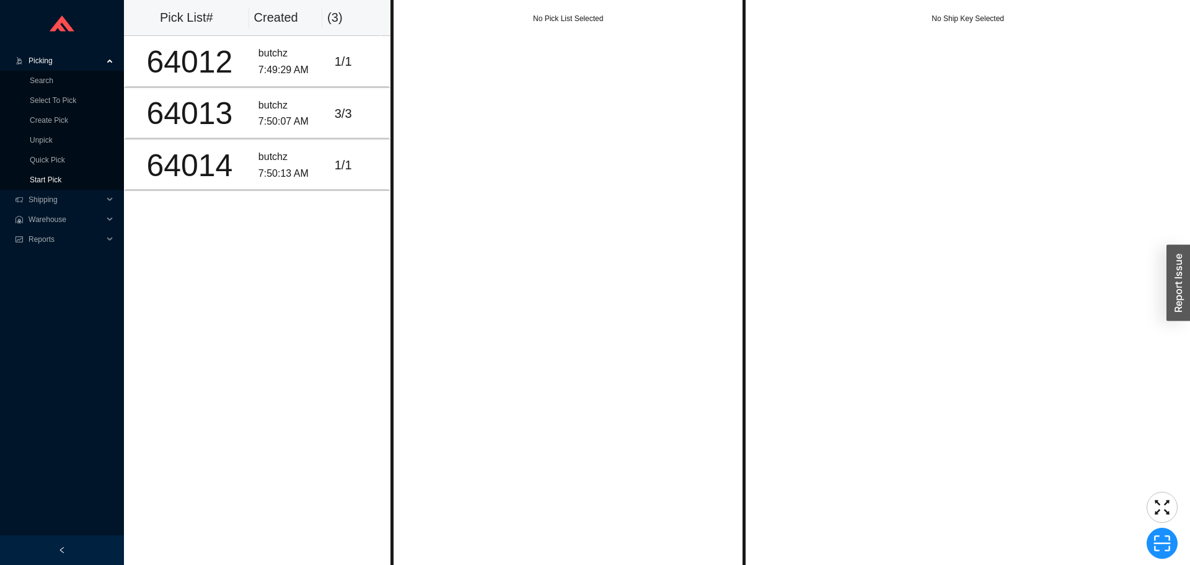
click at [51, 178] on link "Start Pick" at bounding box center [46, 179] width 32 height 9
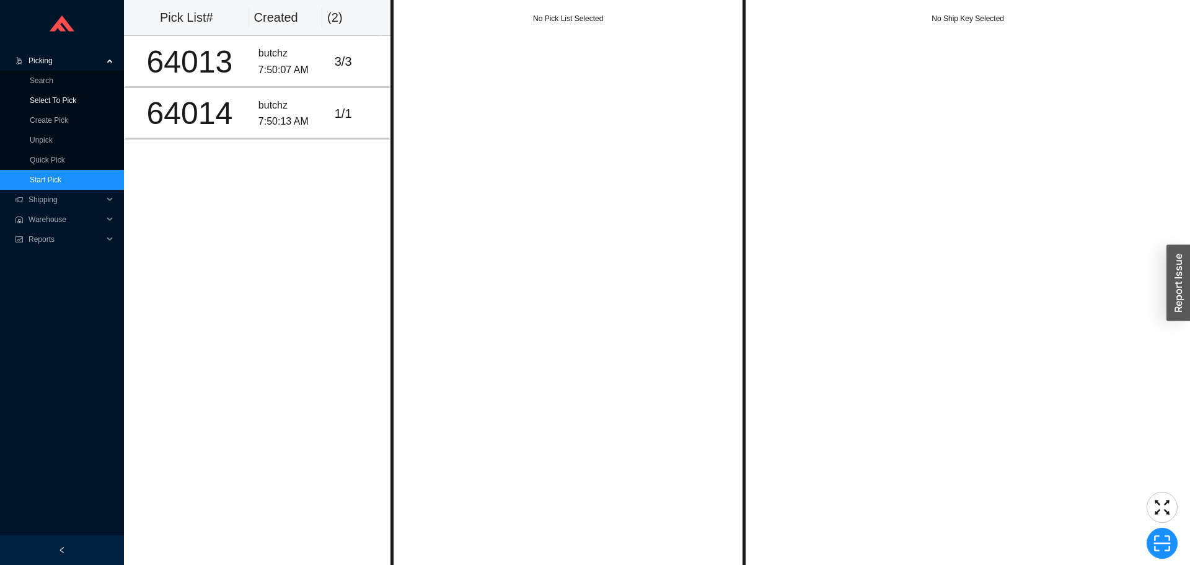
click at [59, 96] on link "Select To Pick" at bounding box center [53, 100] width 46 height 9
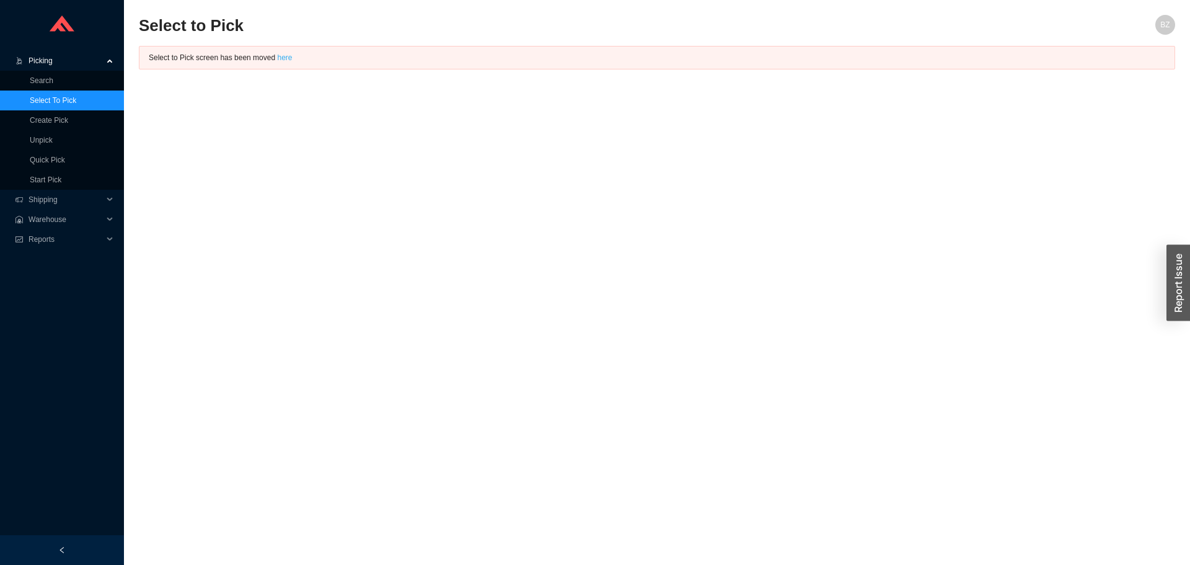
click at [278, 53] on link "here" at bounding box center [284, 57] width 15 height 9
click at [406, 1] on section "Select to Pick BZ Select to Pick screen has been moved here" at bounding box center [657, 282] width 1066 height 565
click at [55, 210] on span "Warehouse" at bounding box center [66, 219] width 74 height 20
click at [57, 198] on span "Shipping" at bounding box center [66, 200] width 74 height 20
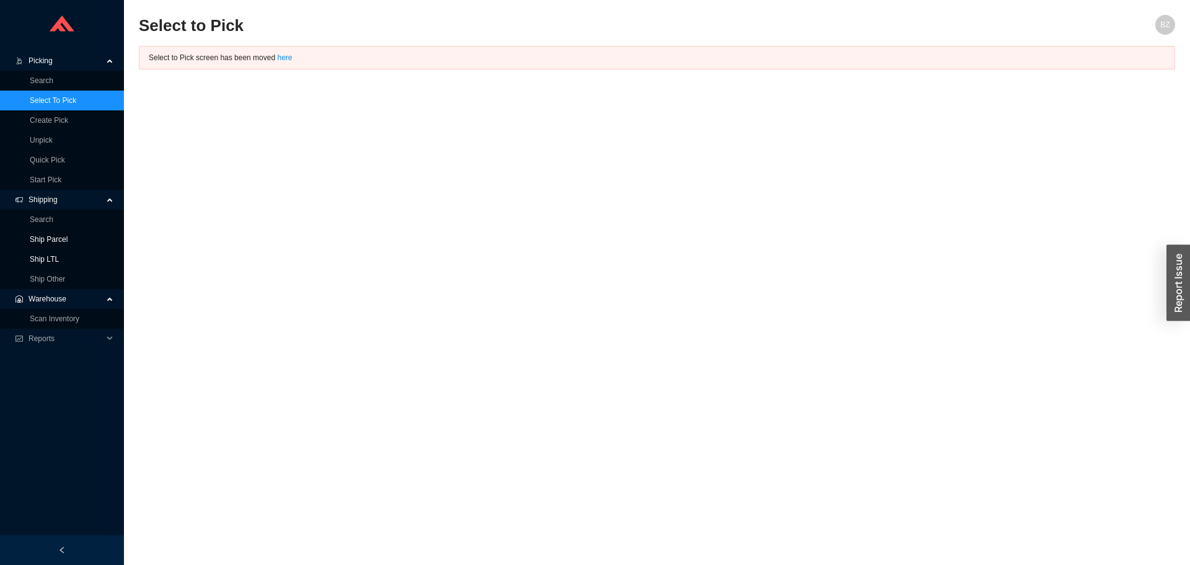
click at [59, 255] on link "Ship LTL" at bounding box center [44, 259] width 29 height 9
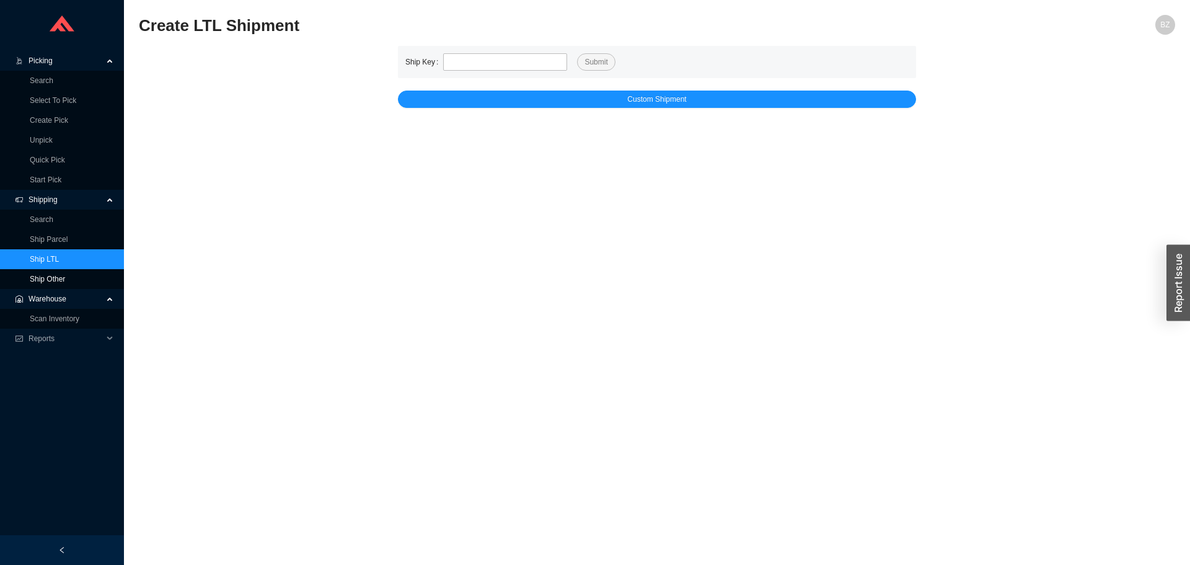
click at [64, 276] on link "Ship Other" at bounding box center [47, 279] width 35 height 9
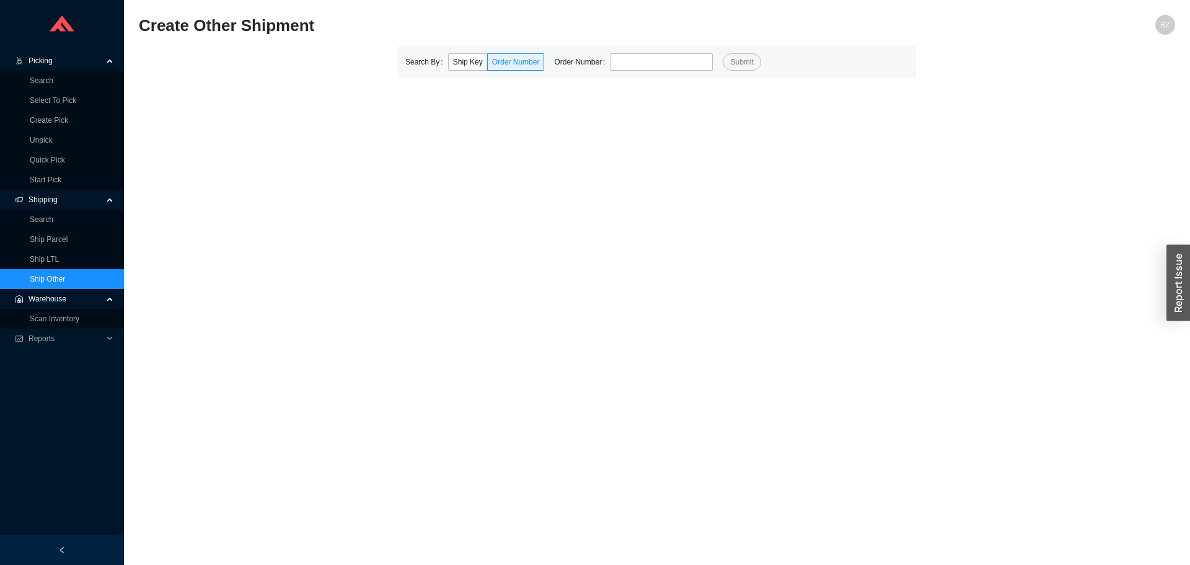
click at [596, 66] on label "Order Number" at bounding box center [582, 61] width 56 height 17
click at [612, 66] on input "tel" at bounding box center [661, 61] width 103 height 17
type input "903105"
click at [723, 53] on button "Submit" at bounding box center [742, 61] width 38 height 17
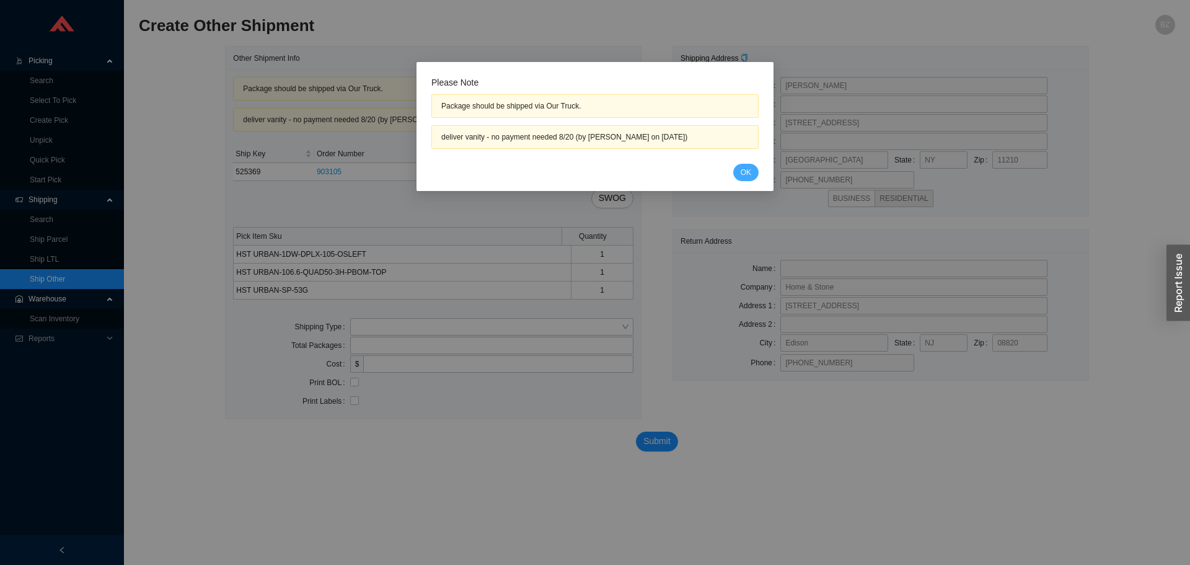
click at [753, 167] on button "OK" at bounding box center [745, 172] width 25 height 17
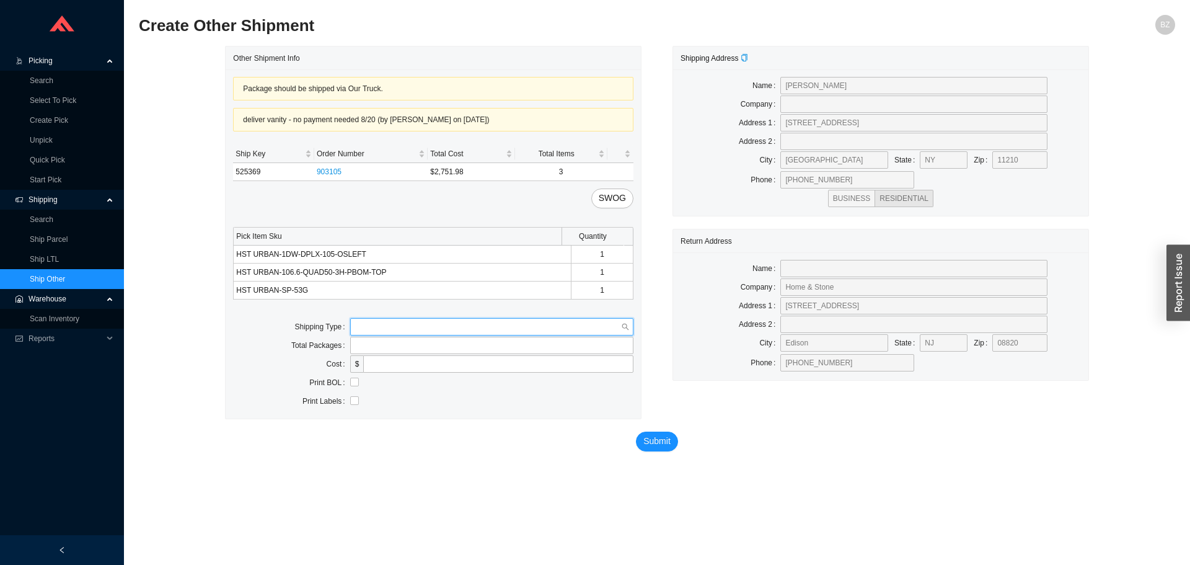
drag, startPoint x: 376, startPoint y: 329, endPoint x: 377, endPoint y: 351, distance: 21.7
click at [376, 330] on input "search" at bounding box center [488, 327] width 266 height 16
click at [377, 353] on div "Our Truck" at bounding box center [491, 348] width 273 height 11
click at [379, 366] on input "text" at bounding box center [491, 363] width 283 height 17
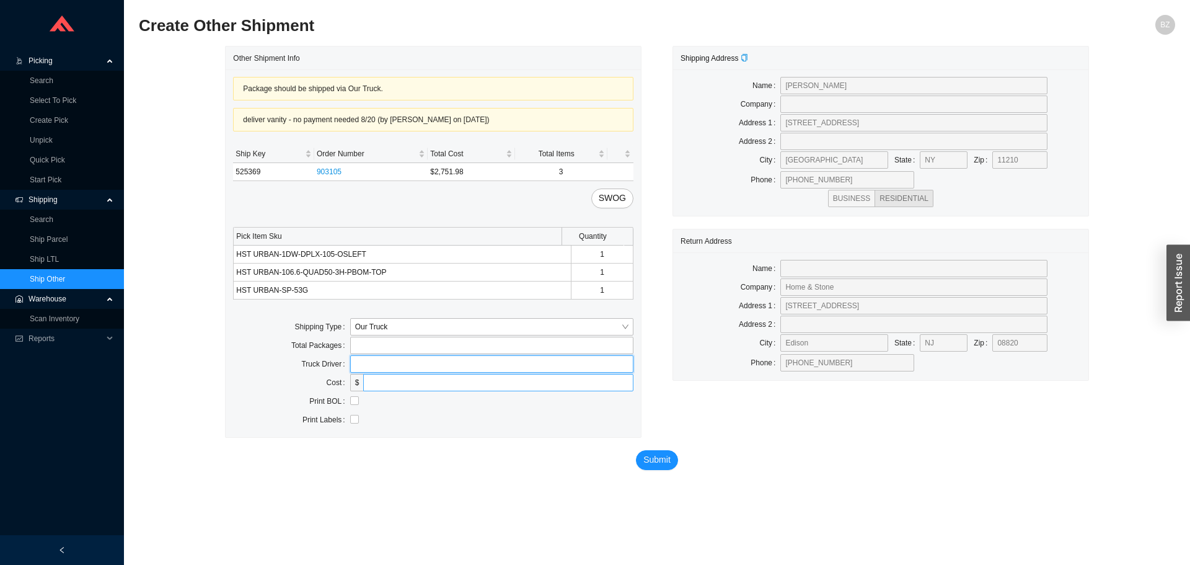
type input "bz"
drag, startPoint x: 371, startPoint y: 401, endPoint x: 364, endPoint y: 403, distance: 6.5
click at [370, 402] on div at bounding box center [491, 401] width 283 height 12
click at [358, 403] on input "checkbox" at bounding box center [354, 400] width 9 height 9
drag, startPoint x: 362, startPoint y: 400, endPoint x: 354, endPoint y: 402, distance: 7.8
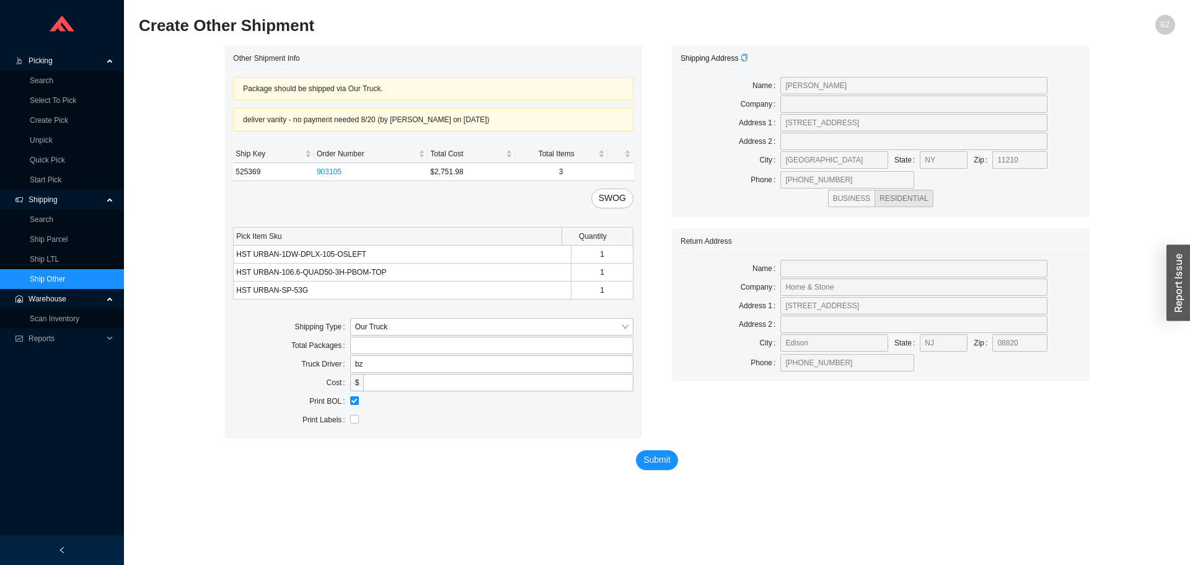
click at [359, 402] on div at bounding box center [491, 401] width 283 height 12
click at [354, 402] on input "checkbox" at bounding box center [354, 400] width 9 height 9
checkbox input "false"
click at [689, 462] on div "Submit" at bounding box center [656, 463] width 863 height 51
click at [671, 460] on button "Submit" at bounding box center [657, 460] width 42 height 20
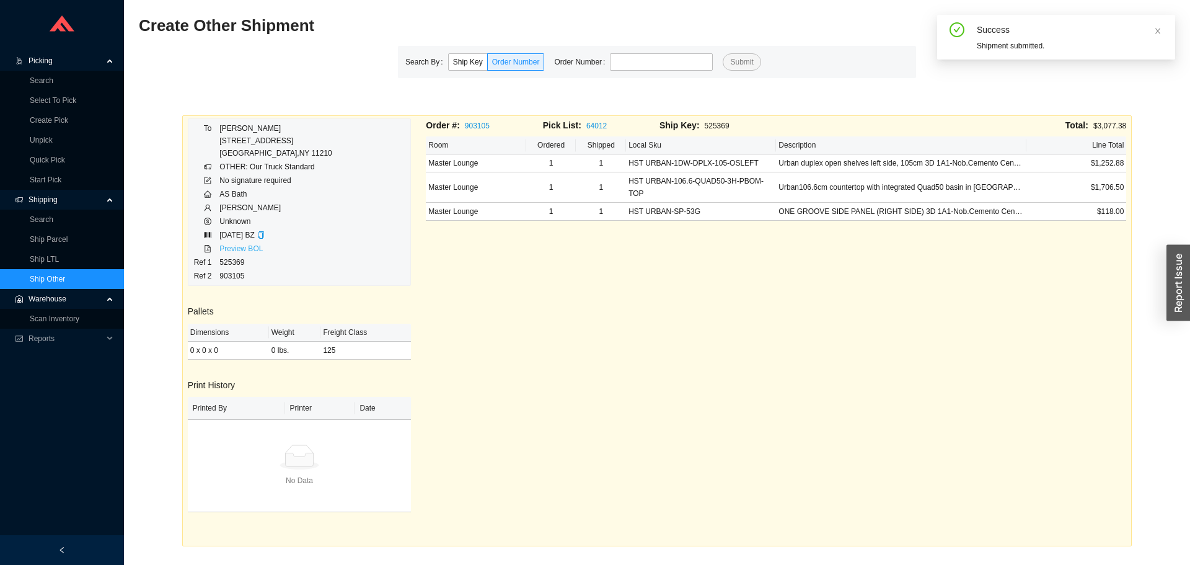
click at [240, 253] on link "Preview BOL" at bounding box center [240, 248] width 43 height 9
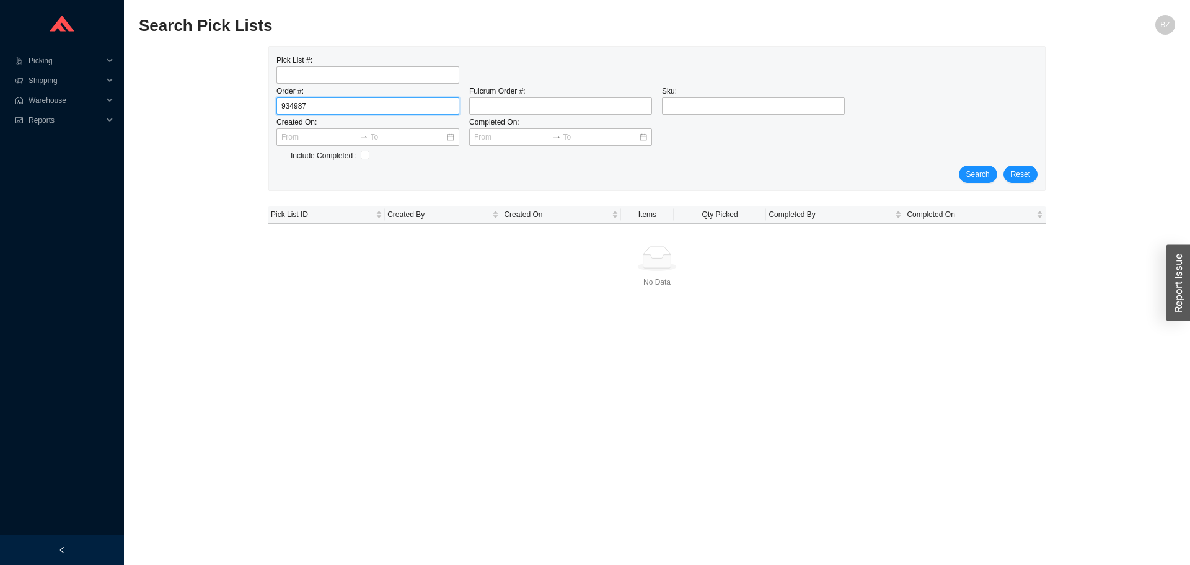
click at [294, 104] on input "934987" at bounding box center [367, 105] width 183 height 17
